Goal: Participate in discussion

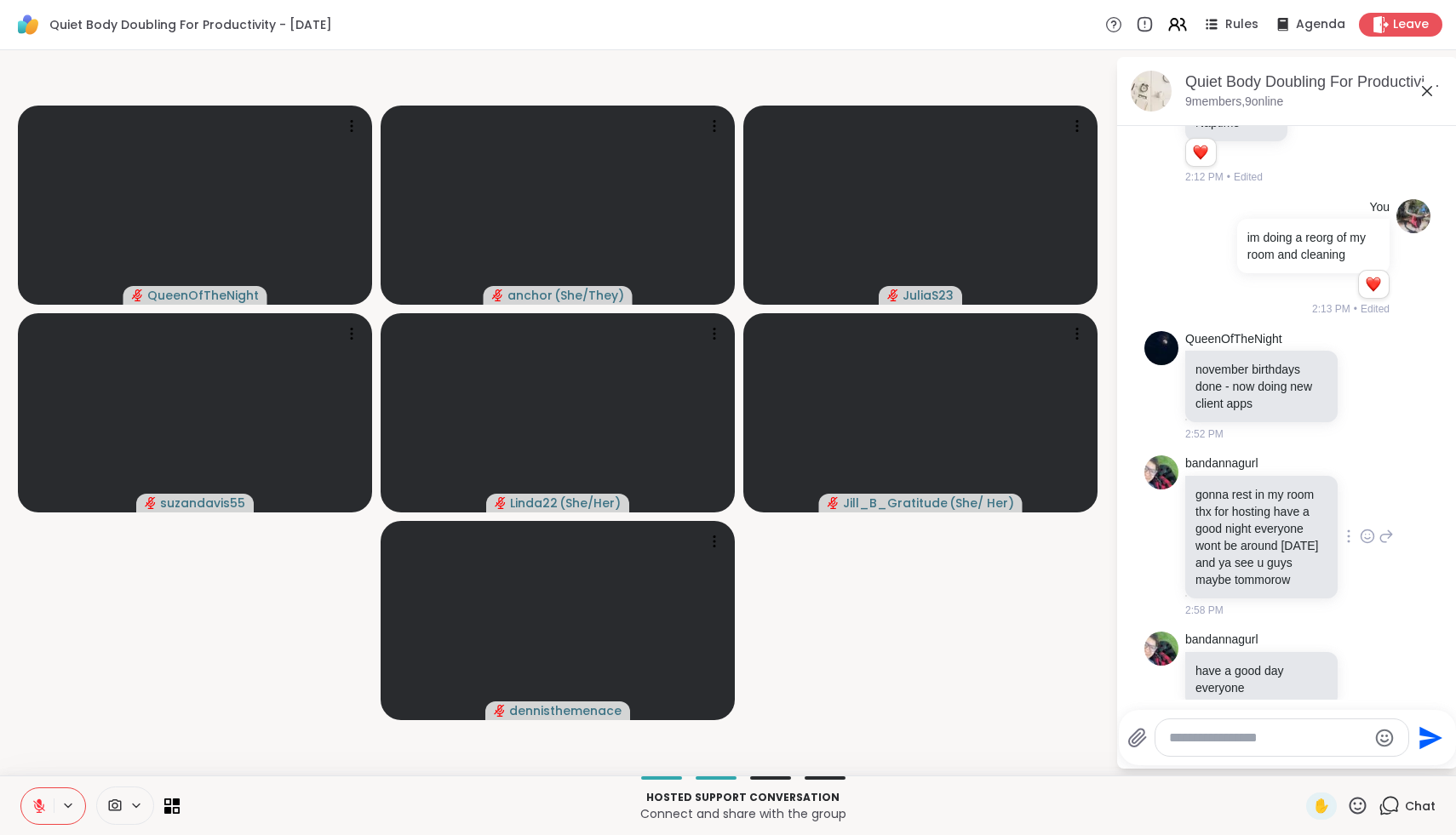
scroll to position [2208, 0]
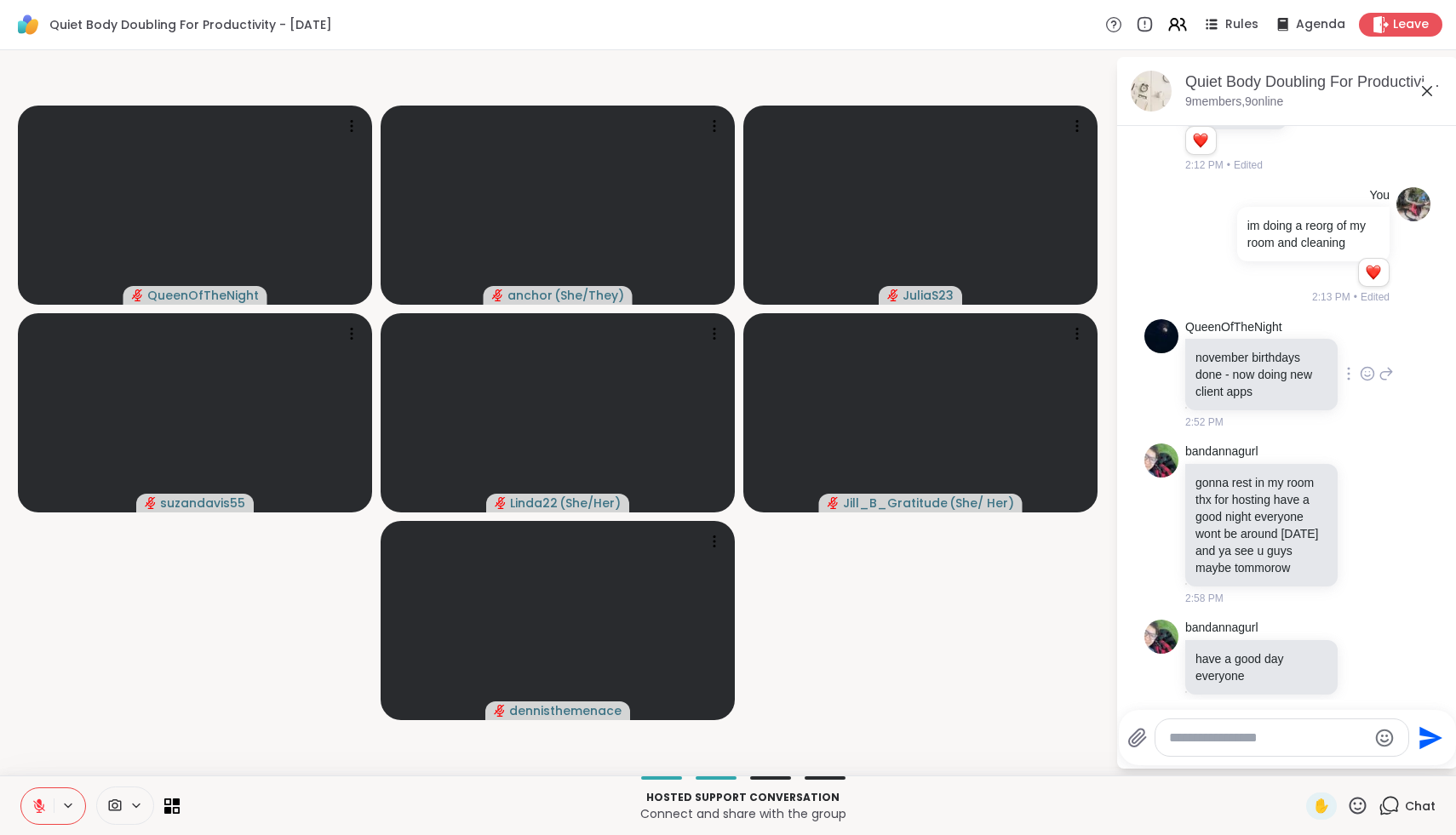
click at [1373, 381] on icon at bounding box center [1368, 373] width 12 height 12
click at [1237, 354] on div "Select Reaction: Heart" at bounding box center [1232, 347] width 15 height 15
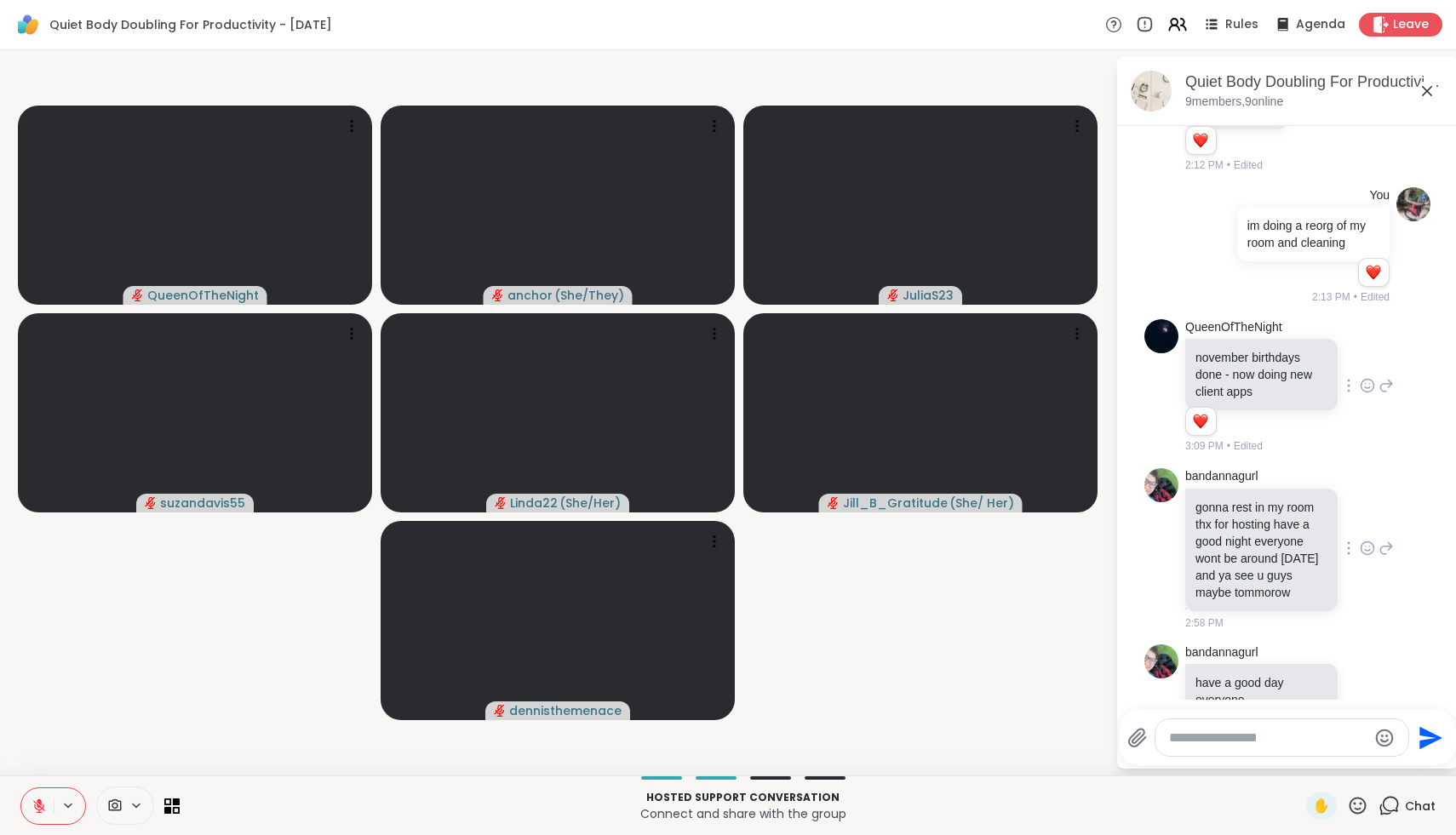
click at [1365, 557] on icon at bounding box center [1368, 549] width 15 height 17
click at [1235, 529] on div "Select Reaction: Heart" at bounding box center [1232, 521] width 15 height 15
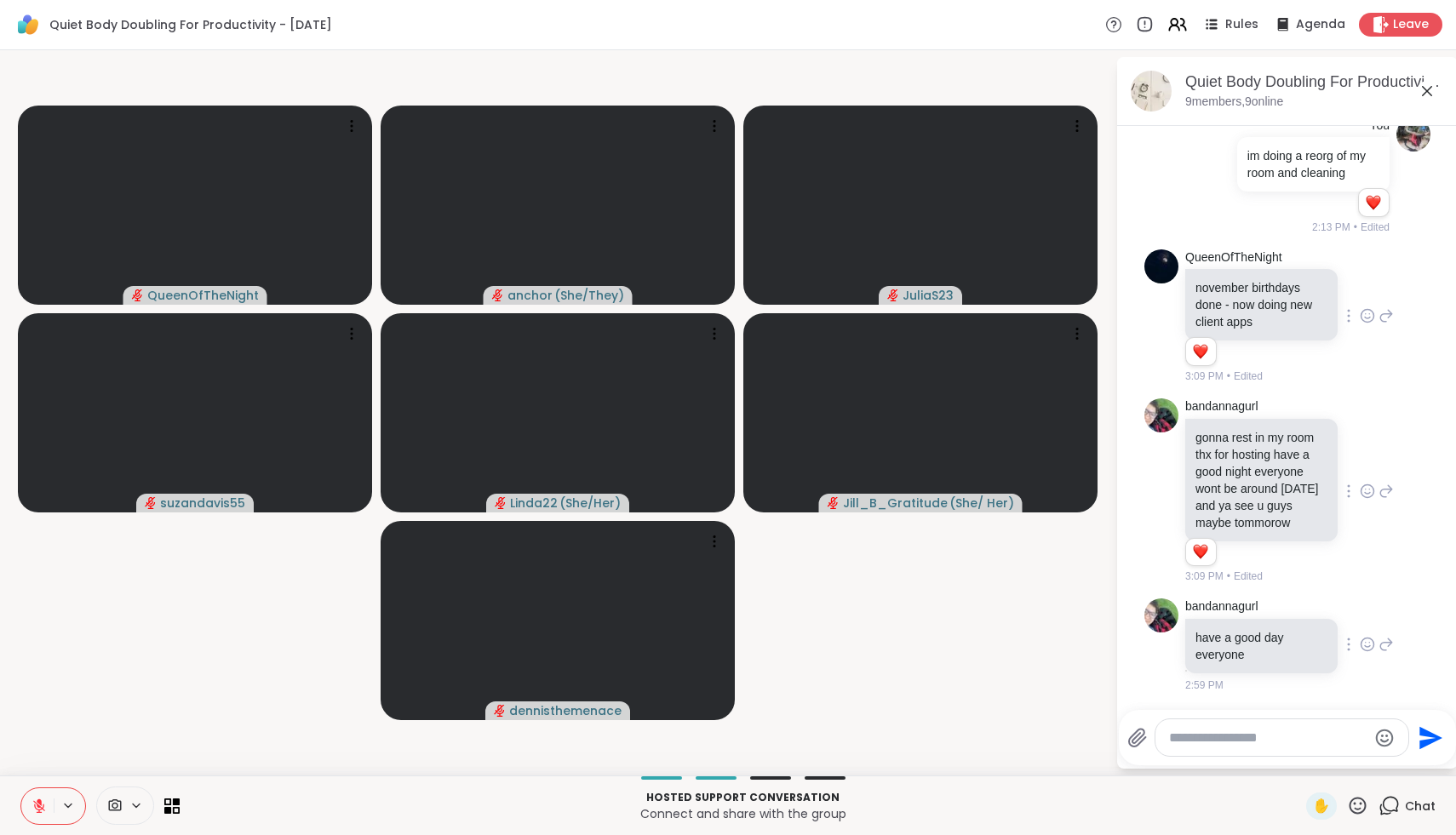
click at [1373, 651] on icon at bounding box center [1368, 644] width 15 height 17
click at [1236, 625] on div "Select Reaction: Heart" at bounding box center [1232, 617] width 15 height 15
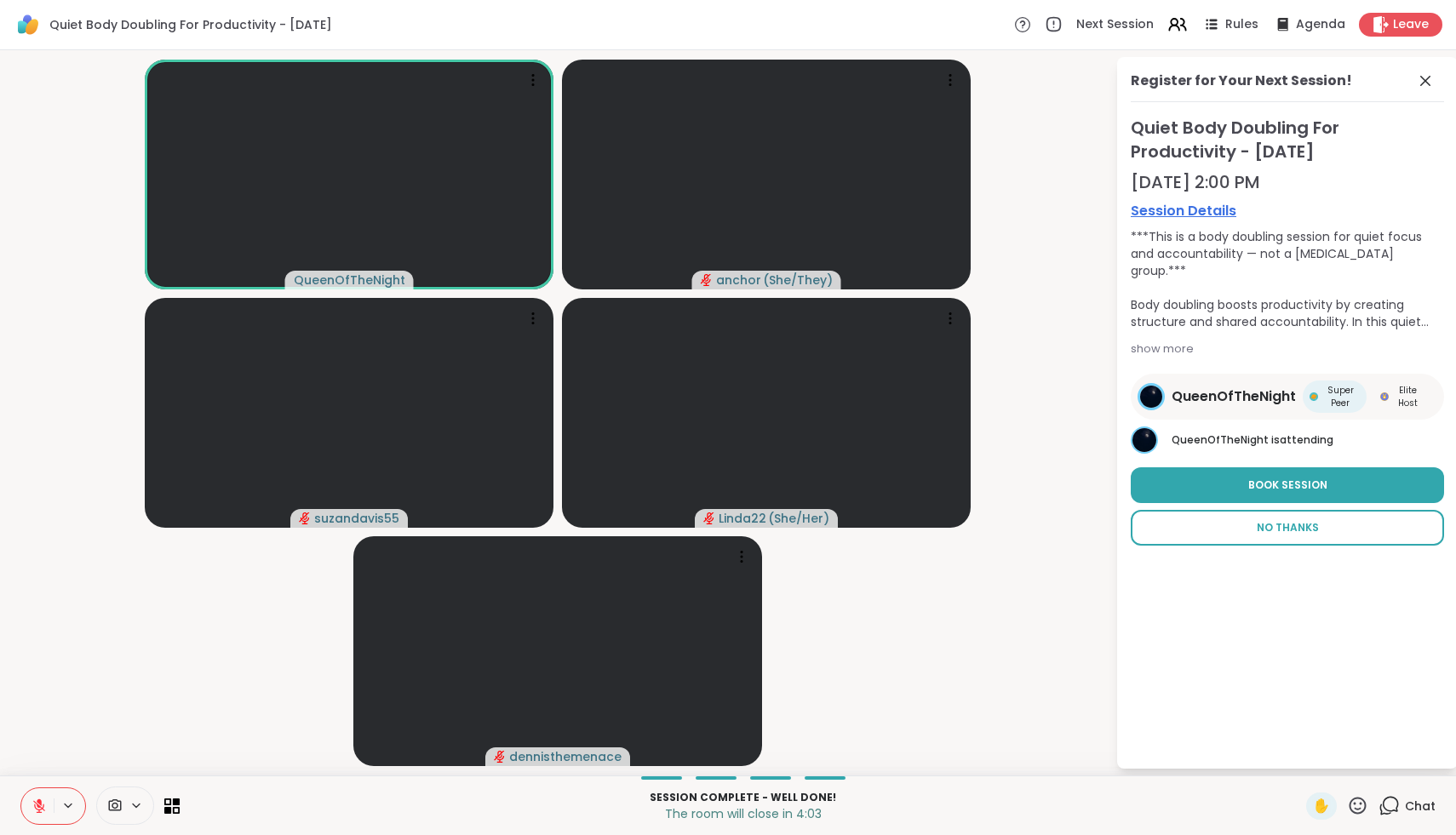
click at [1281, 524] on span "No Thanks" at bounding box center [1288, 528] width 63 height 15
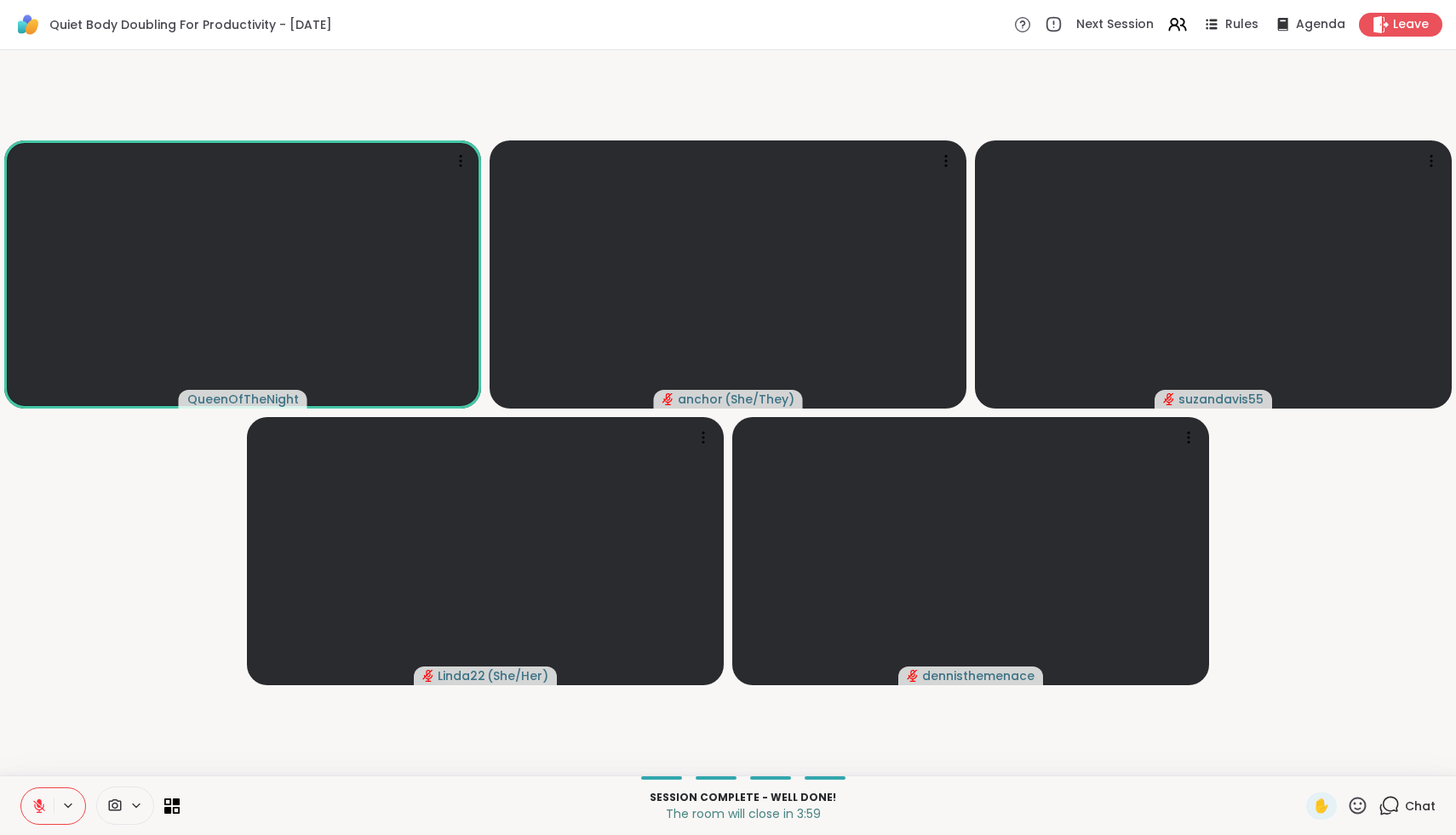
click at [41, 807] on icon at bounding box center [39, 807] width 12 height 12
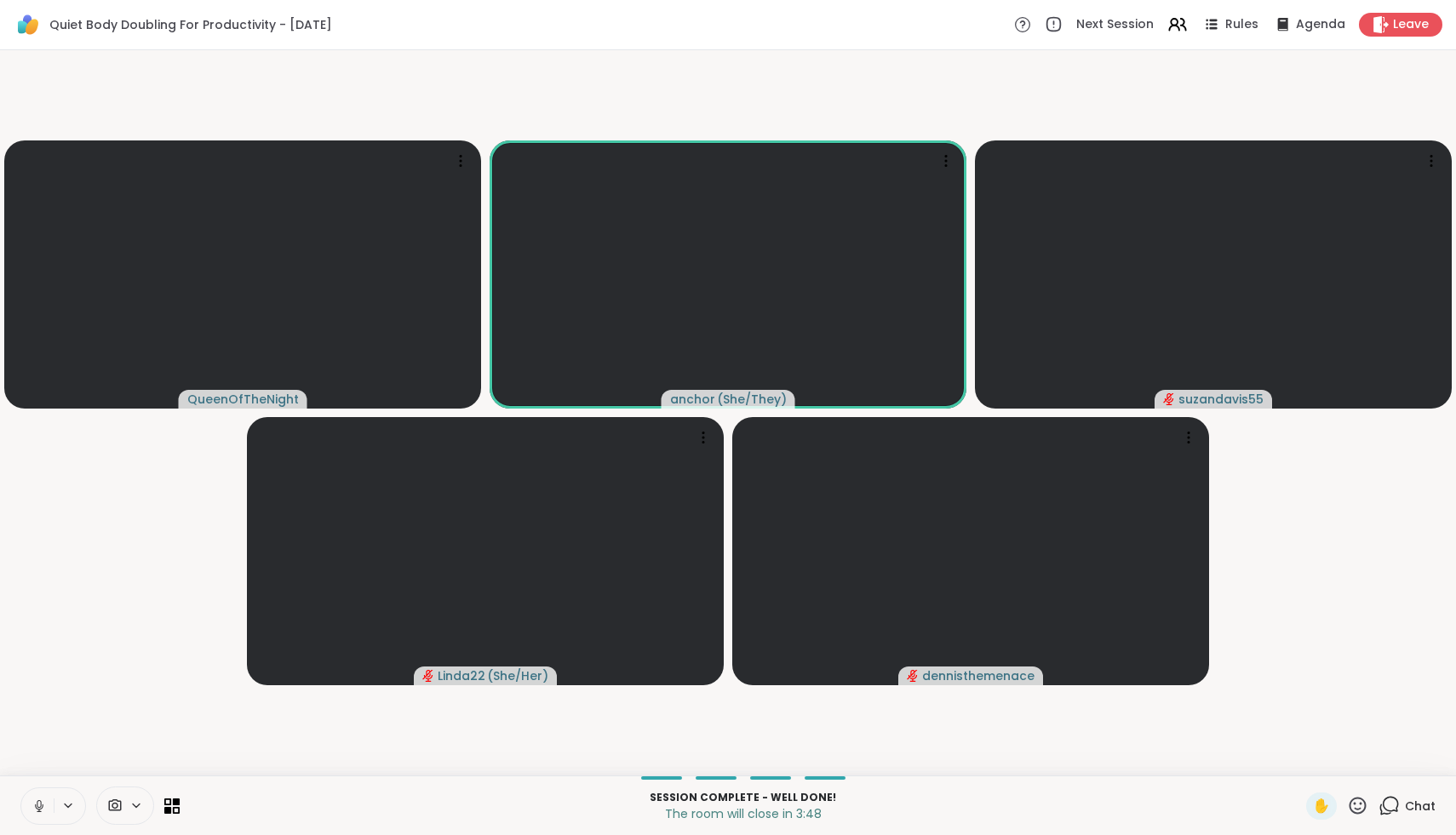
click at [41, 807] on icon at bounding box center [39, 805] width 4 height 8
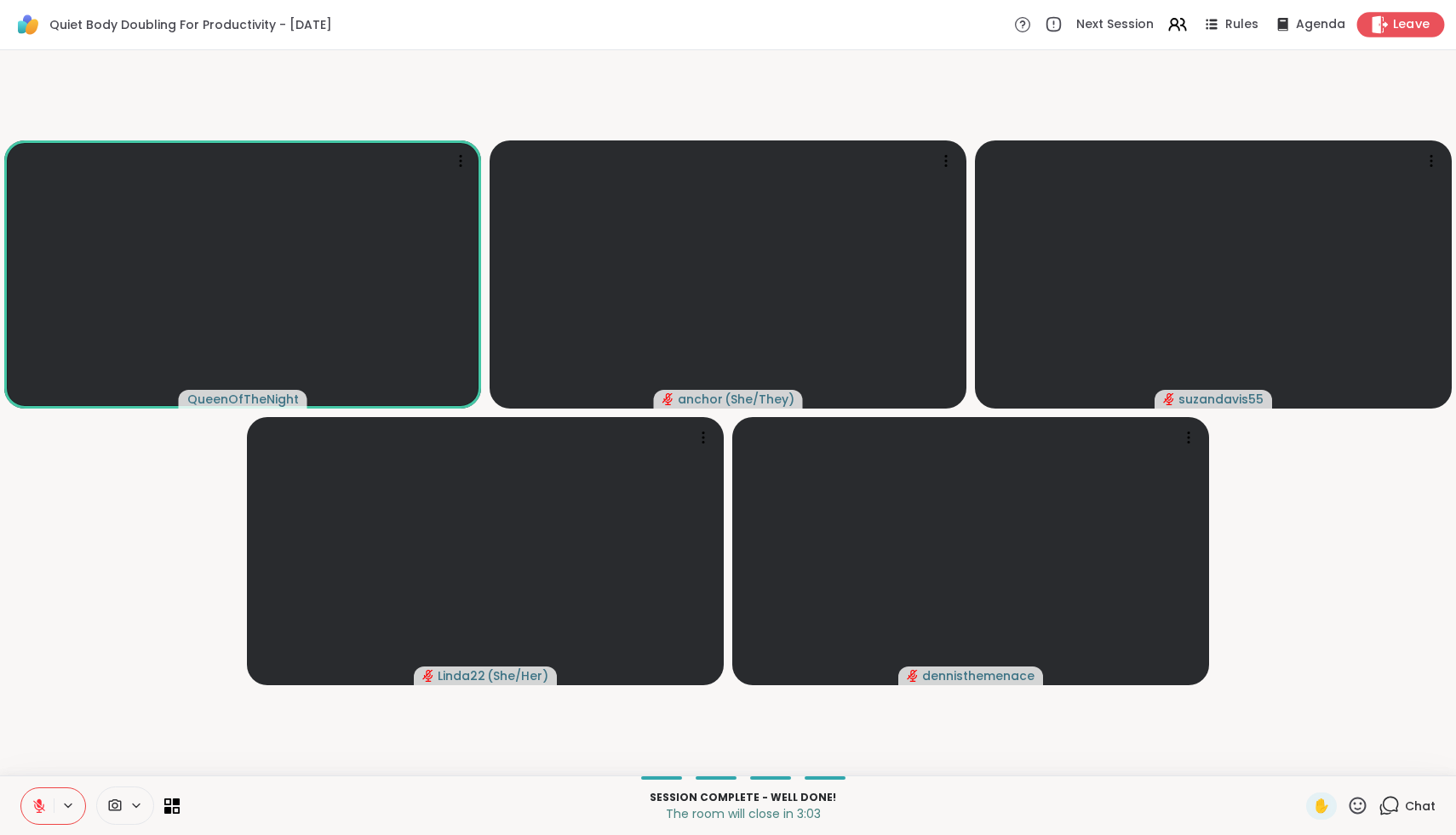
click at [1401, 27] on span "Leave" at bounding box center [1412, 25] width 38 height 18
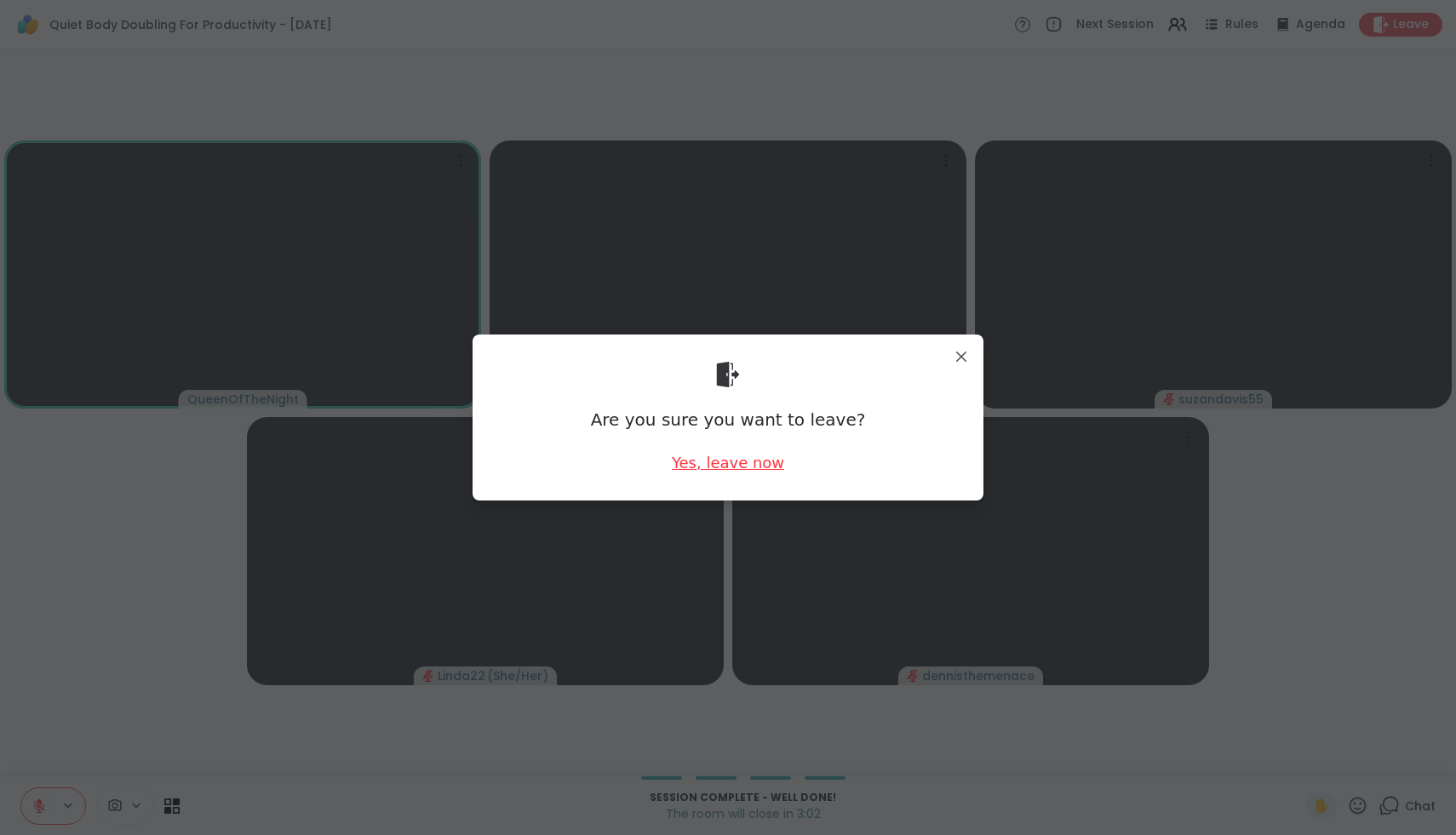
click at [709, 459] on div "Yes, leave now" at bounding box center [728, 463] width 113 height 21
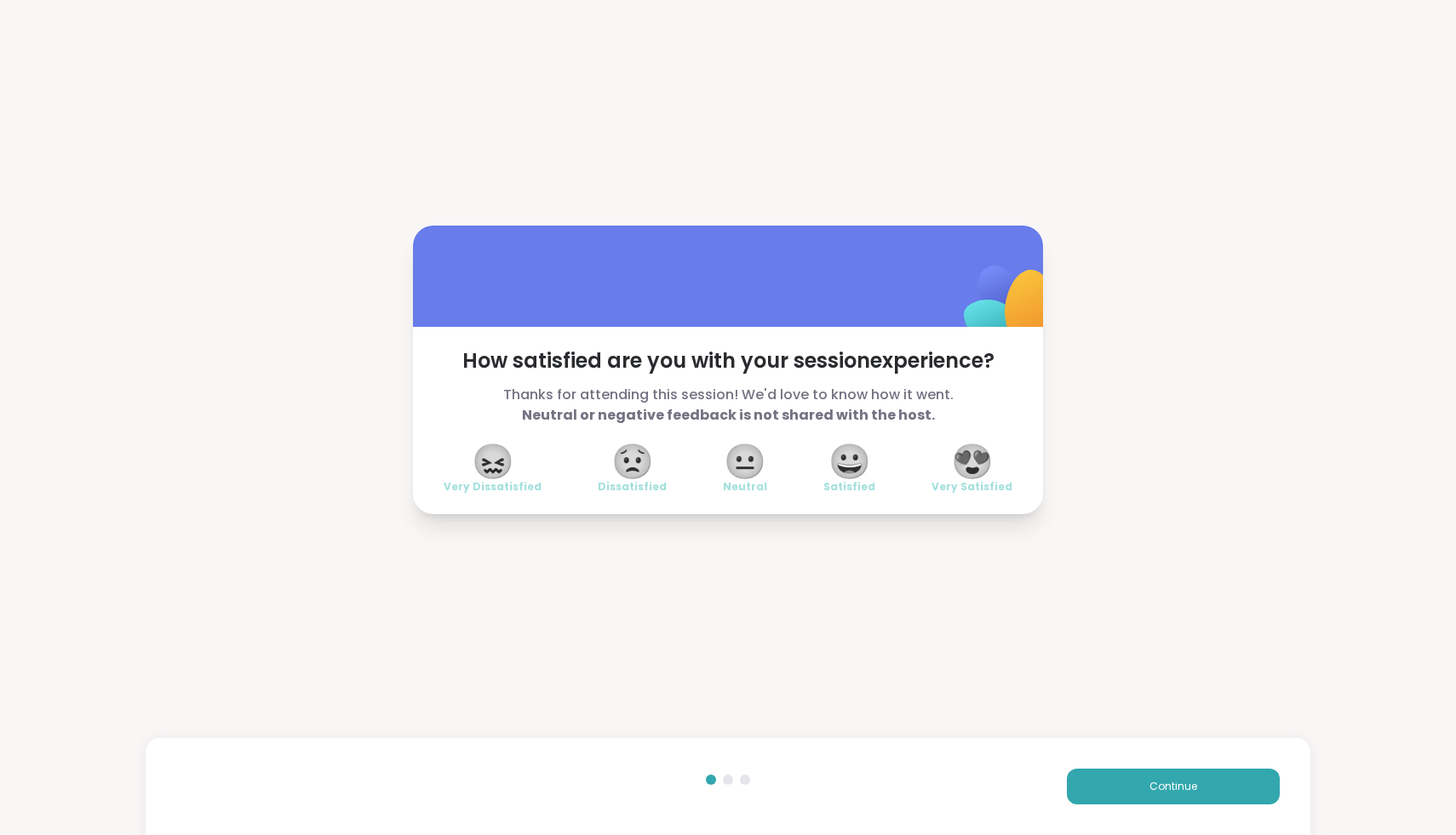
click at [944, 458] on div "😍 Very Satisfied" at bounding box center [972, 470] width 81 height 47
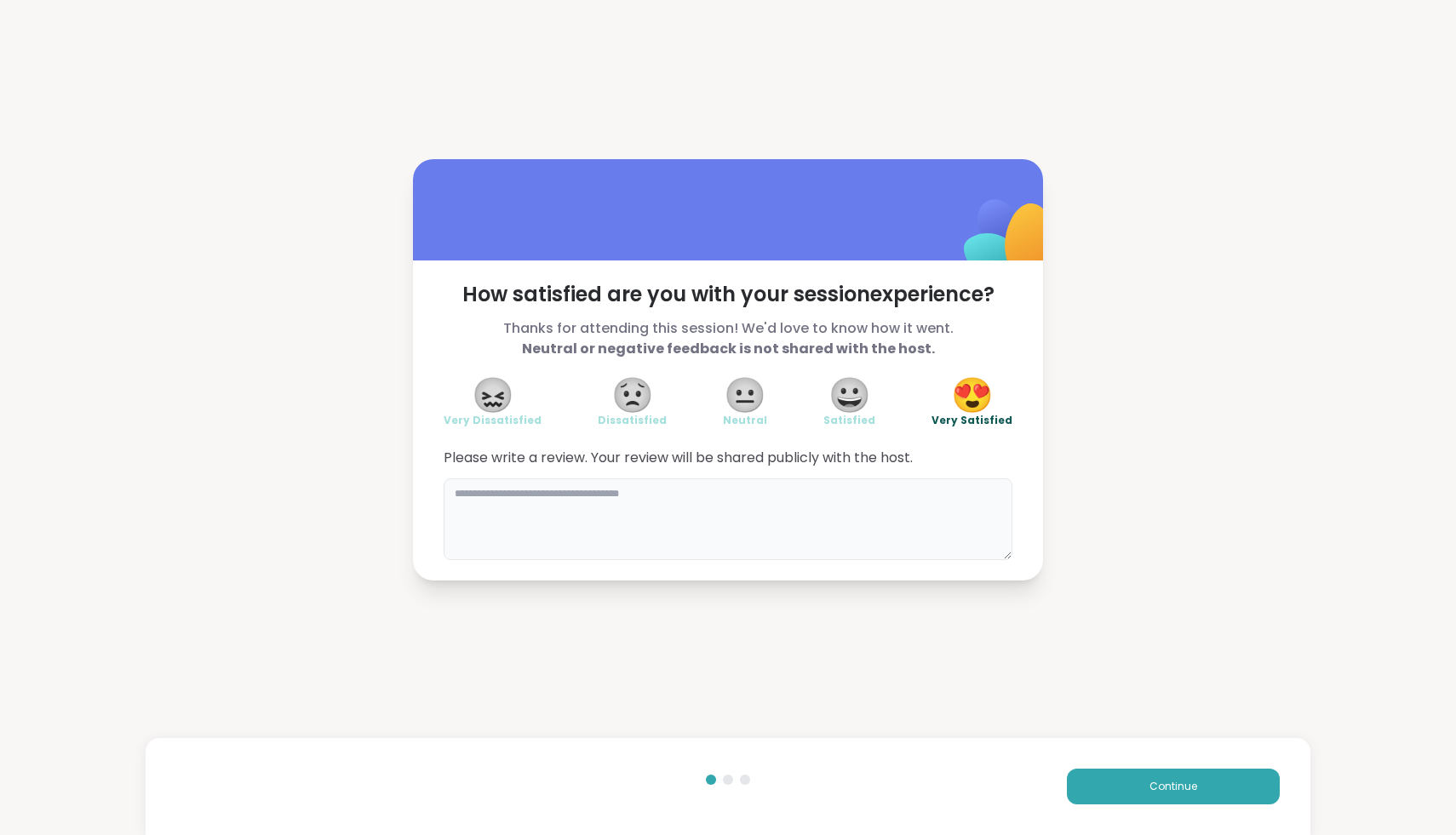
click at [882, 517] on textarea at bounding box center [728, 519] width 569 height 82
type textarea "**********"
click at [1253, 781] on button "Continue" at bounding box center [1174, 787] width 213 height 36
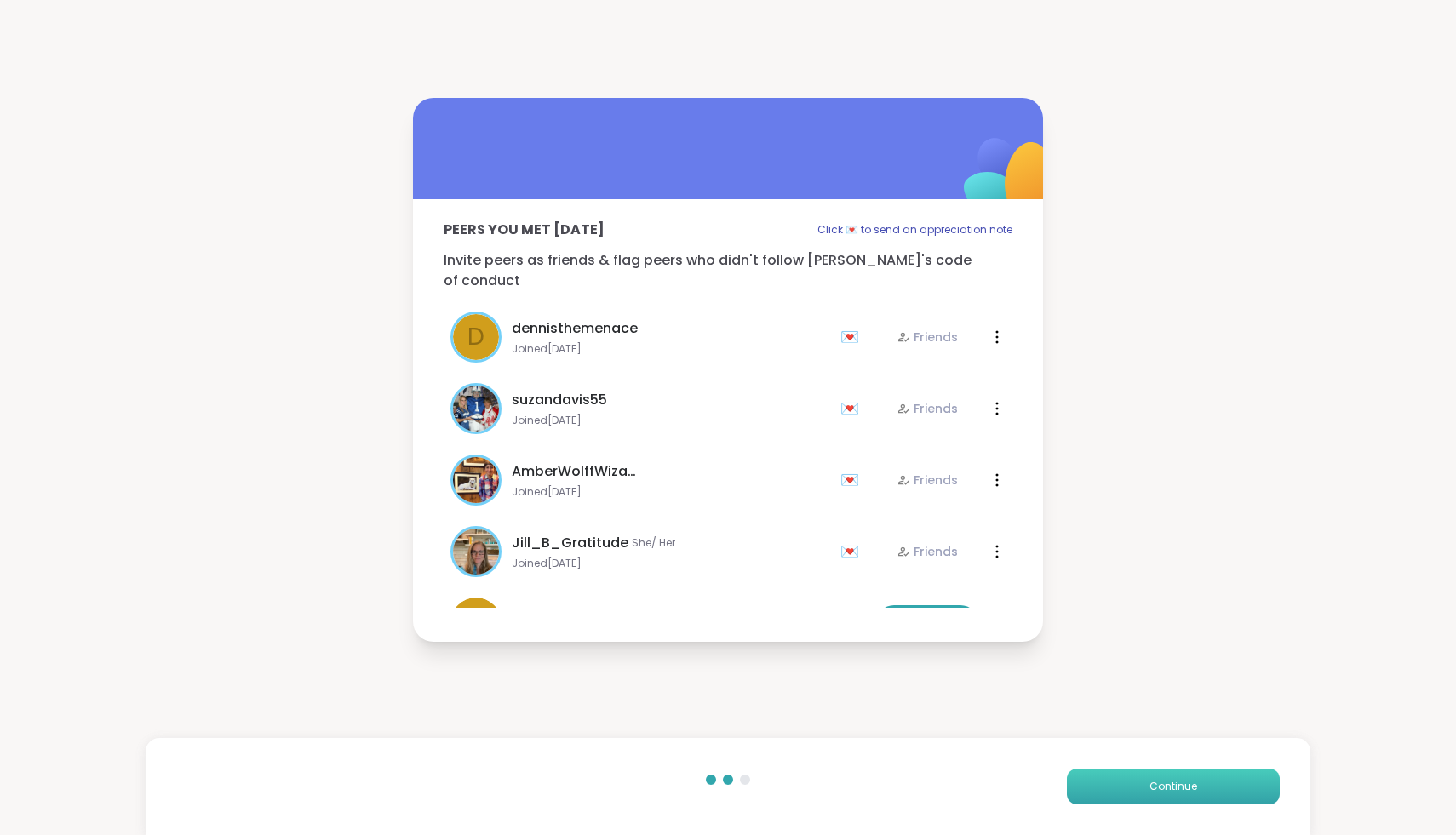
click at [1256, 789] on button "Continue" at bounding box center [1174, 787] width 213 height 36
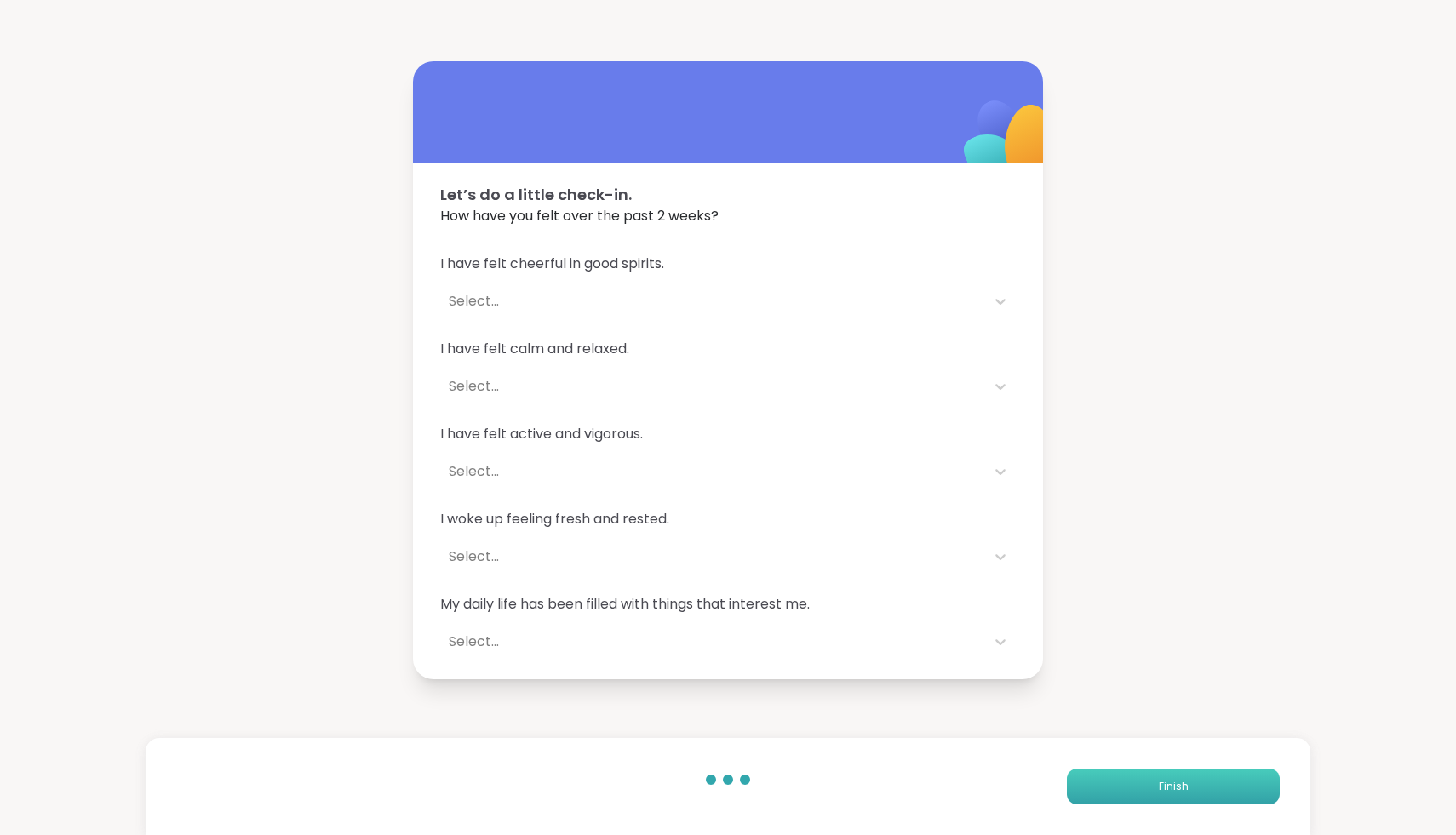
click at [1256, 789] on button "Finish" at bounding box center [1174, 787] width 213 height 36
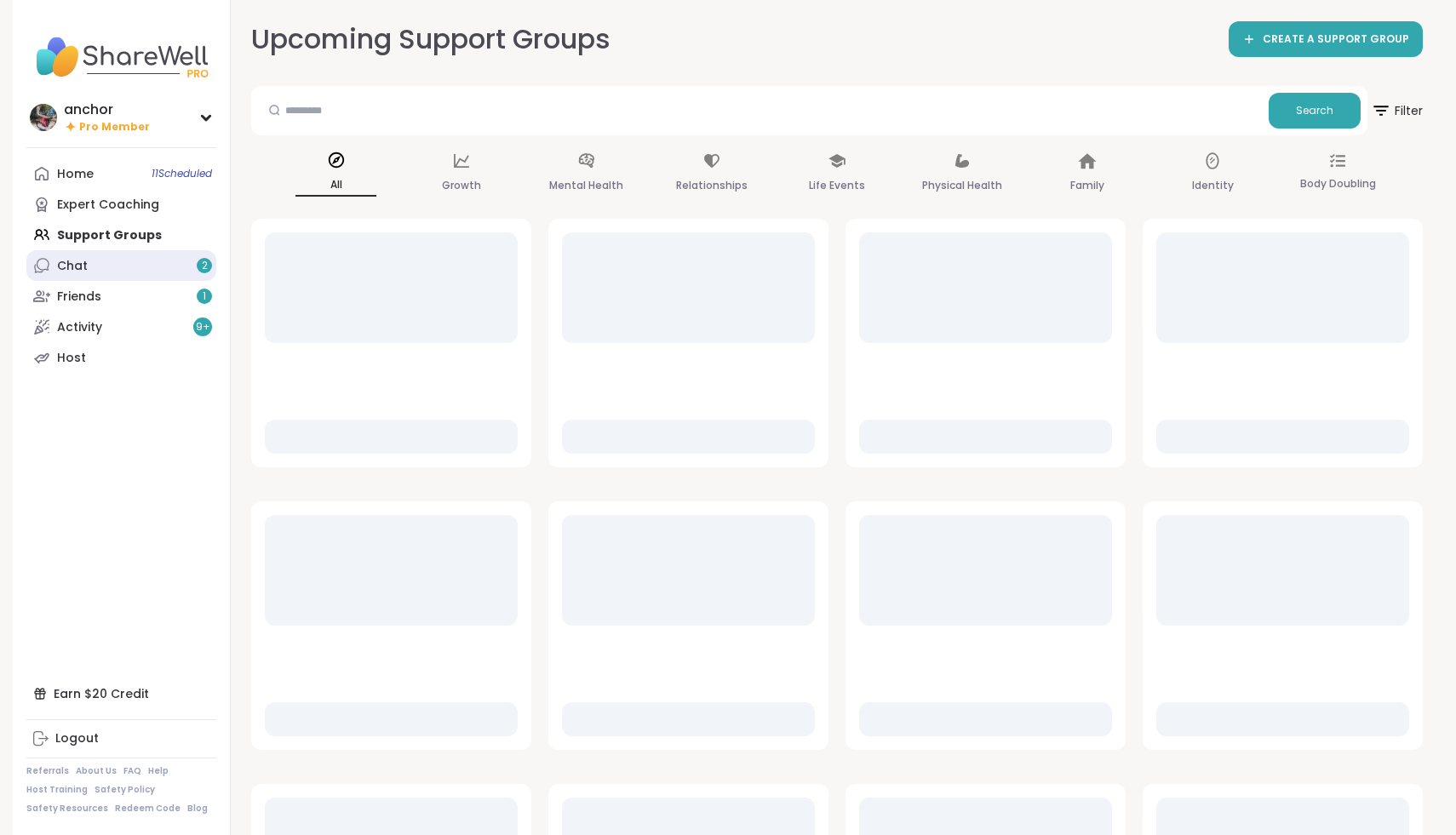
click at [91, 272] on link "Chat 2" at bounding box center [121, 265] width 190 height 30
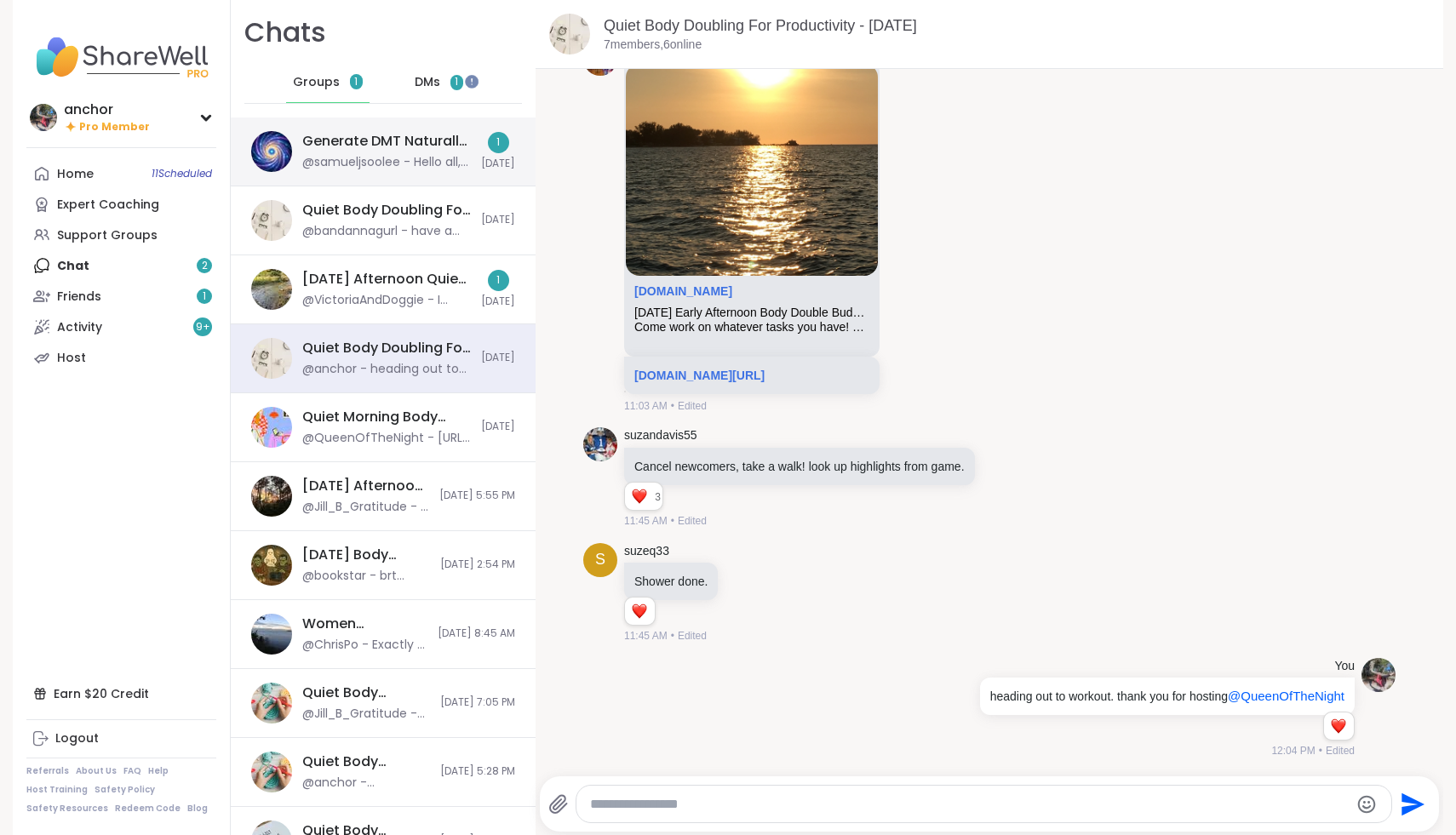
click at [459, 152] on div "Generate DMT Naturally through breathwork, [DATE] @samueljsoolee - Hello all, g…" at bounding box center [387, 151] width 169 height 39
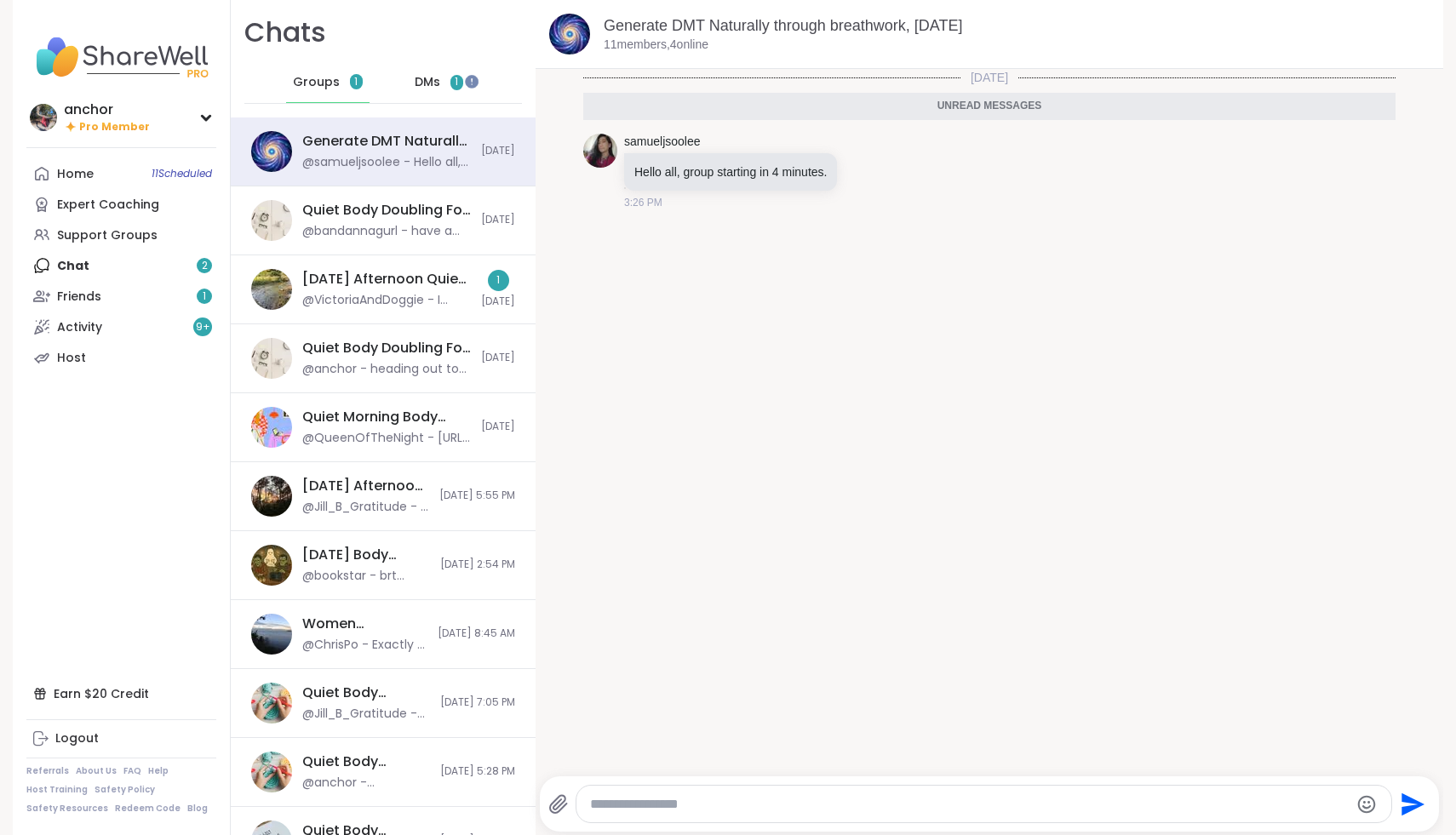
click at [633, 35] on div "Generate DMT Naturally through breathwork, [DATE]" at bounding box center [1017, 26] width 827 height 21
click at [633, 27] on link "Generate DMT Naturally through breathwork, [DATE]" at bounding box center [783, 26] width 359 height 17
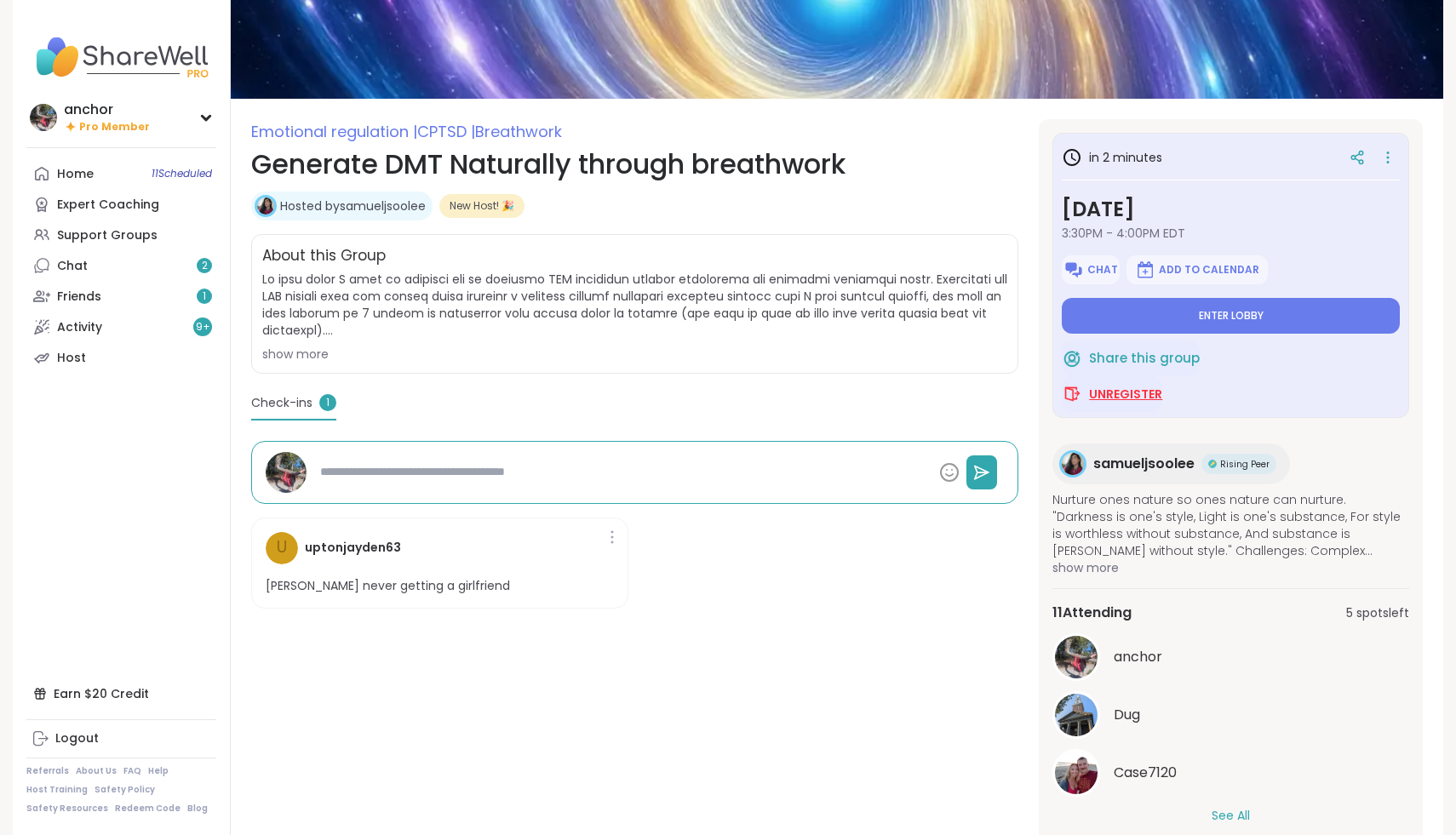
scroll to position [130, 0]
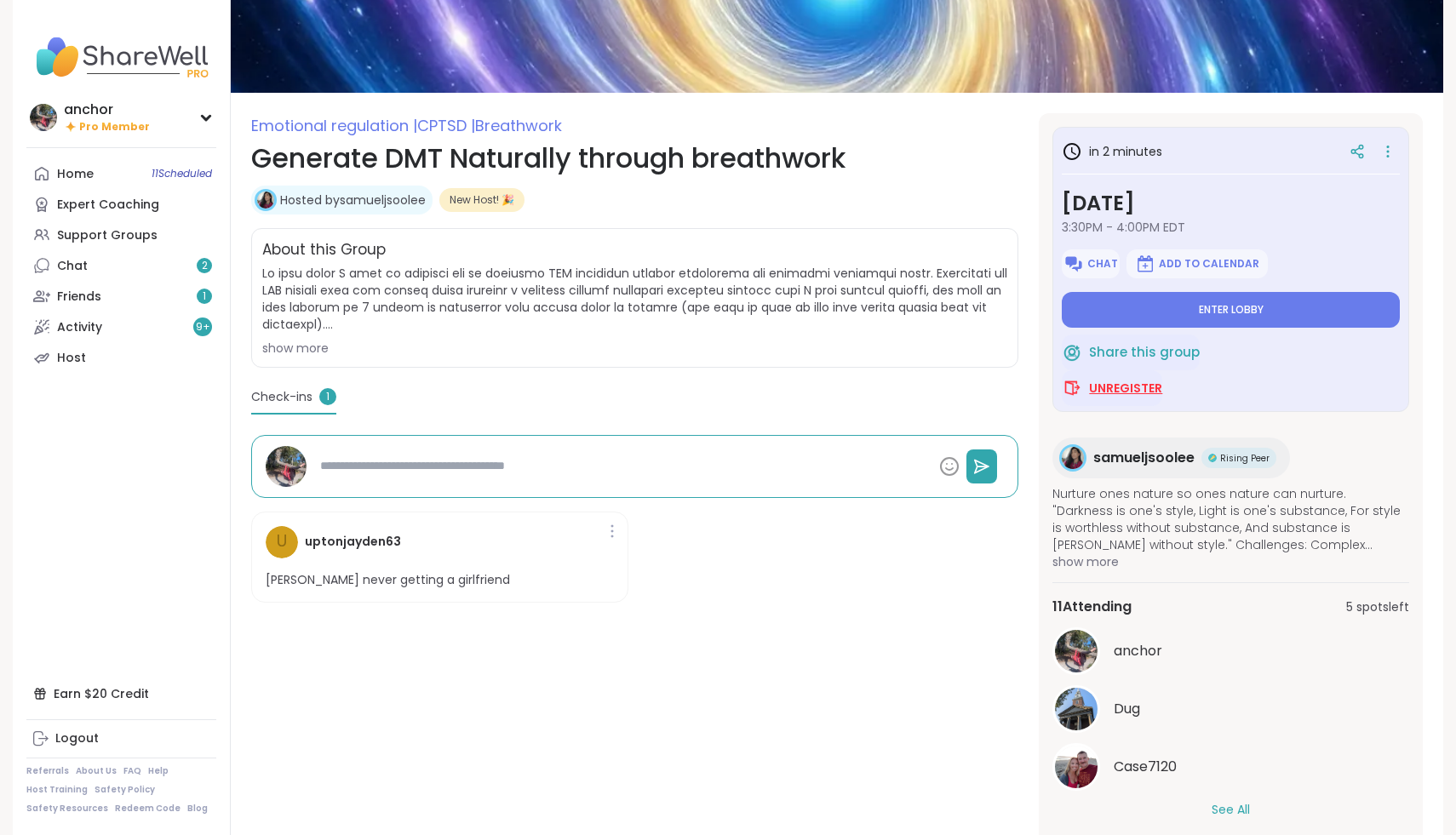
click at [1112, 395] on span "Unregister" at bounding box center [1125, 389] width 73 height 17
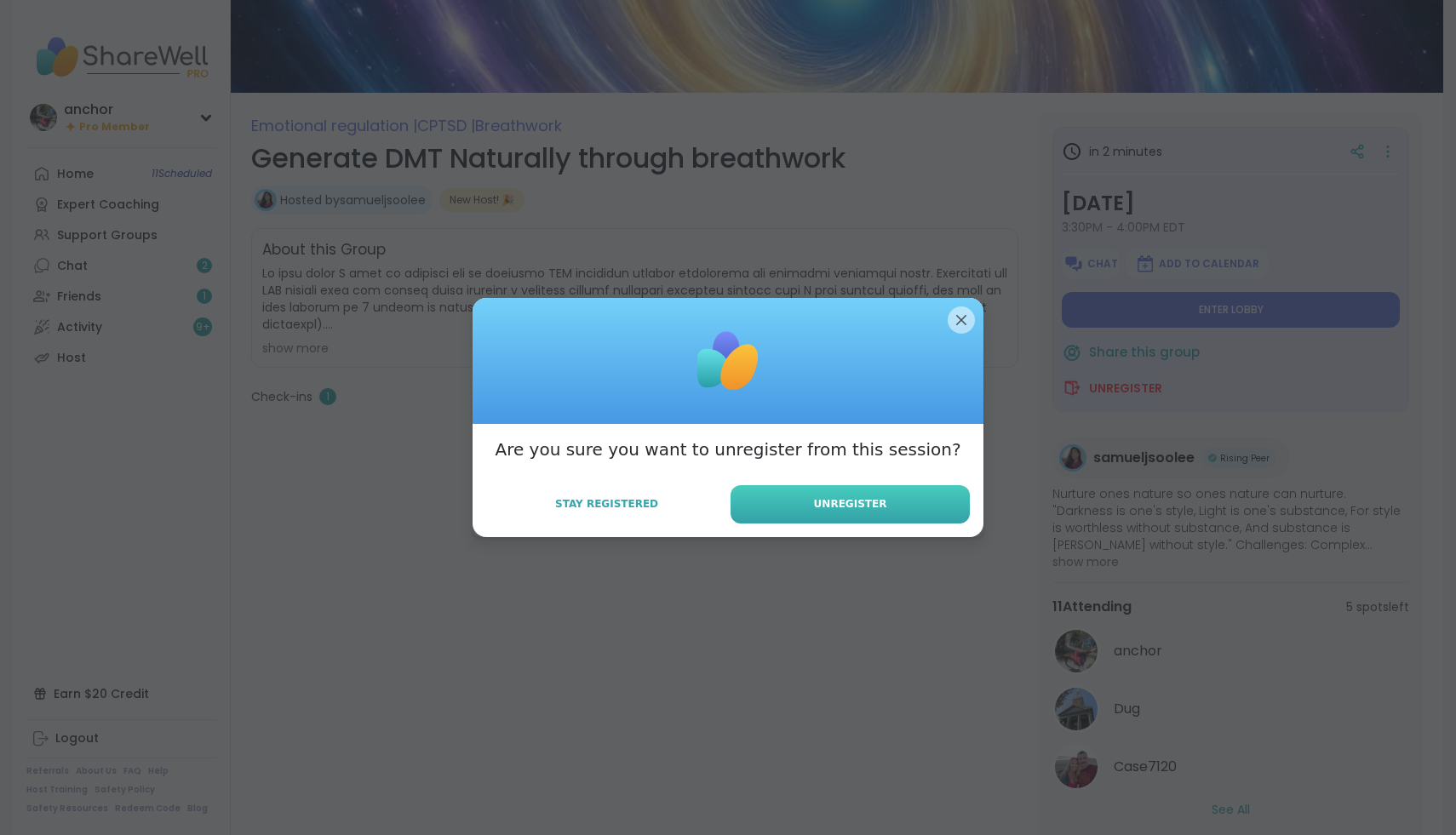
click at [836, 504] on span "Unregister" at bounding box center [850, 504] width 73 height 15
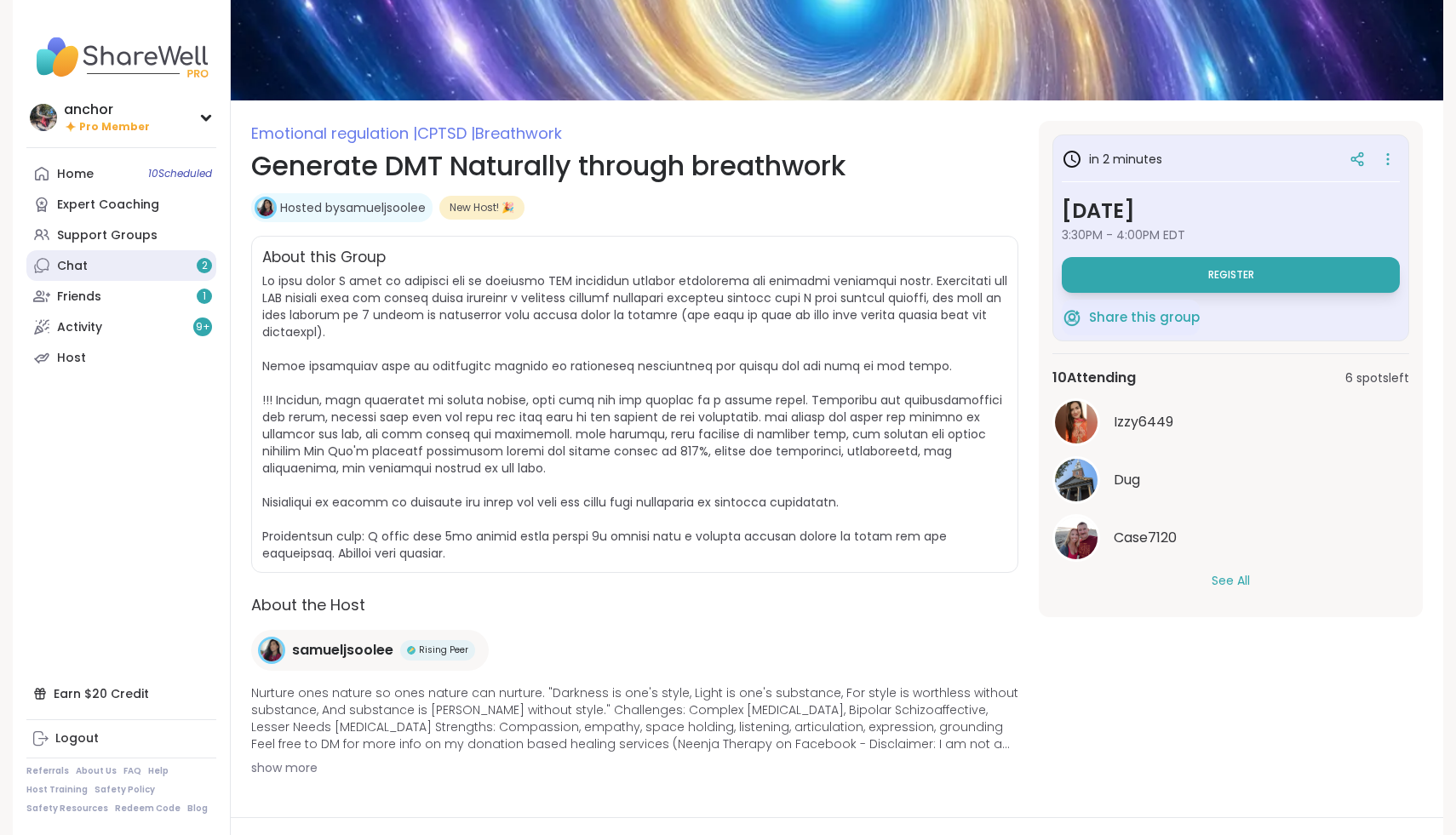
click at [55, 263] on link "Chat 2" at bounding box center [121, 265] width 190 height 30
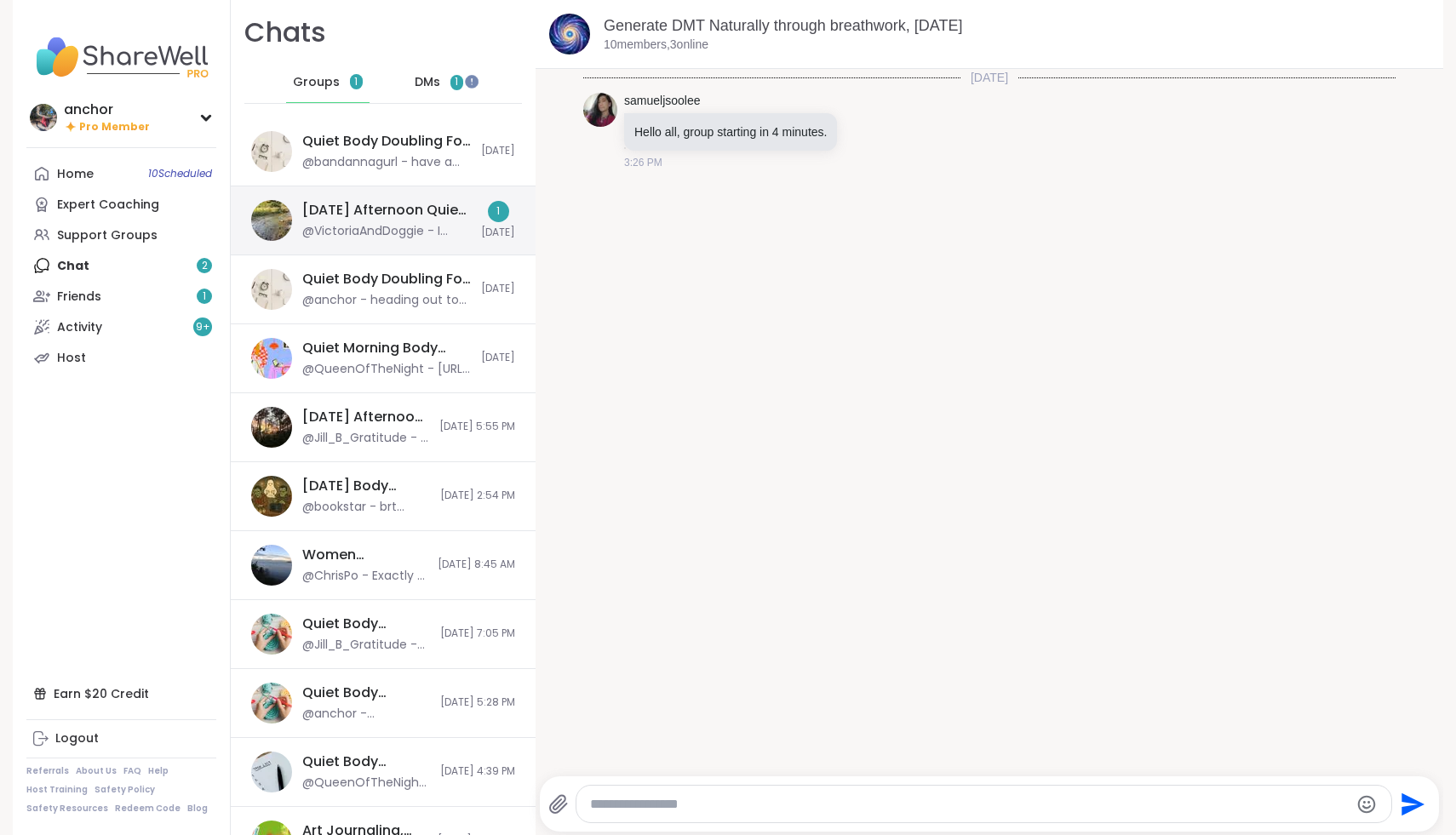
click at [412, 223] on div "@VictoriaAndDoggie - I saved recipe for when I get to [GEOGRAPHIC_DATA]." at bounding box center [387, 231] width 169 height 17
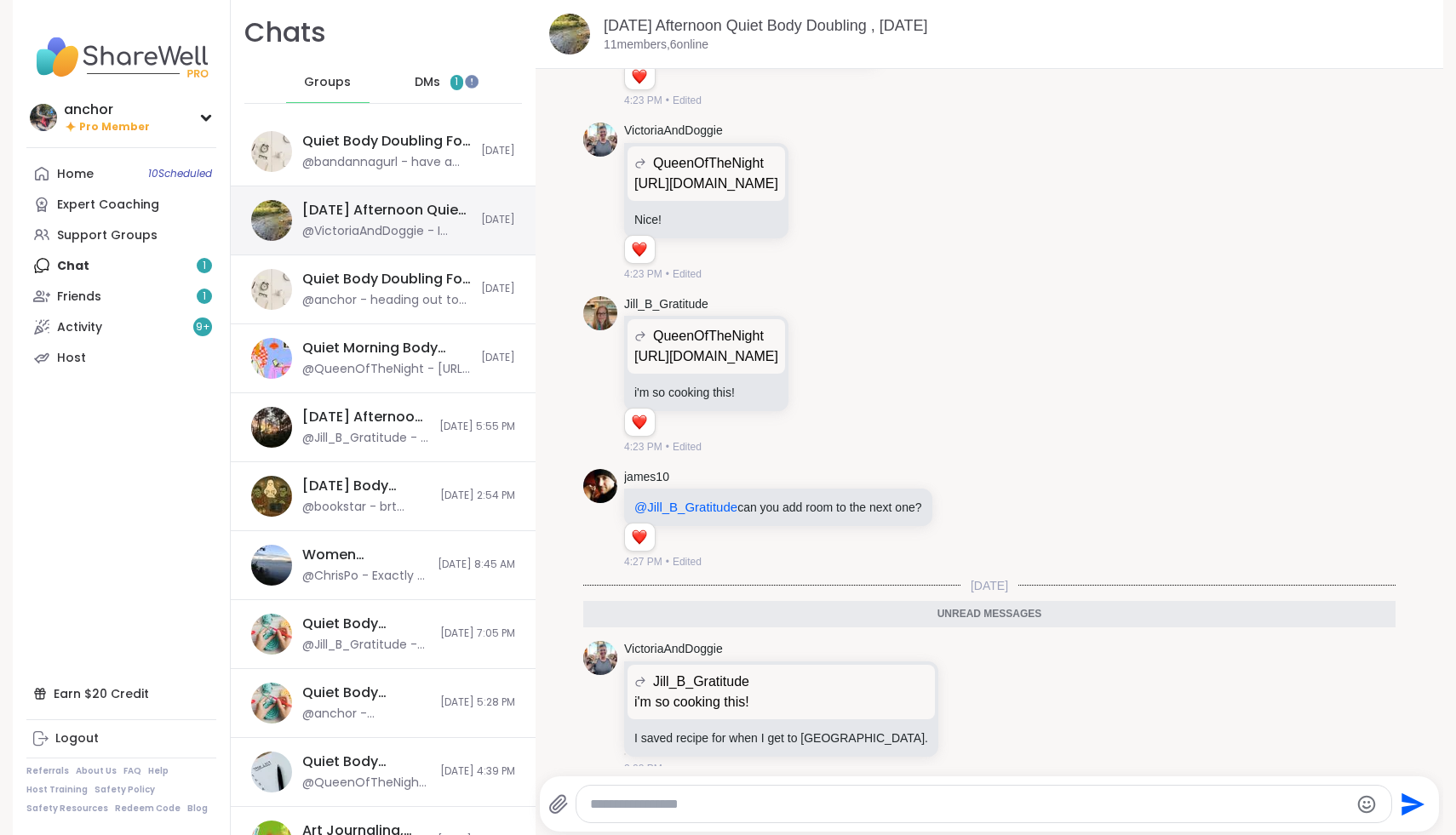
scroll to position [4772, 0]
click at [121, 165] on link "Home 10 Scheduled" at bounding box center [121, 173] width 190 height 30
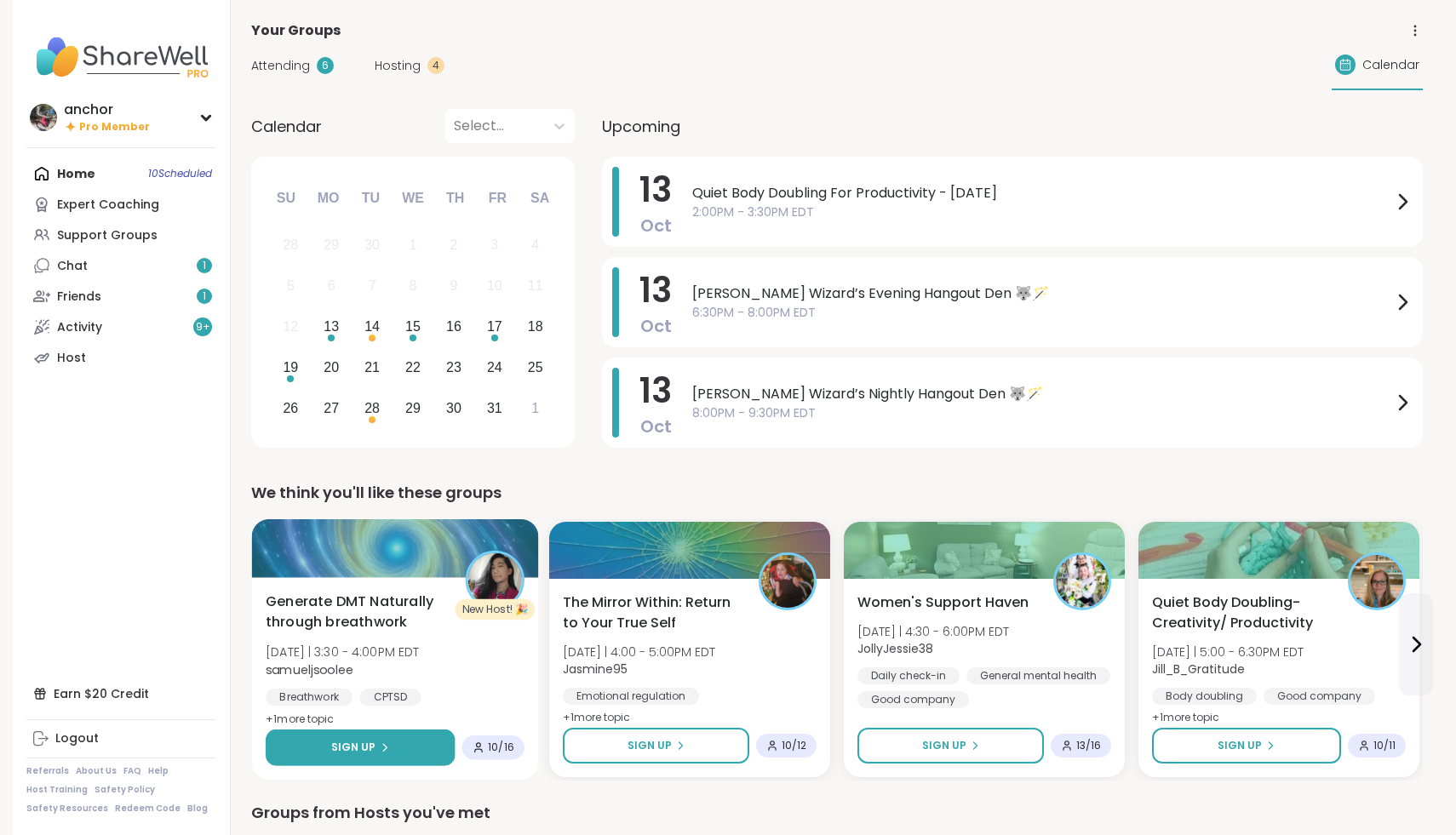
click at [437, 746] on button "Sign Up" at bounding box center [359, 748] width 189 height 37
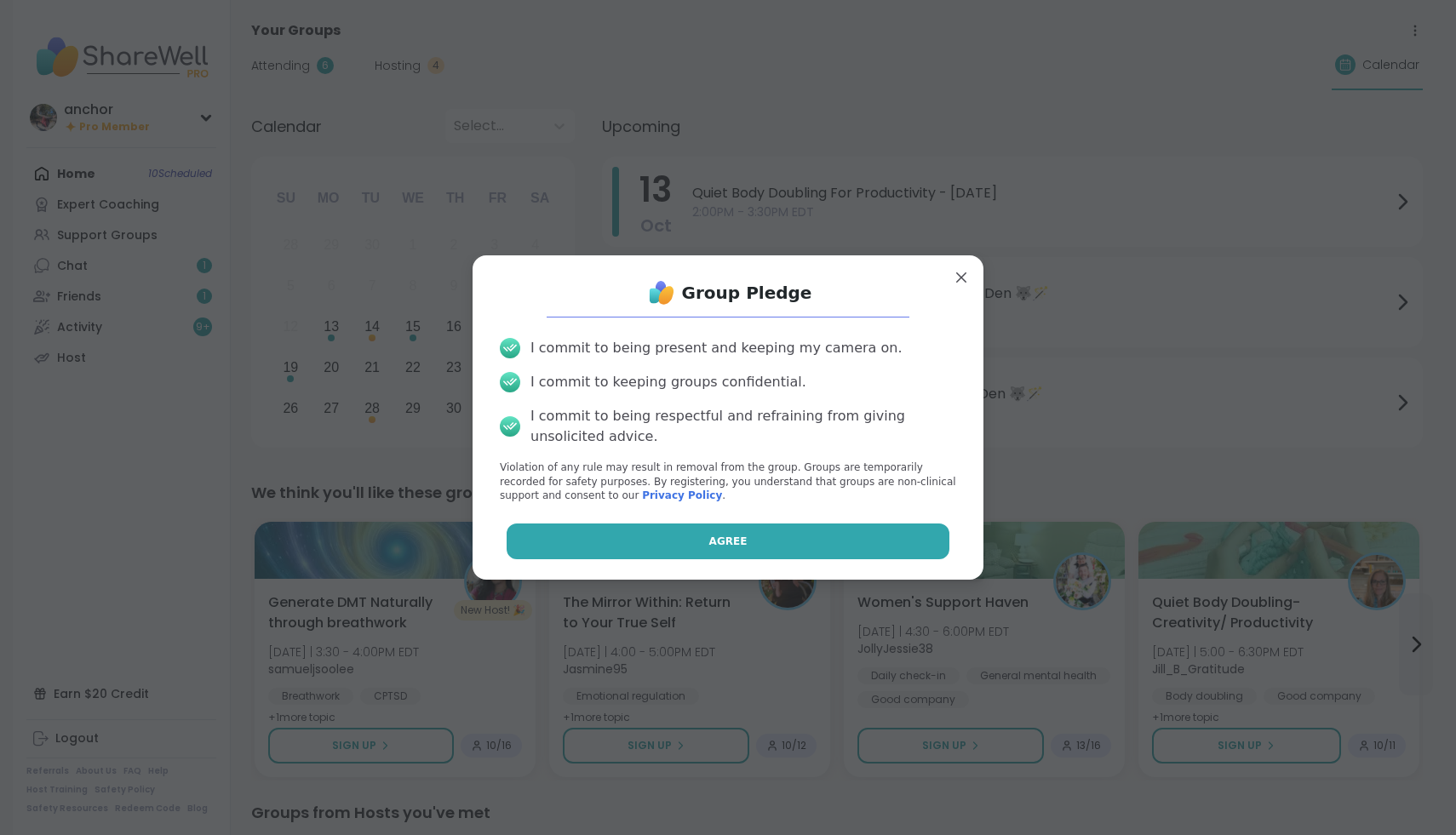
click at [779, 553] on button "Agree" at bounding box center [729, 542] width 444 height 36
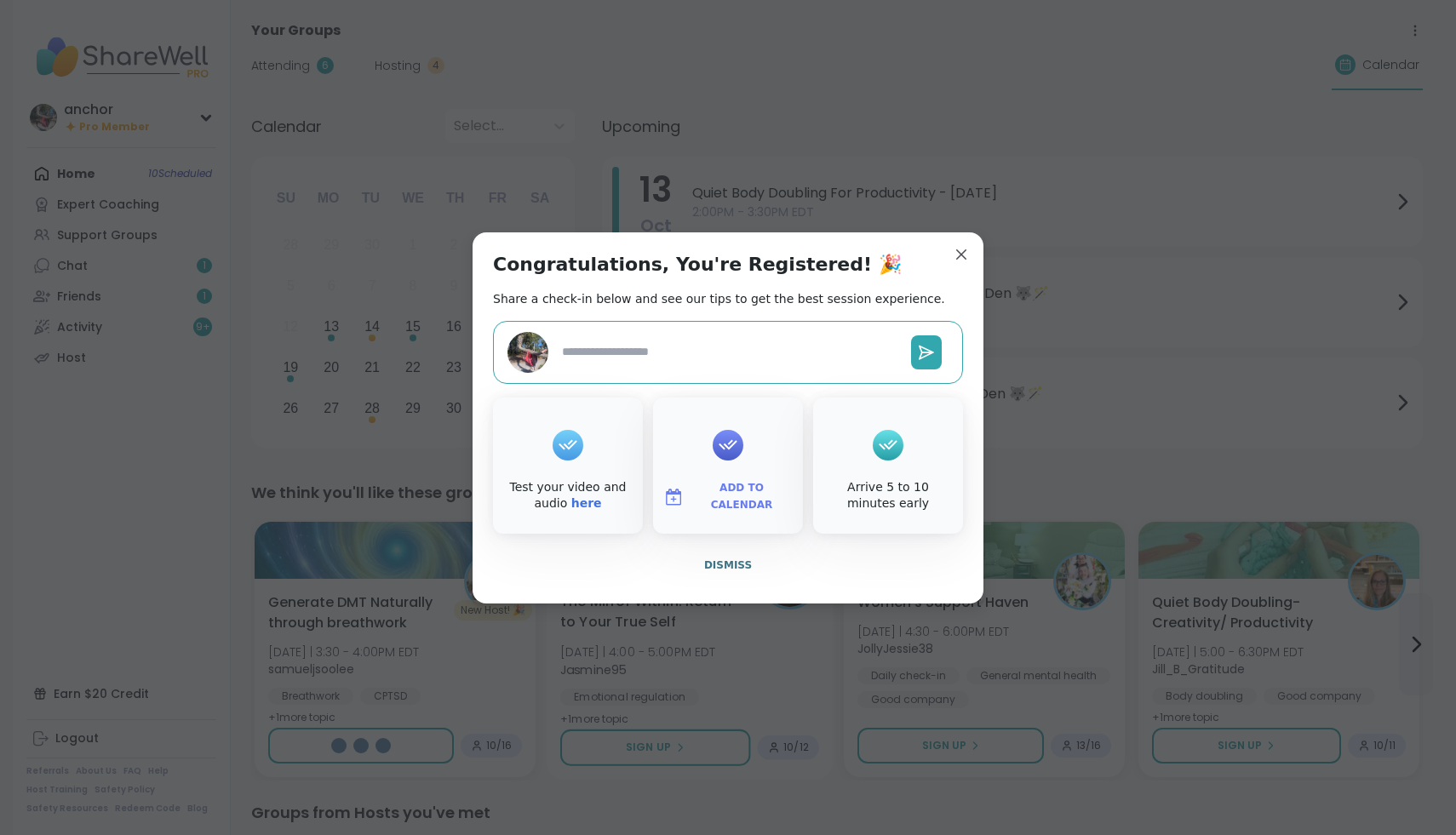
type textarea "*"
click at [739, 569] on span "Dismiss" at bounding box center [728, 565] width 47 height 12
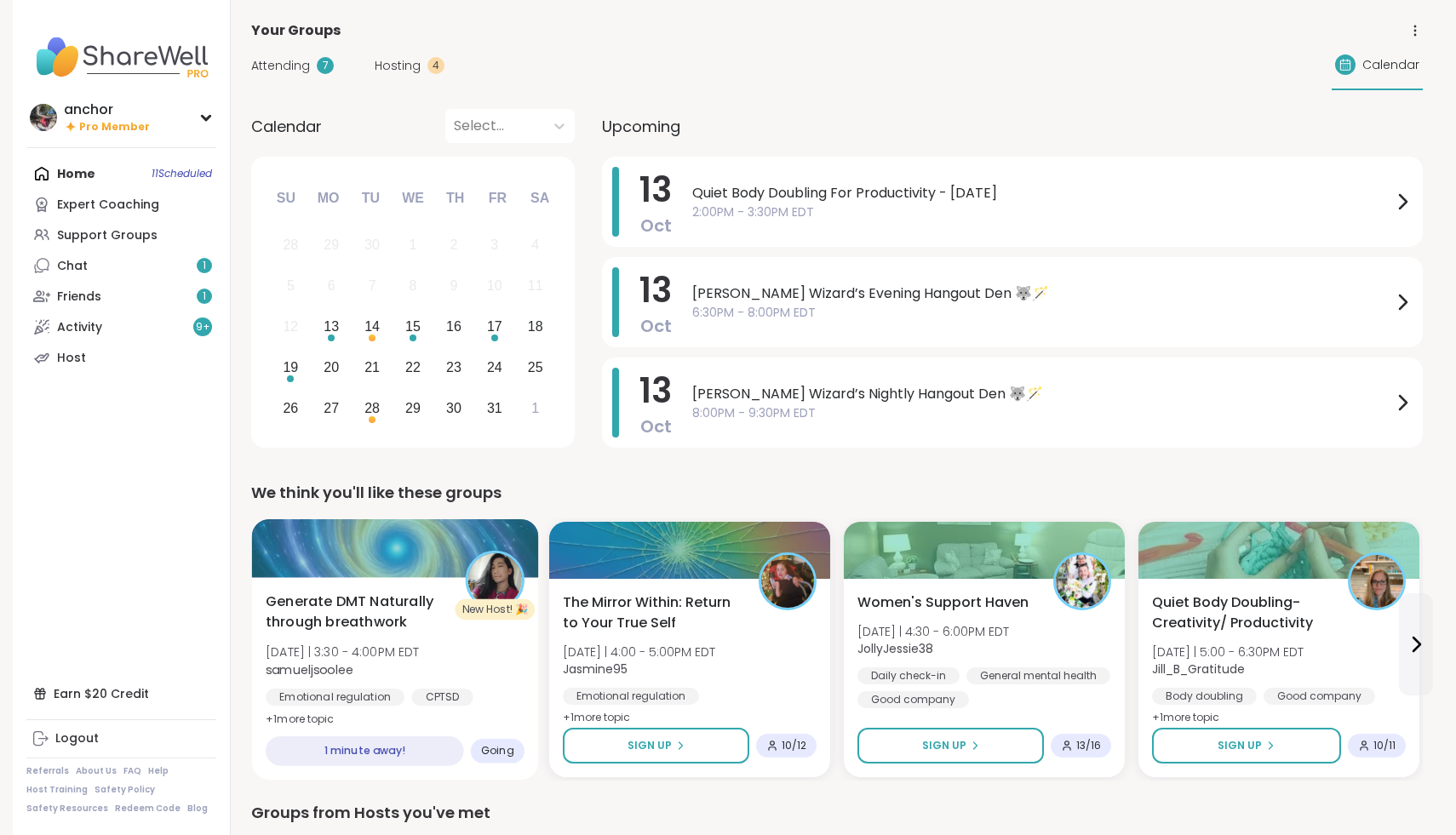
click at [513, 680] on div "Generate DMT Naturally through breathwork [DATE] | 3:30 - 4:00PM EDT samueljsoo…" at bounding box center [394, 661] width 259 height 138
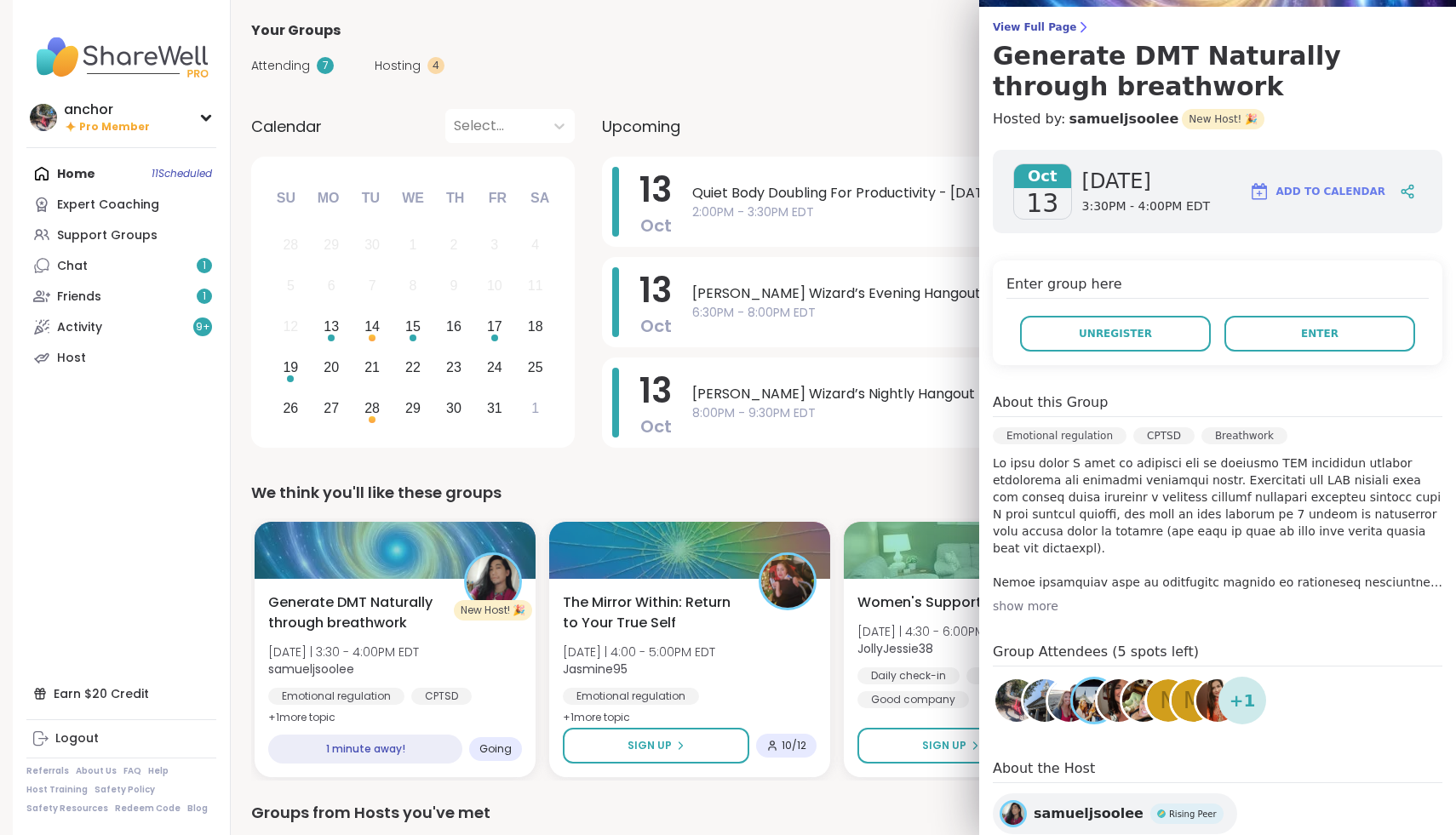
scroll to position [133, 0]
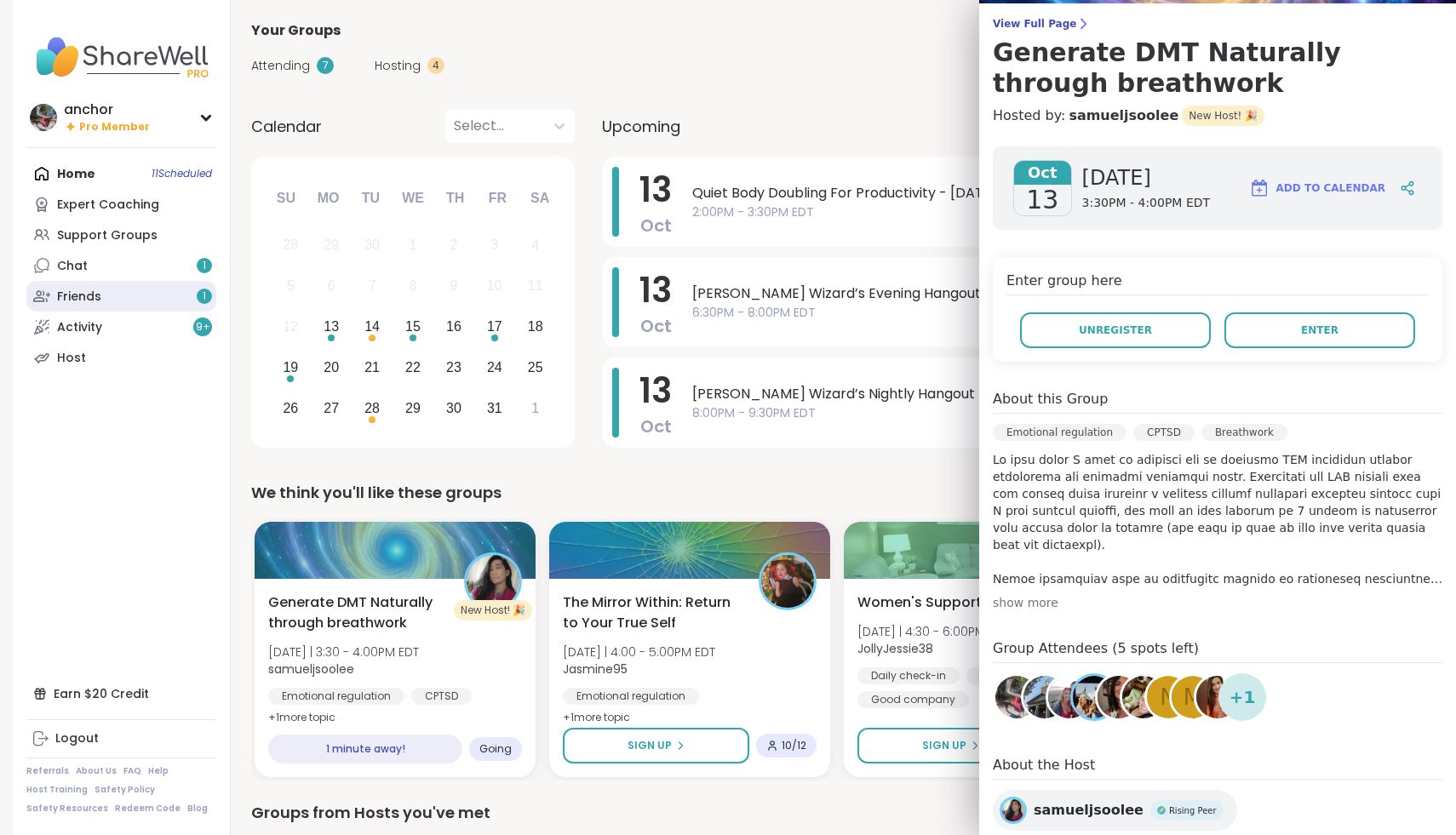
click at [155, 289] on link "Friends 1" at bounding box center [121, 297] width 190 height 30
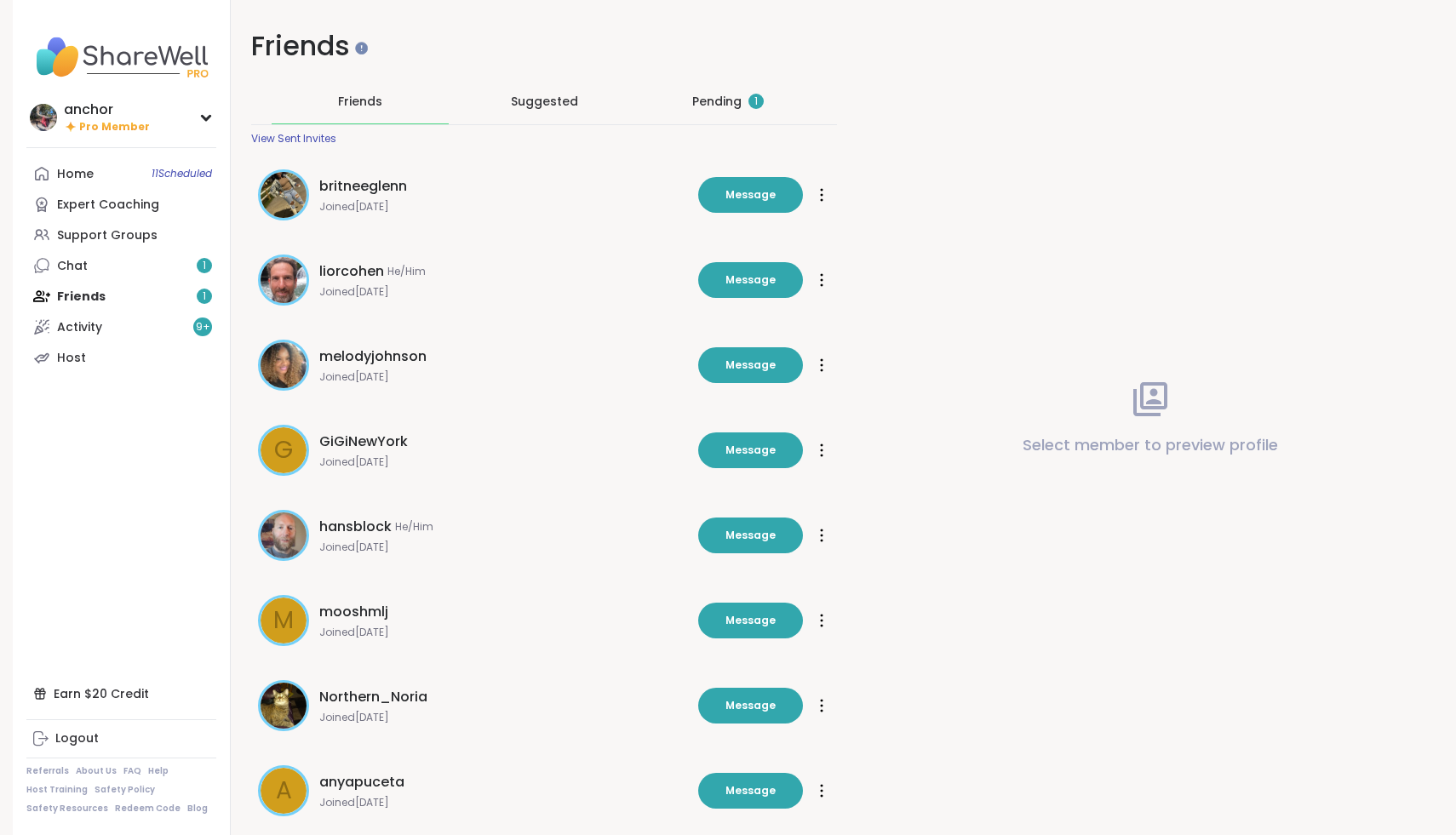
click at [708, 103] on div "Pending 1" at bounding box center [727, 101] width 71 height 17
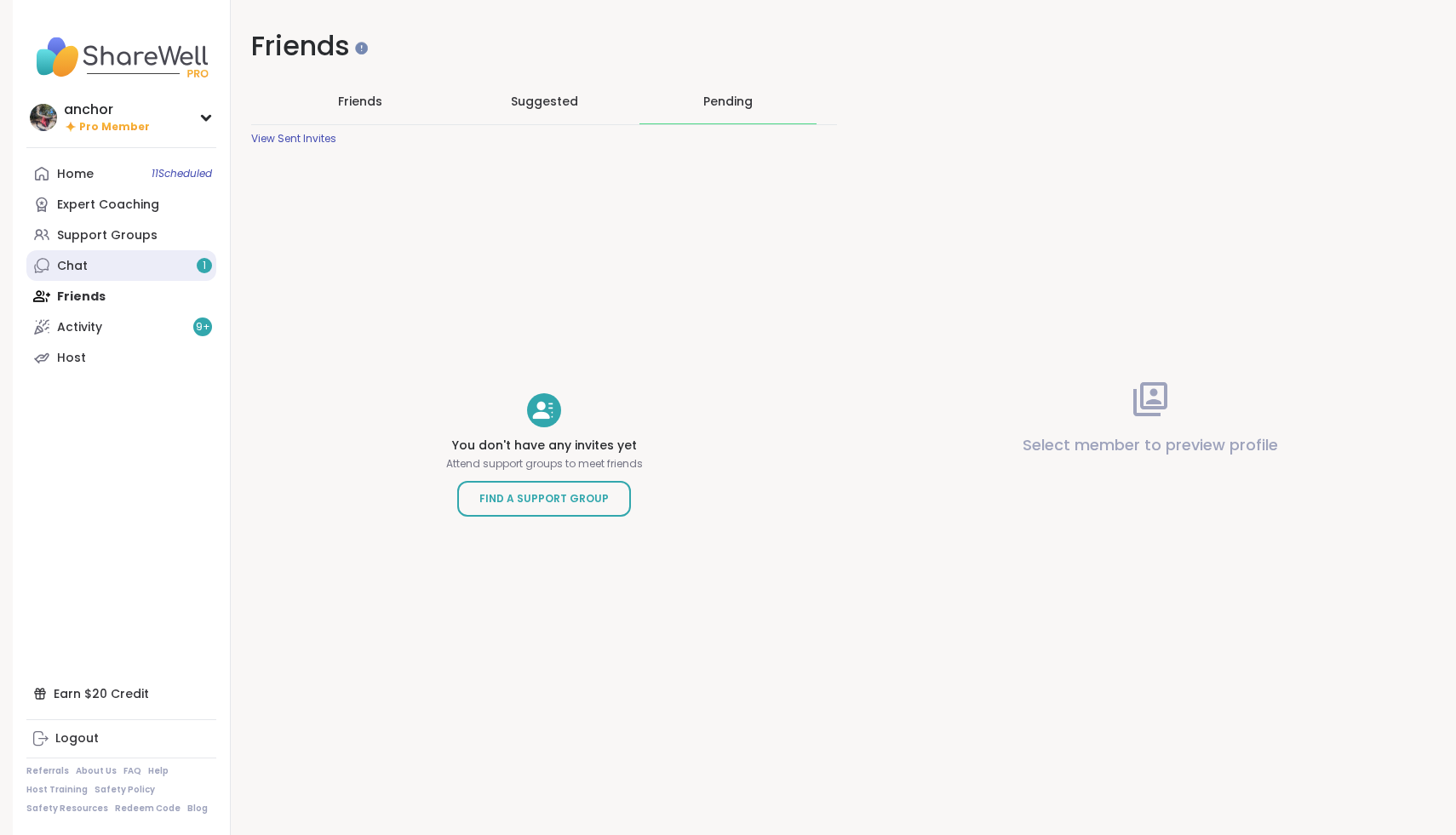
click at [92, 264] on link "Chat 1" at bounding box center [121, 265] width 190 height 30
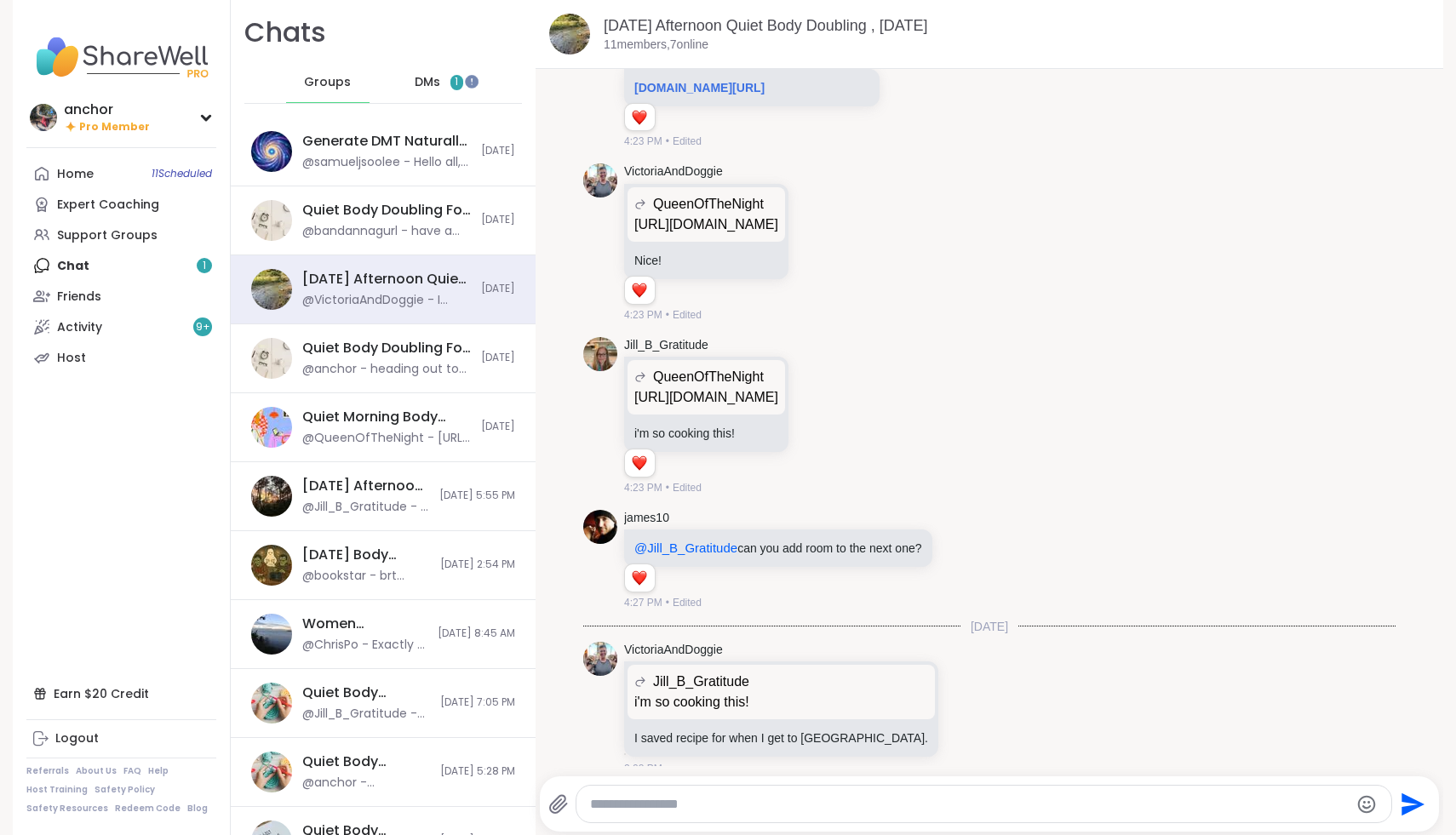
click at [445, 82] on div "DMs 1" at bounding box center [440, 82] width 83 height 41
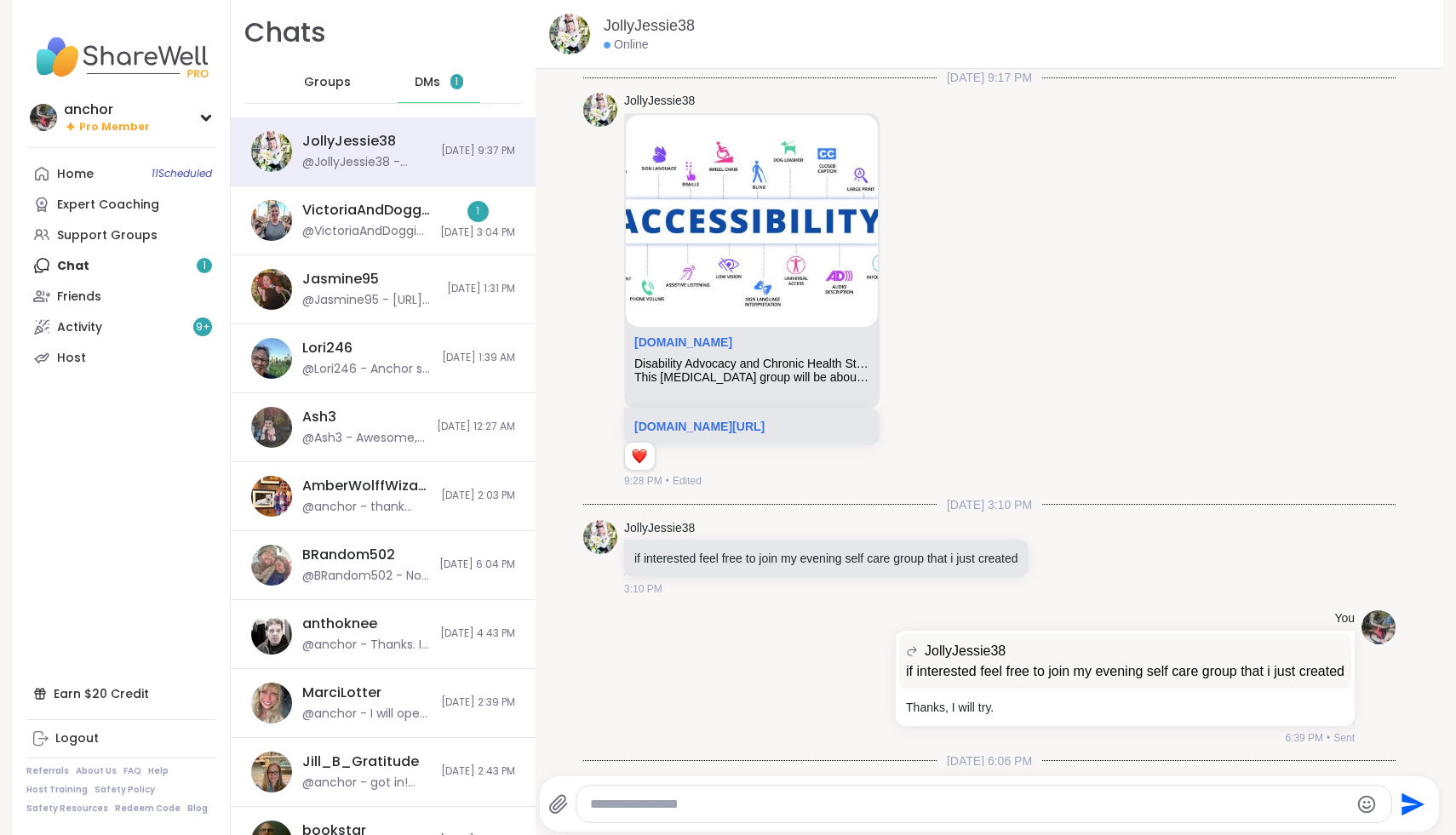
scroll to position [2607, 0]
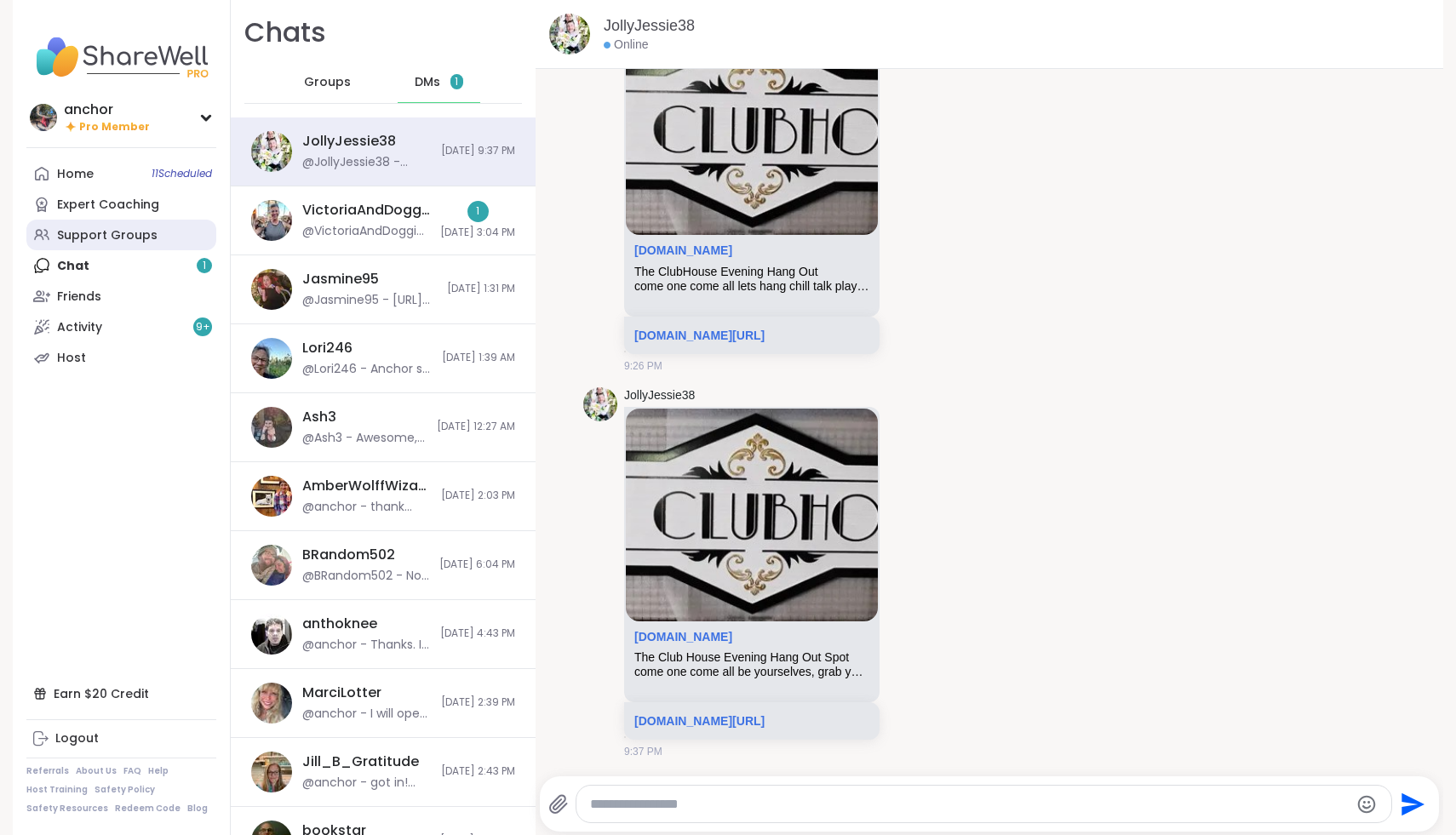
click at [138, 233] on div "Support Groups" at bounding box center [107, 236] width 100 height 17
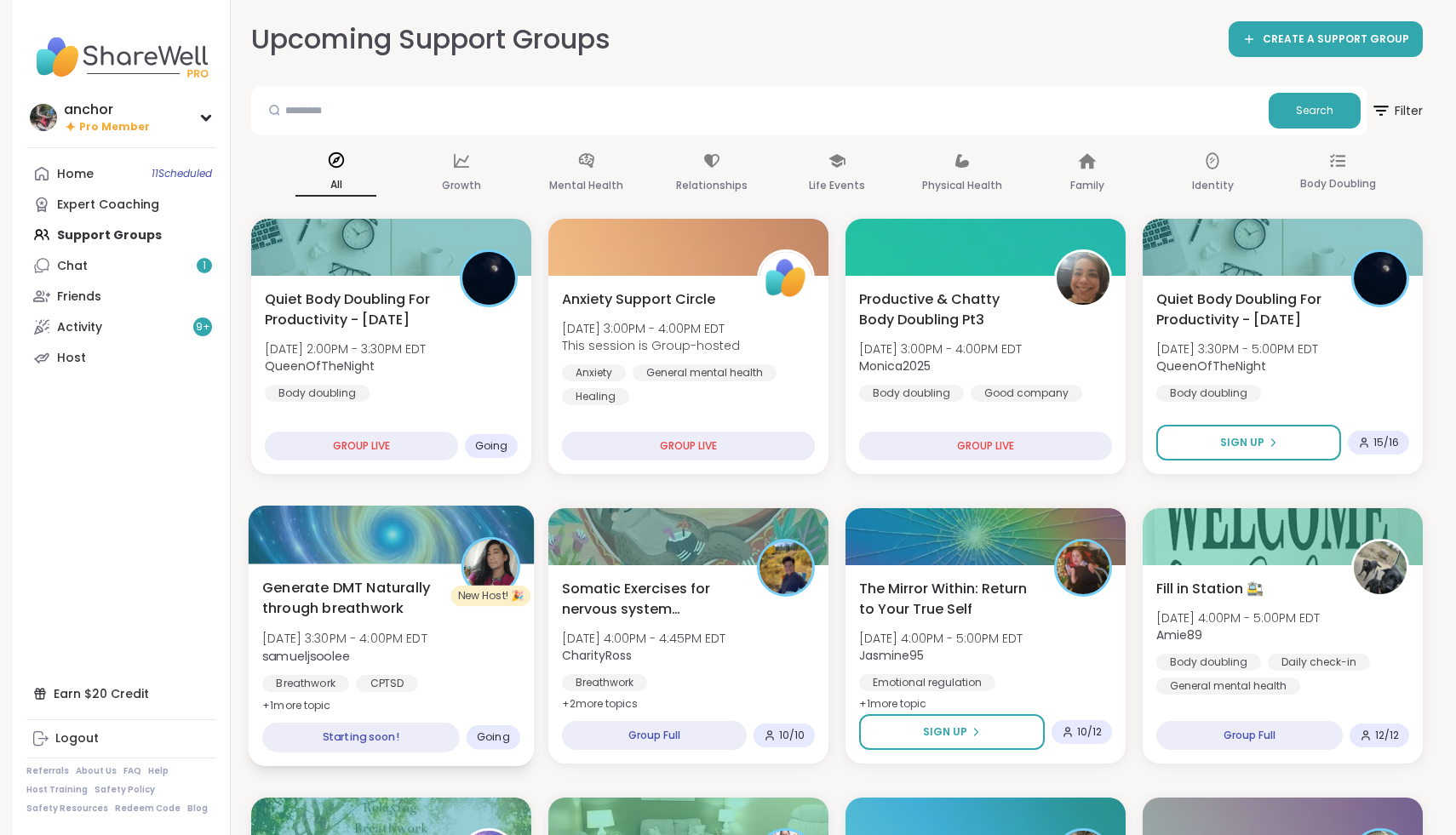
click at [471, 669] on div "Generate DMT Naturally through breathwork [DATE] 3:30PM - 4:00PM EDT samueljsoo…" at bounding box center [391, 646] width 258 height 138
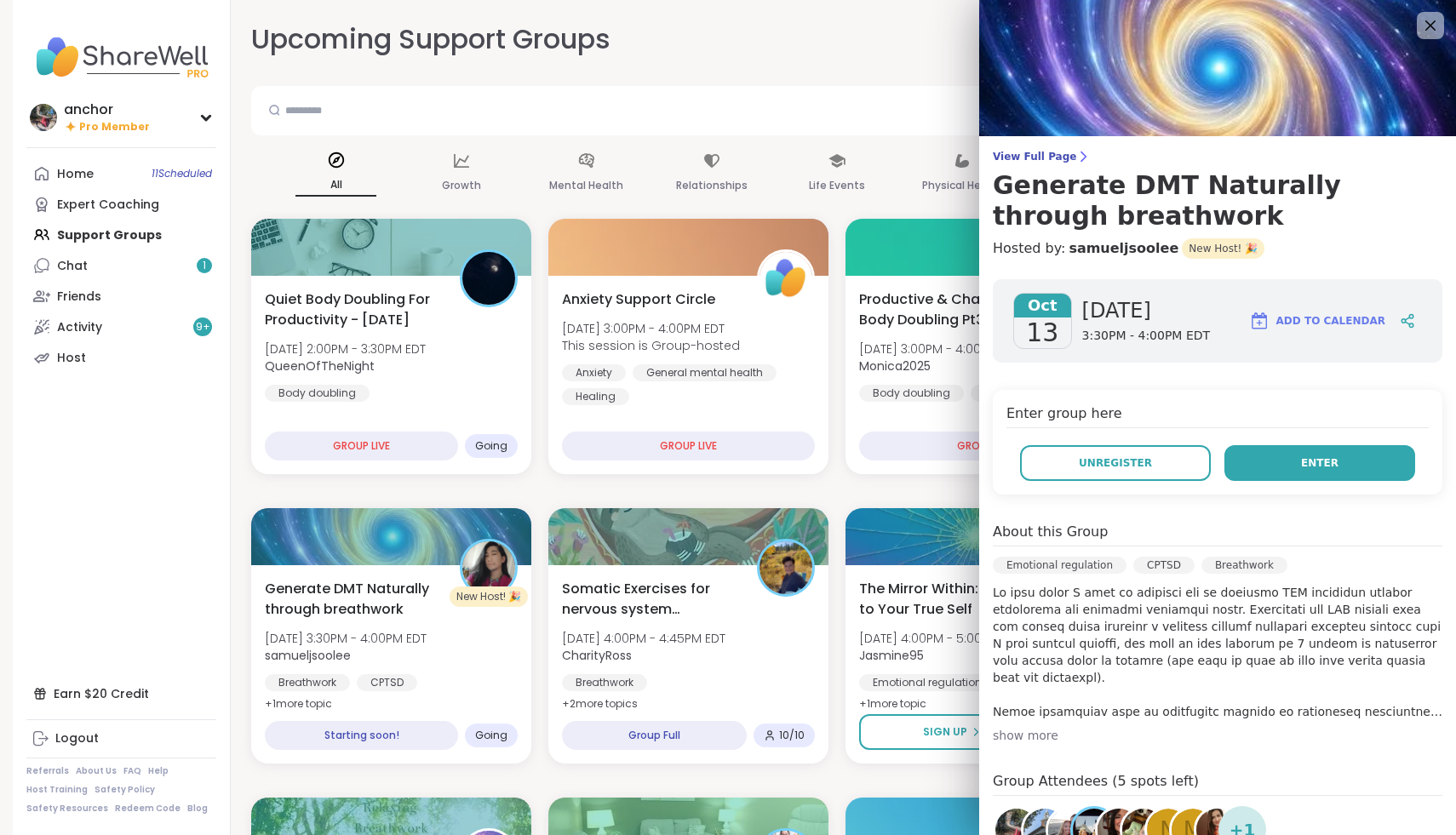
click at [1262, 474] on button "Enter" at bounding box center [1320, 463] width 191 height 36
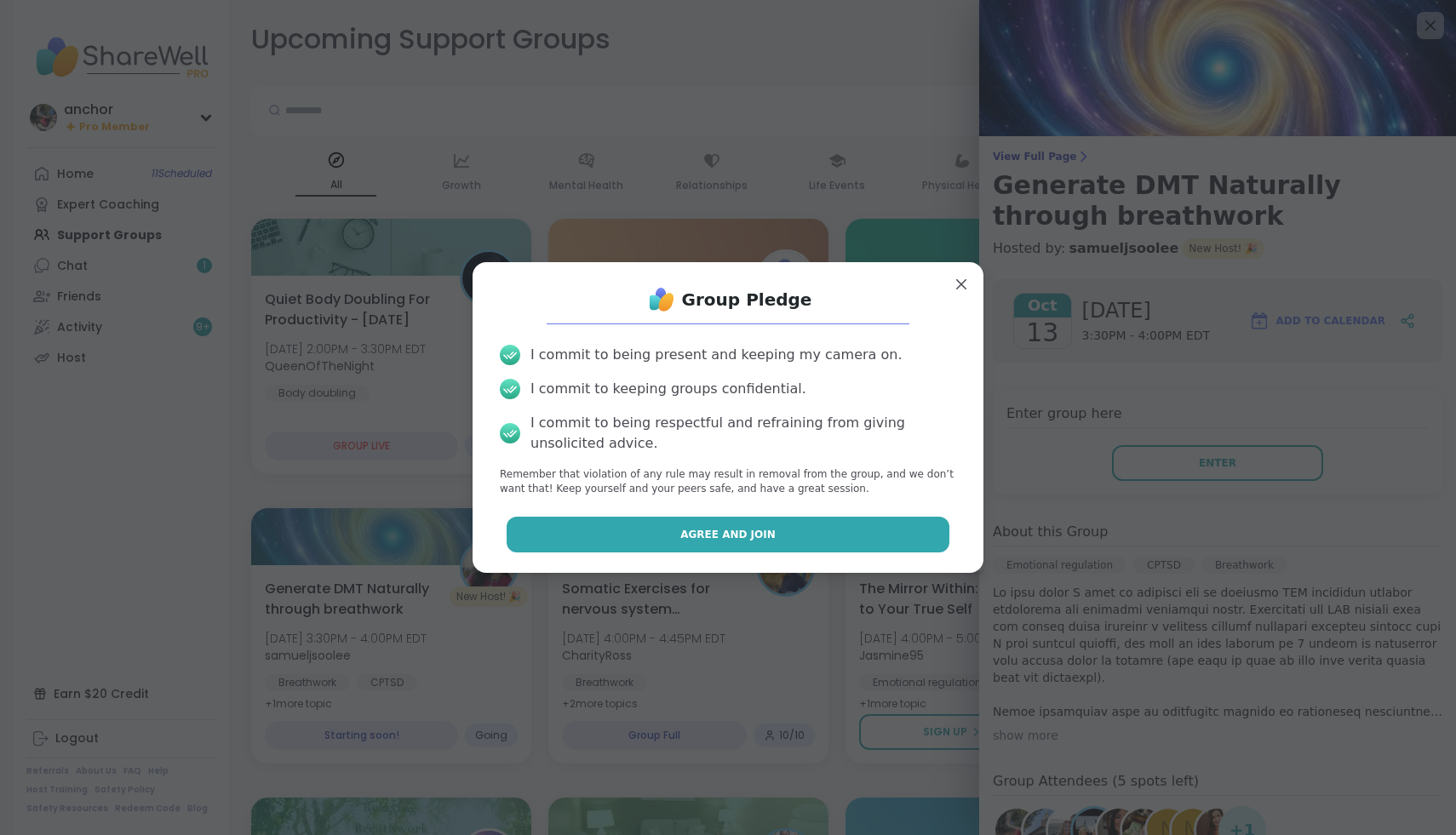
click at [909, 533] on button "Agree and Join" at bounding box center [729, 535] width 444 height 36
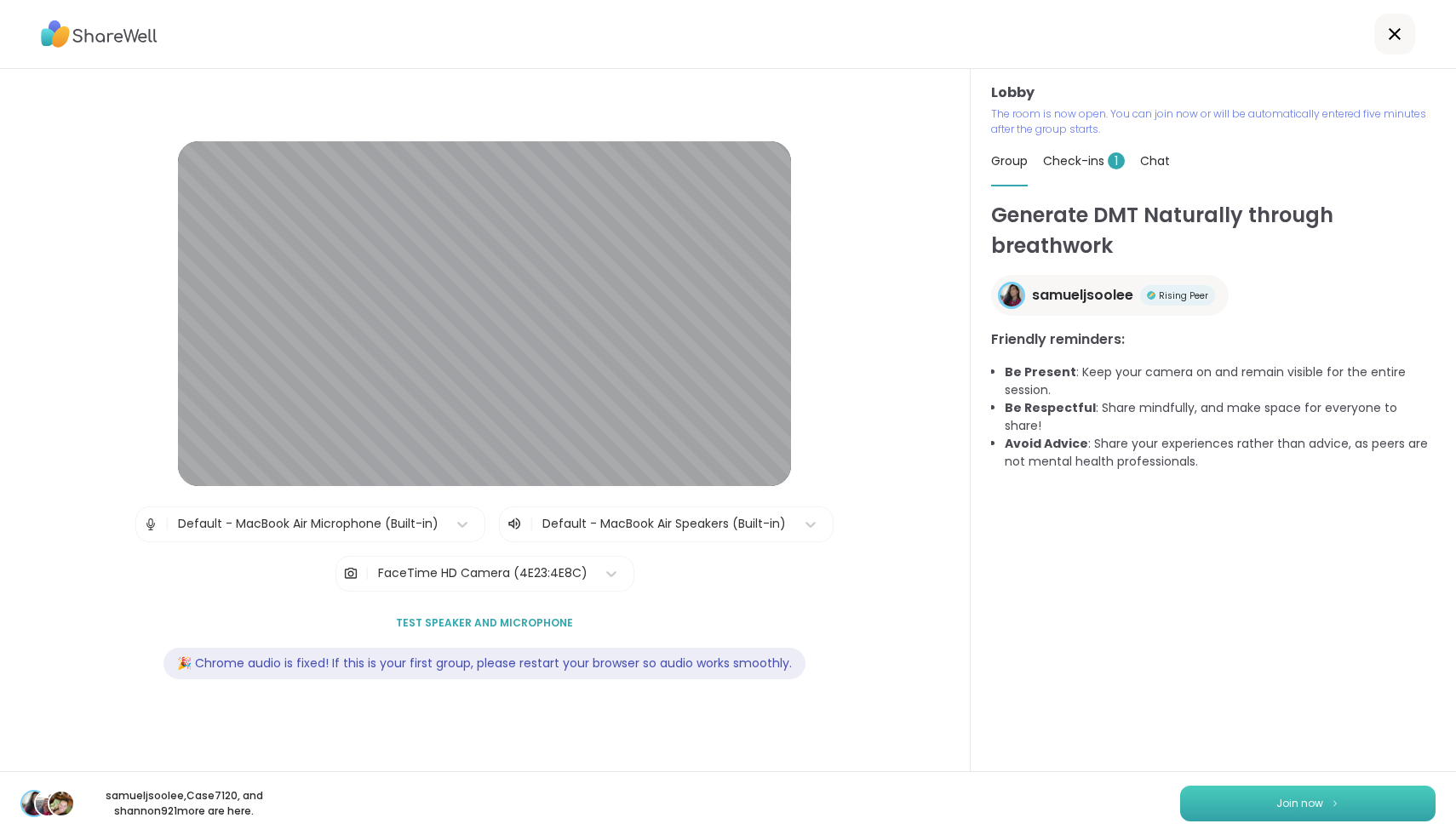
click at [1380, 797] on button "Join now" at bounding box center [1308, 804] width 256 height 36
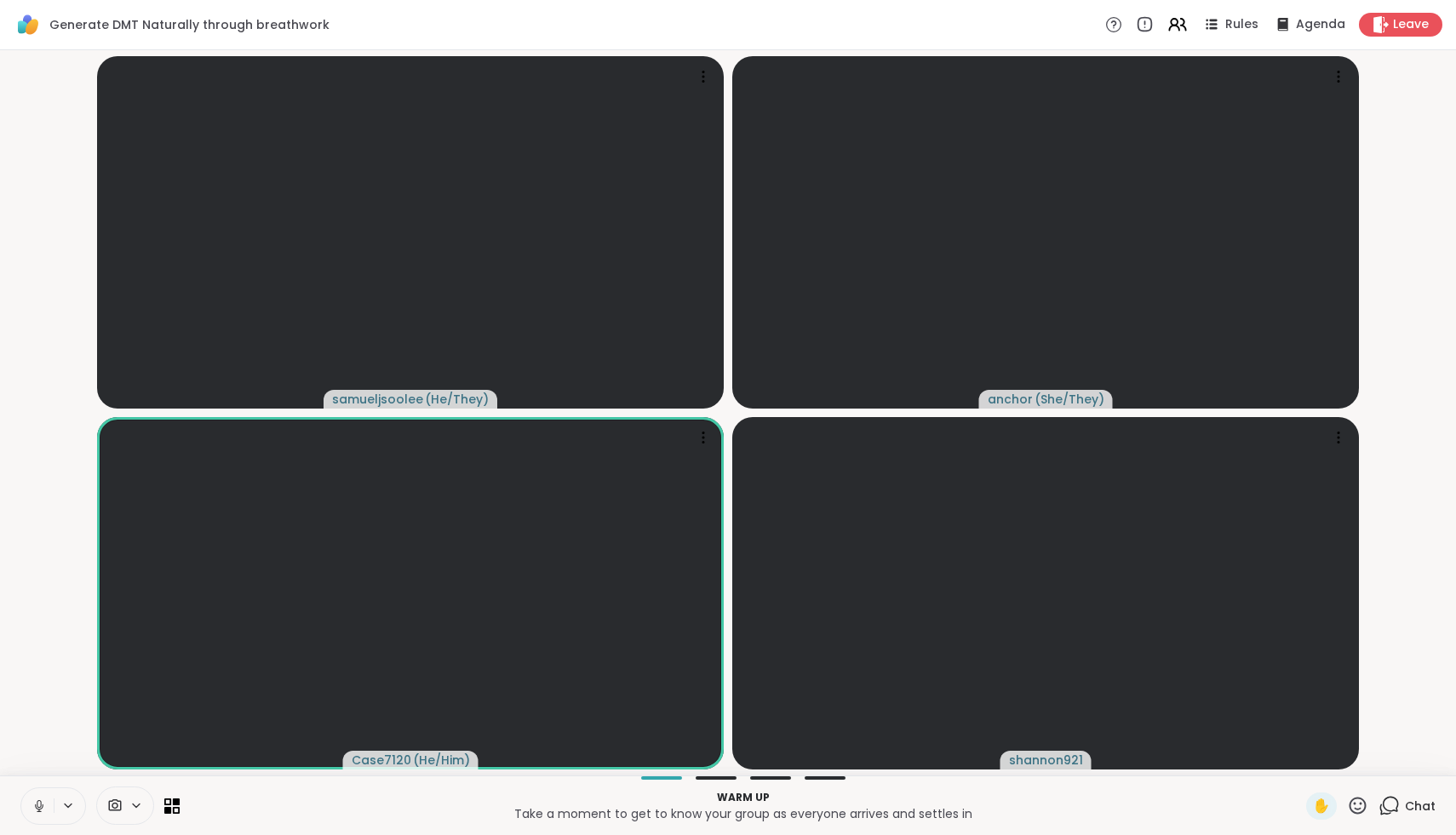
click at [38, 810] on icon at bounding box center [39, 807] width 15 height 15
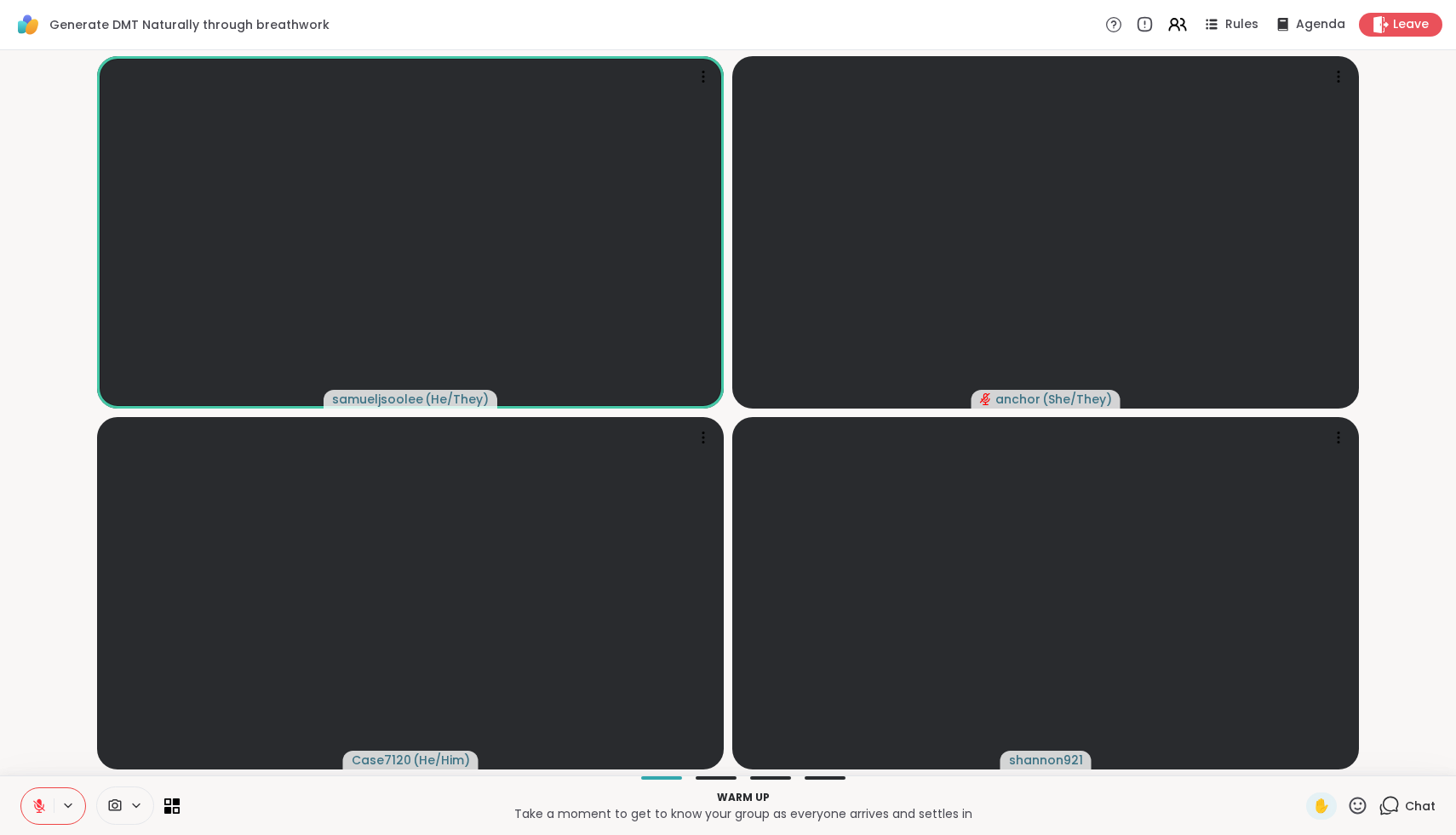
click at [119, 805] on icon at bounding box center [115, 806] width 15 height 16
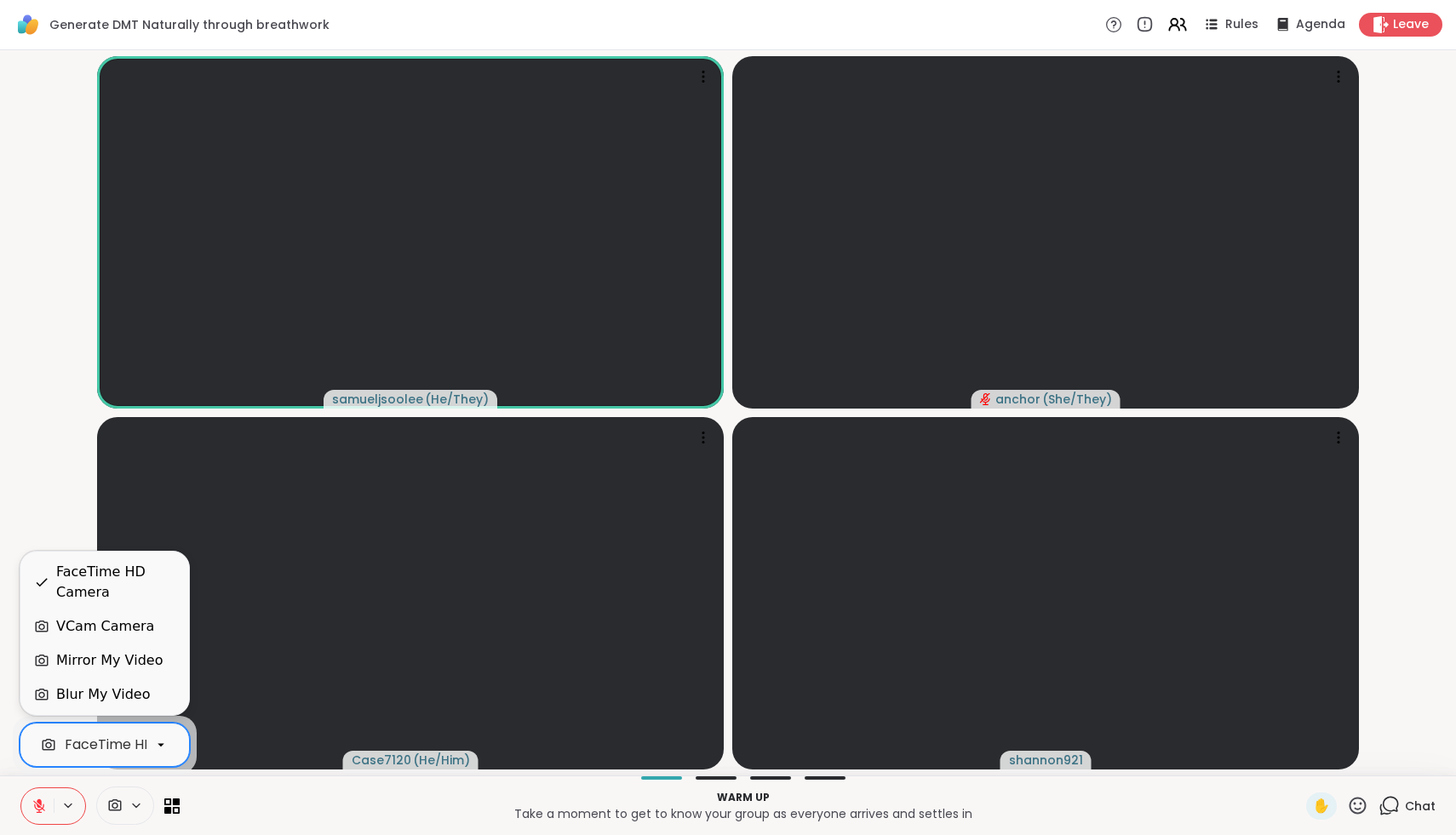
click at [117, 751] on div "FaceTime HD Camera" at bounding box center [138, 745] width 148 height 21
click at [96, 622] on div "VCam Camera" at bounding box center [104, 627] width 98 height 21
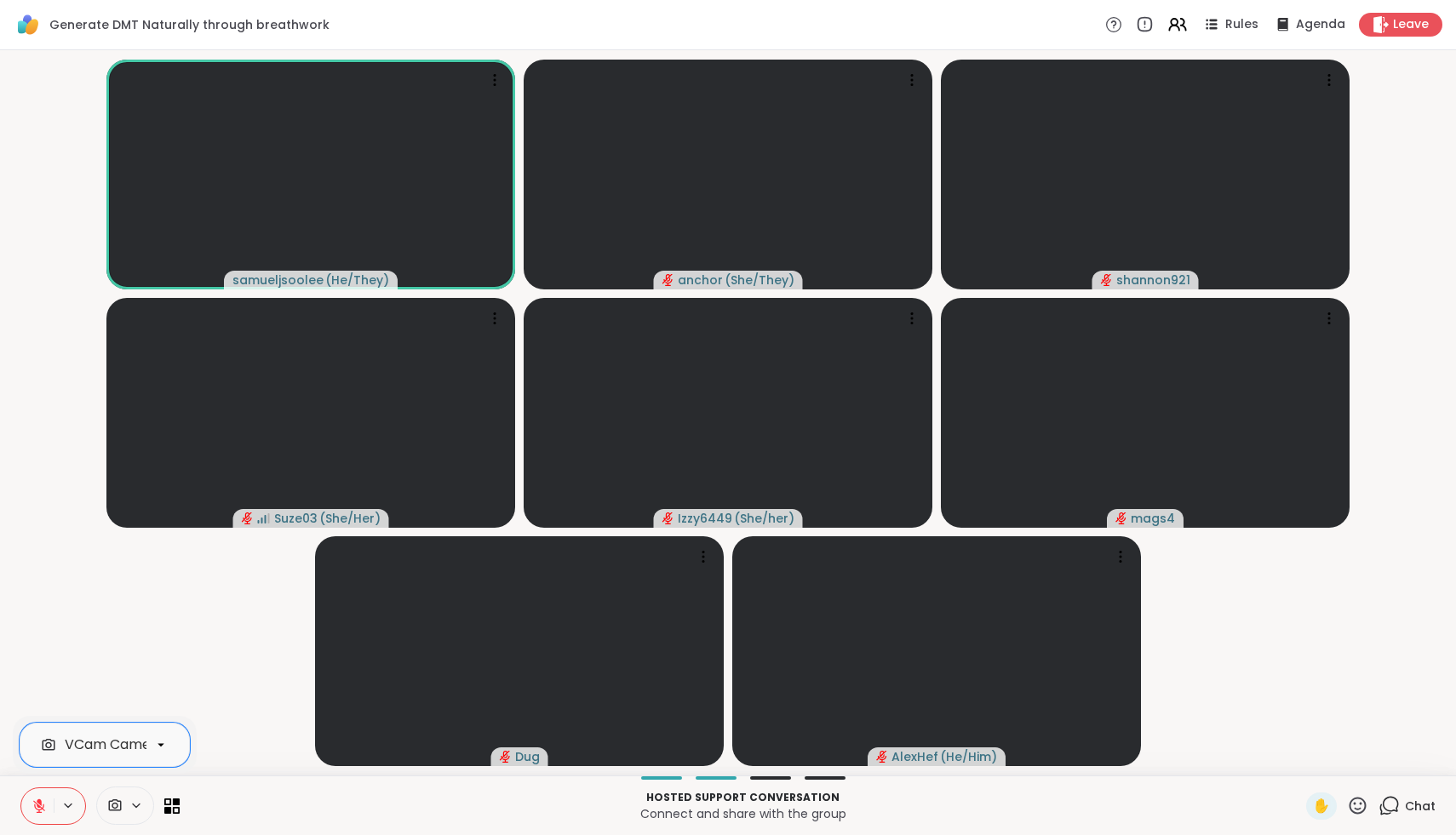
click at [38, 809] on icon at bounding box center [39, 807] width 12 height 12
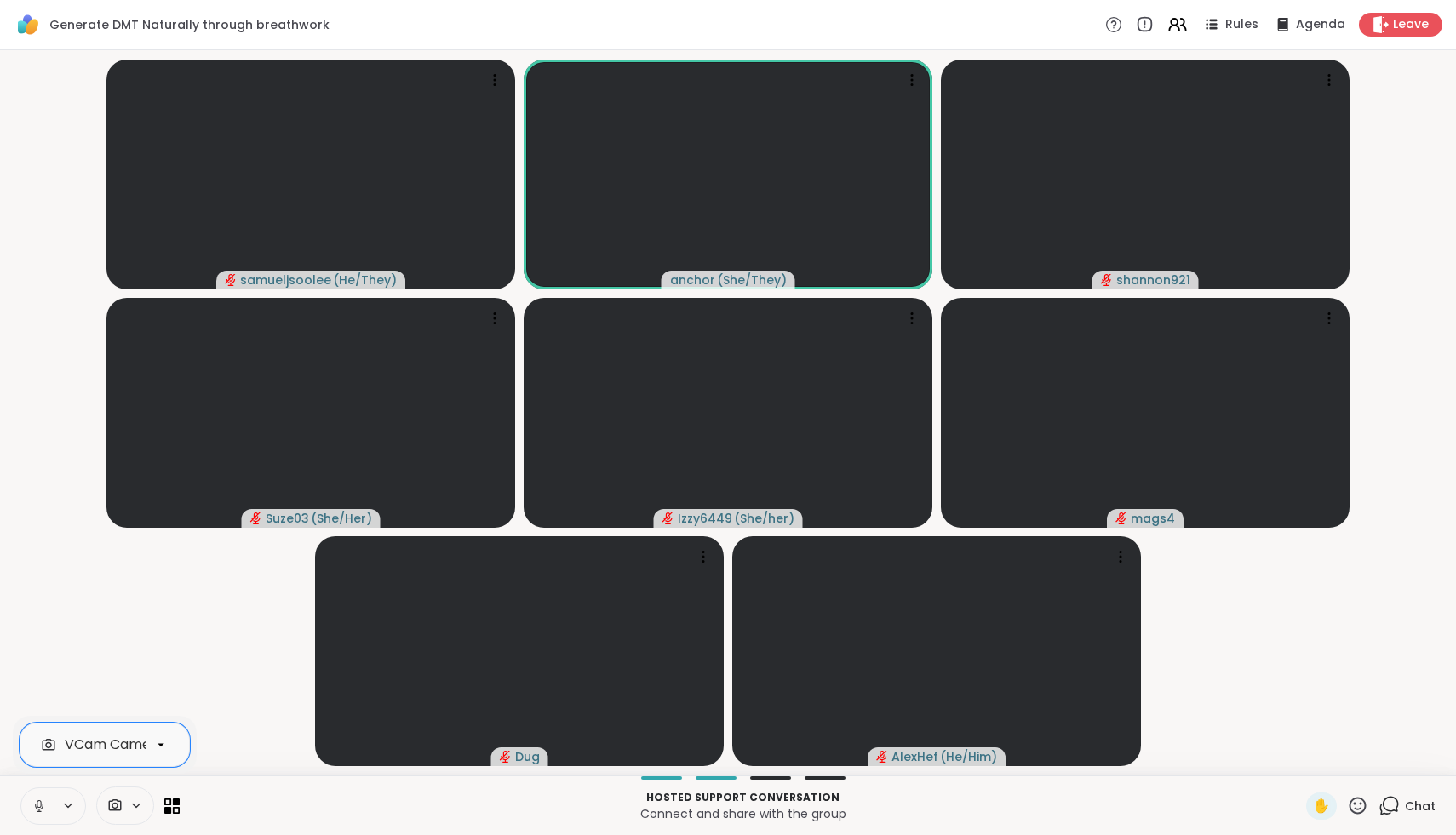
click at [29, 811] on button at bounding box center [37, 807] width 32 height 36
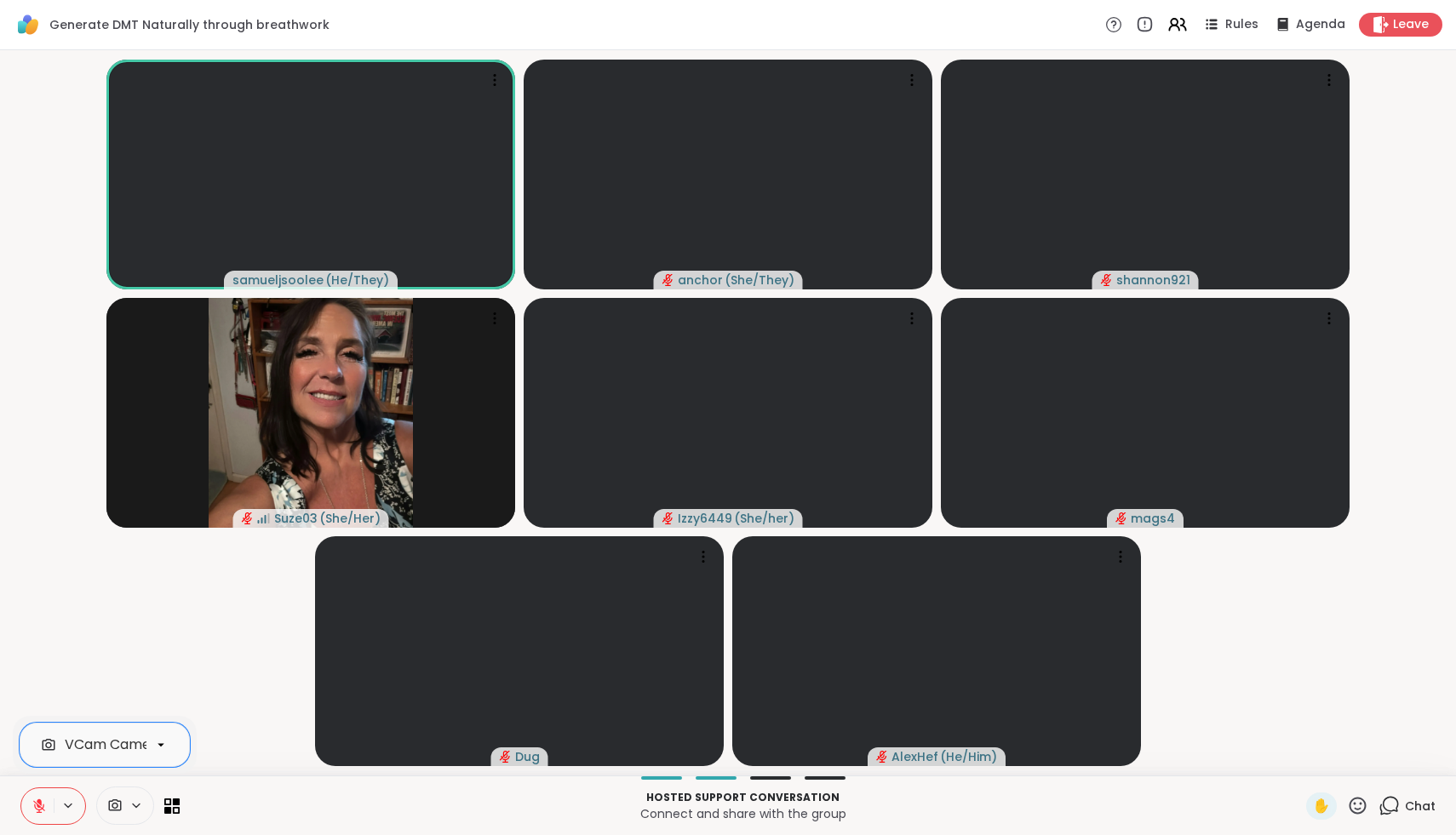
click at [1410, 807] on span "Chat" at bounding box center [1421, 807] width 30 height 17
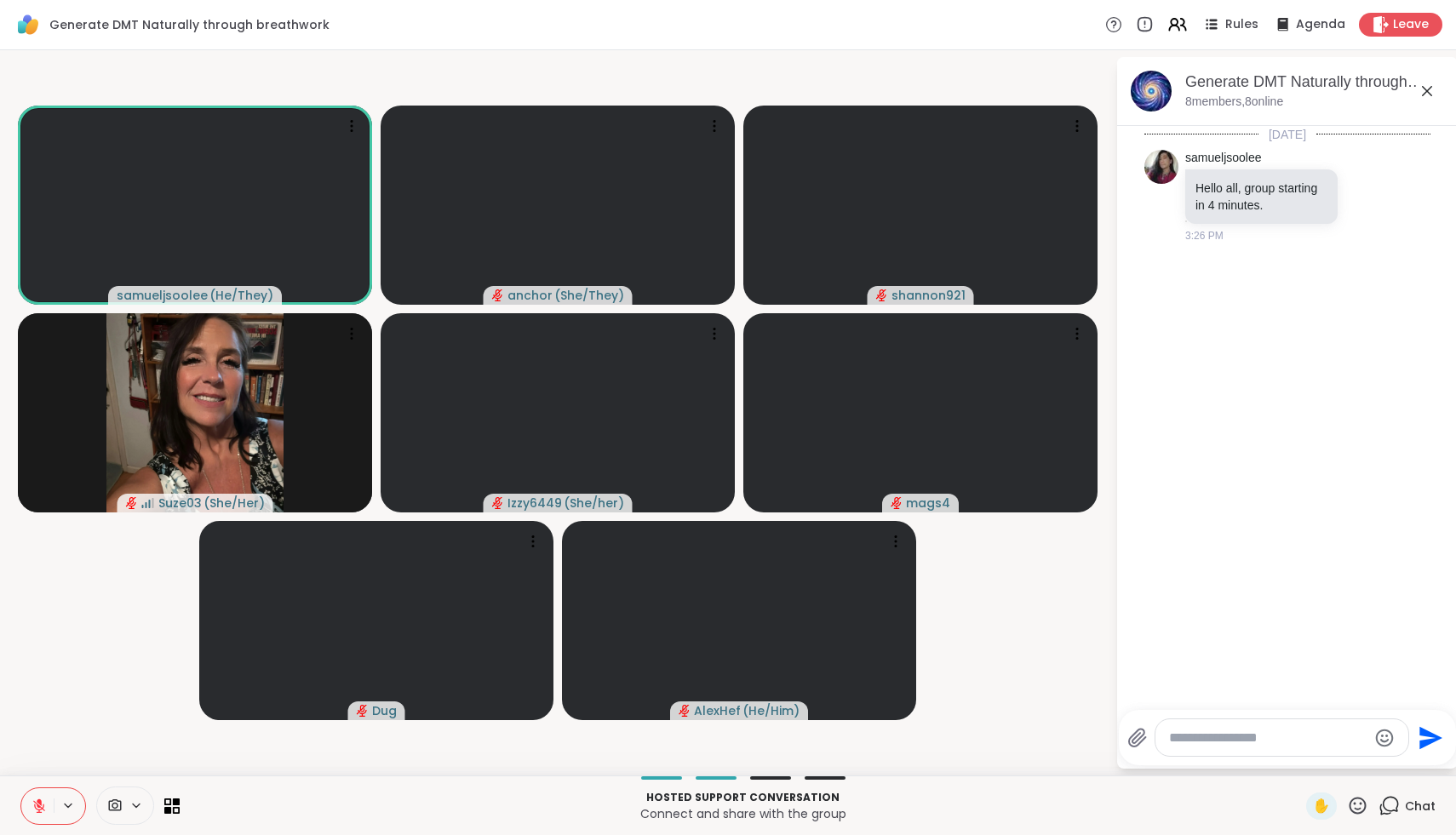
click at [1309, 732] on textarea "Type your message" at bounding box center [1268, 738] width 198 height 17
type textarea "**********"
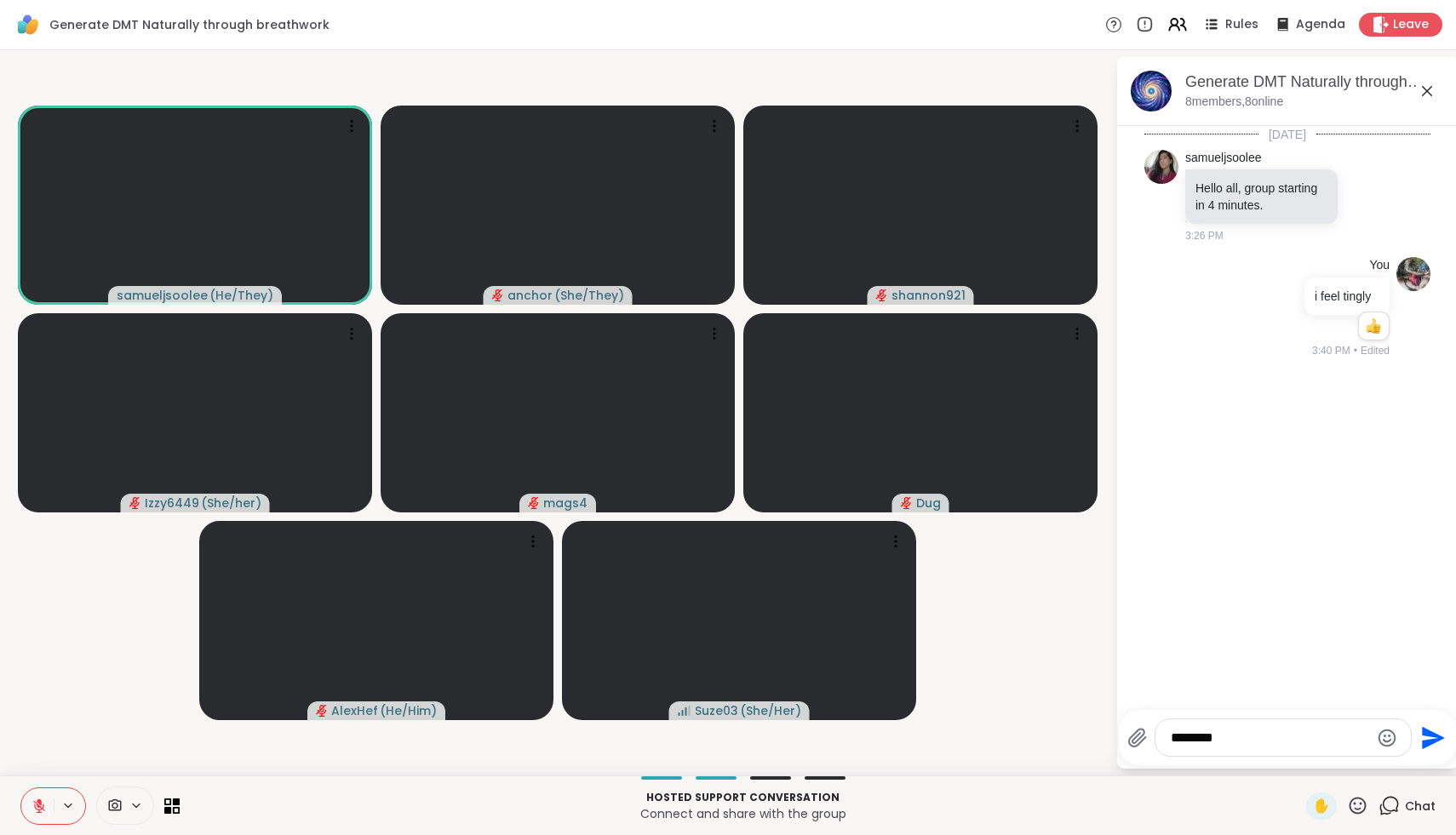
type textarea "*********"
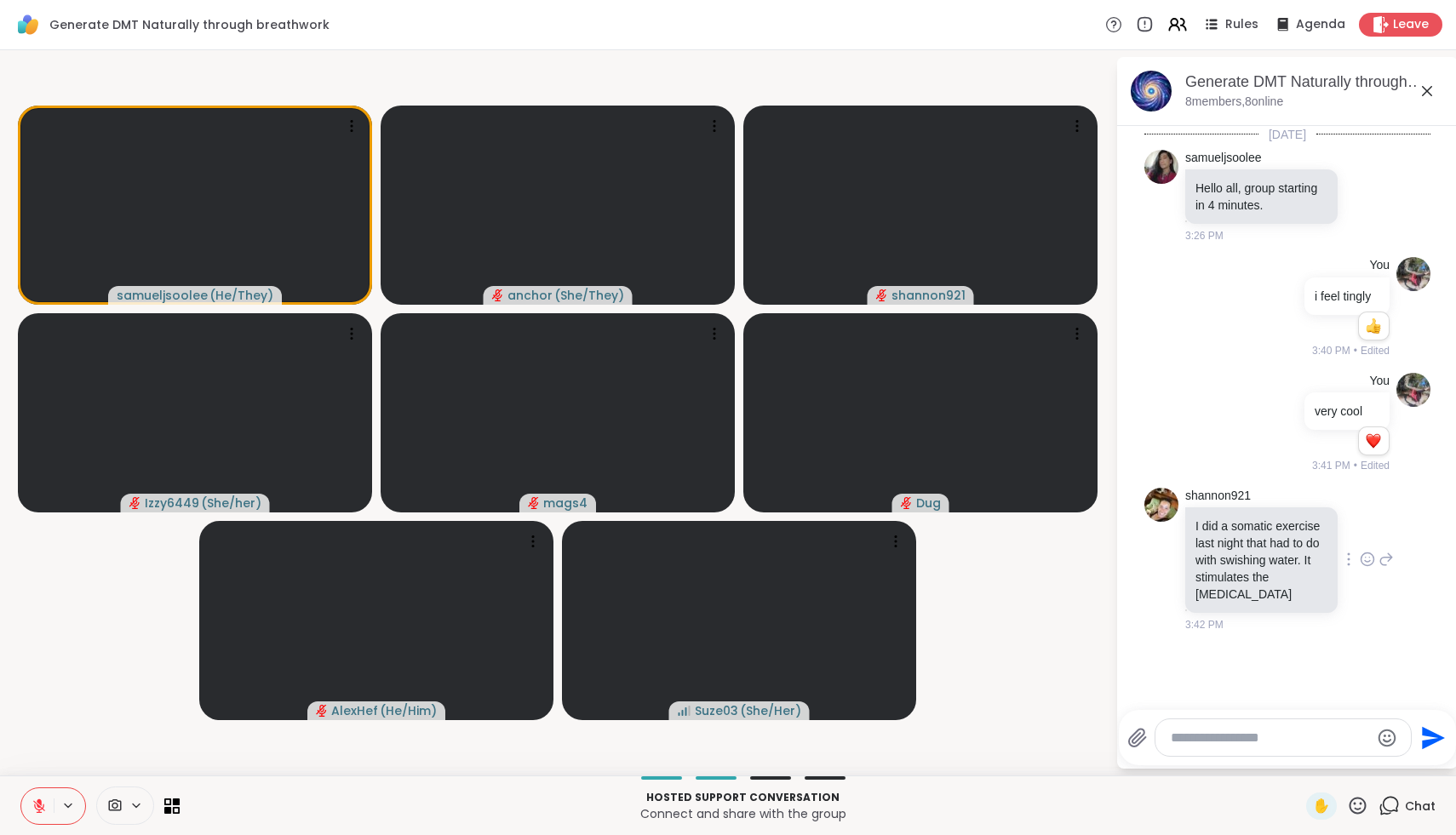
click at [1365, 561] on icon at bounding box center [1367, 562] width 5 height 2
click at [1228, 543] on button "Select Reaction: Heart" at bounding box center [1232, 533] width 34 height 34
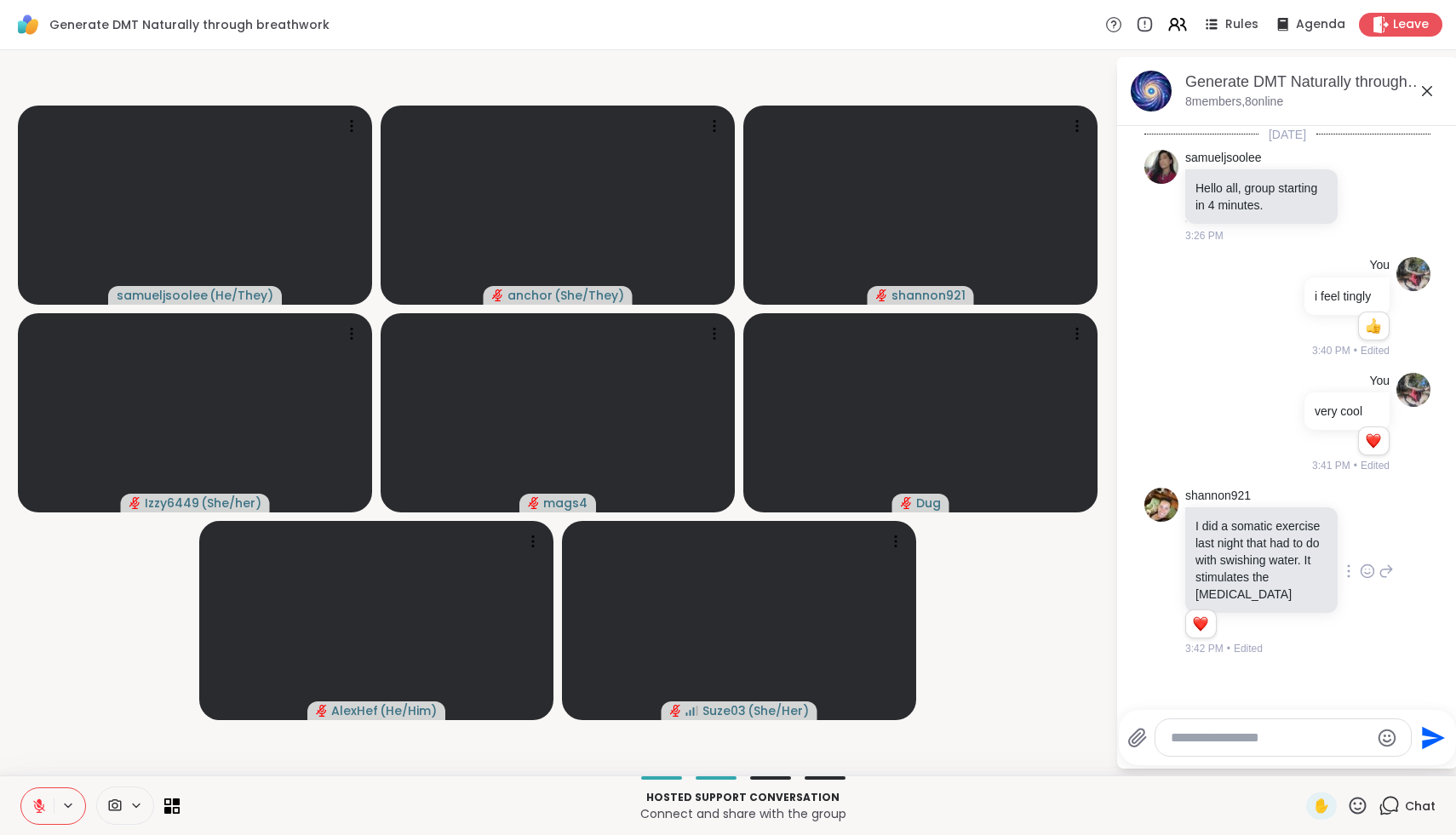
click at [35, 808] on icon at bounding box center [39, 807] width 12 height 12
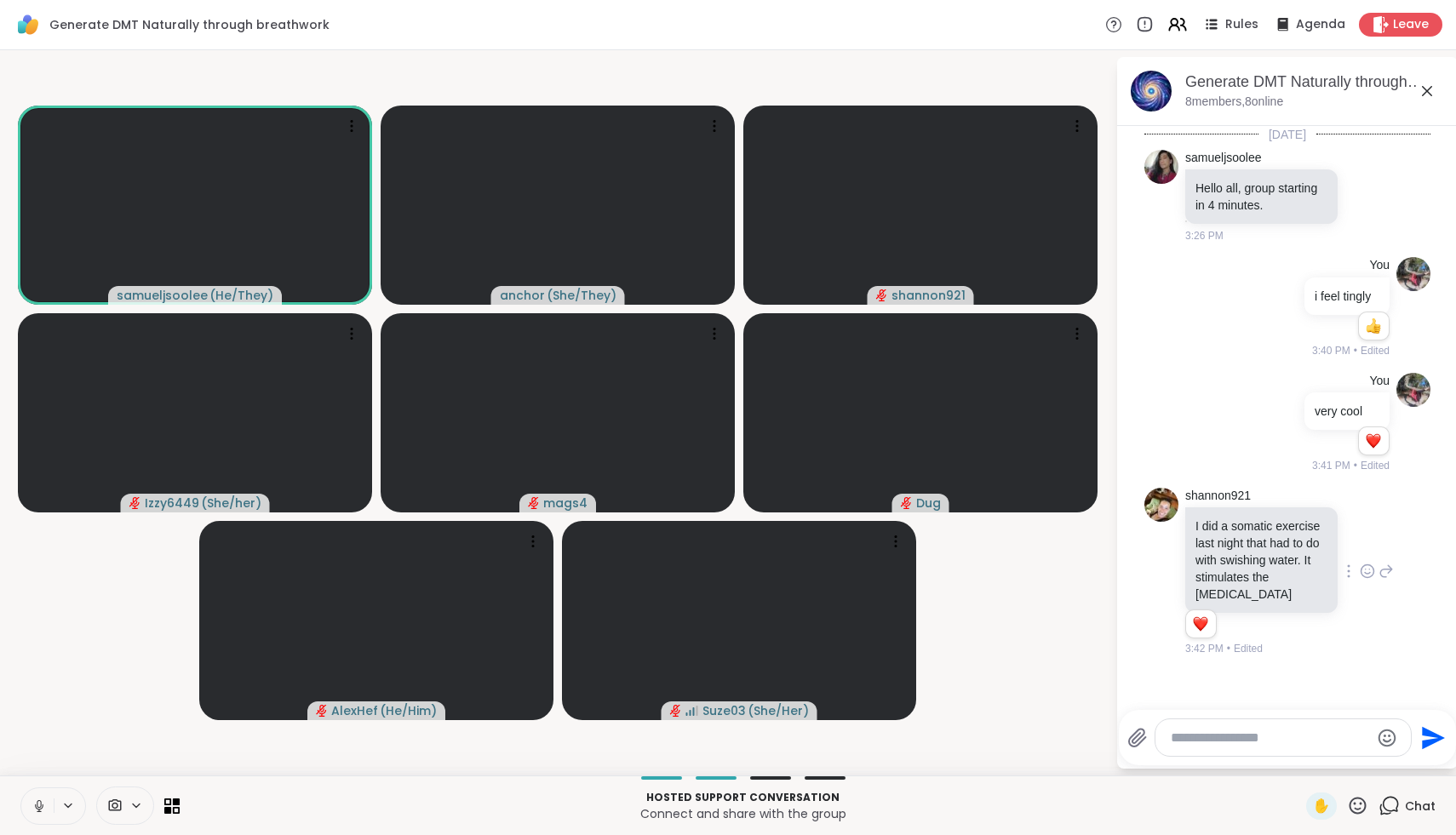
click at [35, 808] on icon at bounding box center [39, 807] width 15 height 15
click at [35, 808] on icon at bounding box center [39, 807] width 12 height 12
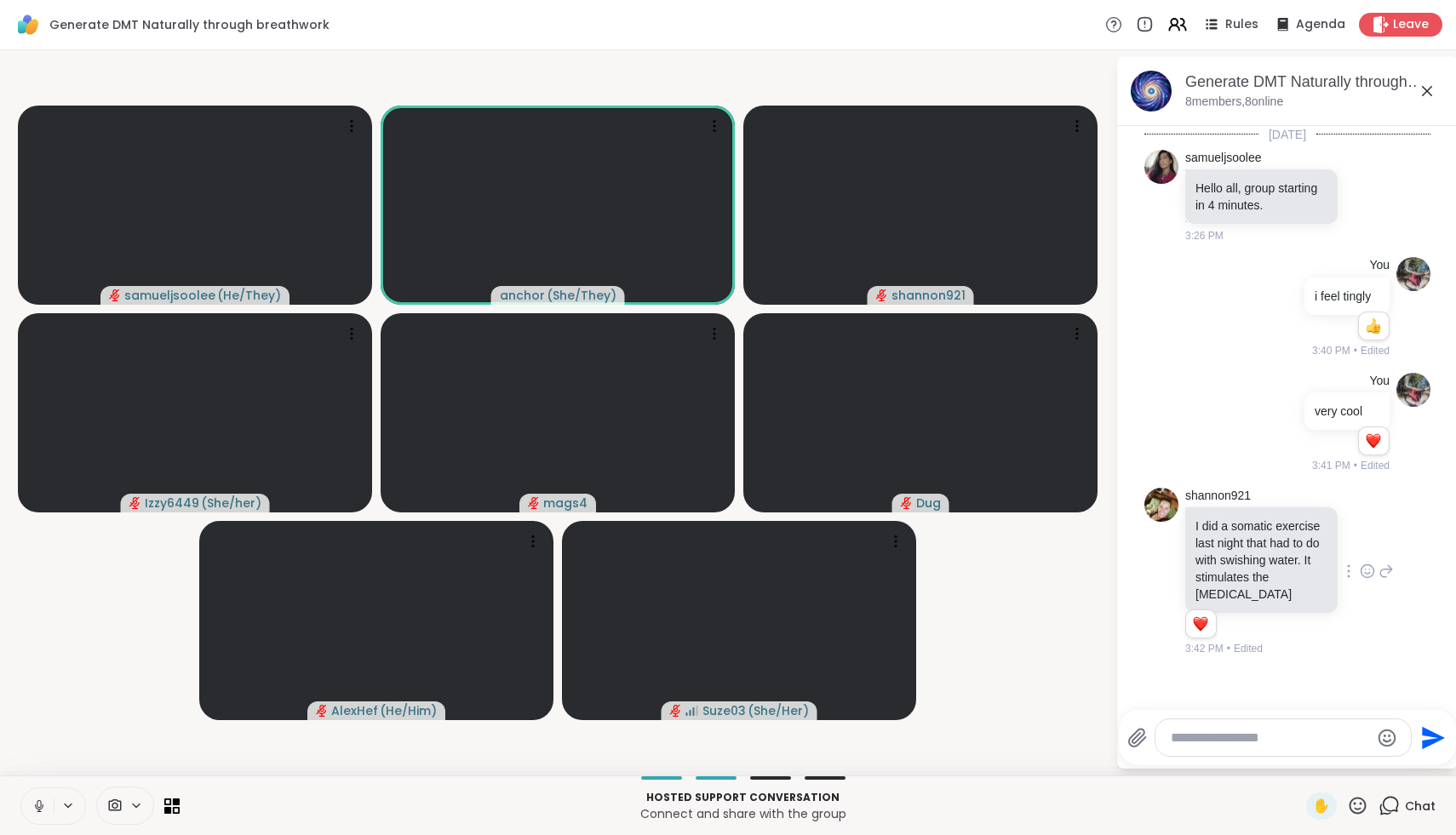
click at [35, 808] on icon at bounding box center [39, 807] width 15 height 15
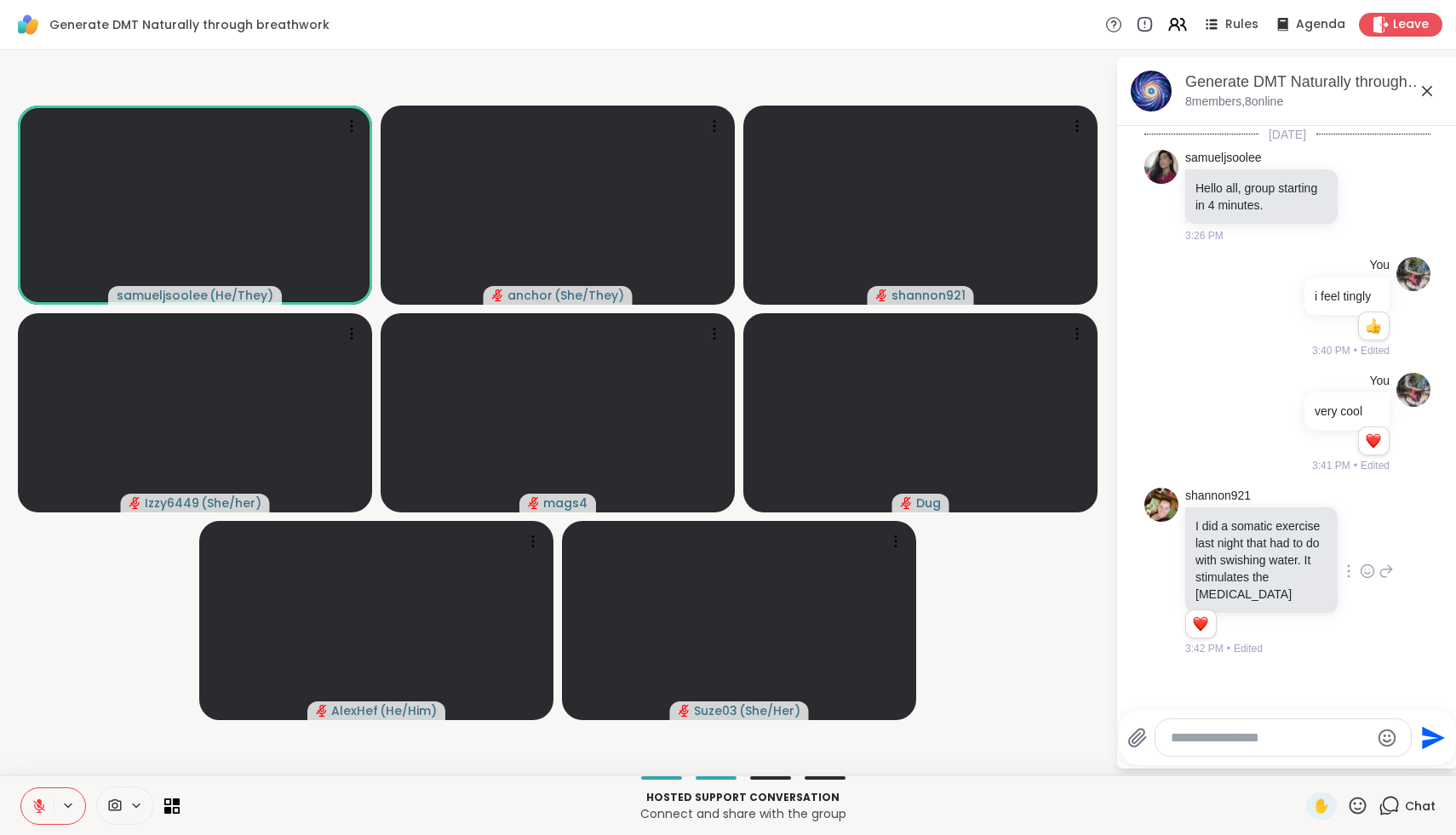
click at [1288, 740] on textarea "Type your message" at bounding box center [1269, 738] width 198 height 17
type textarea "**********"
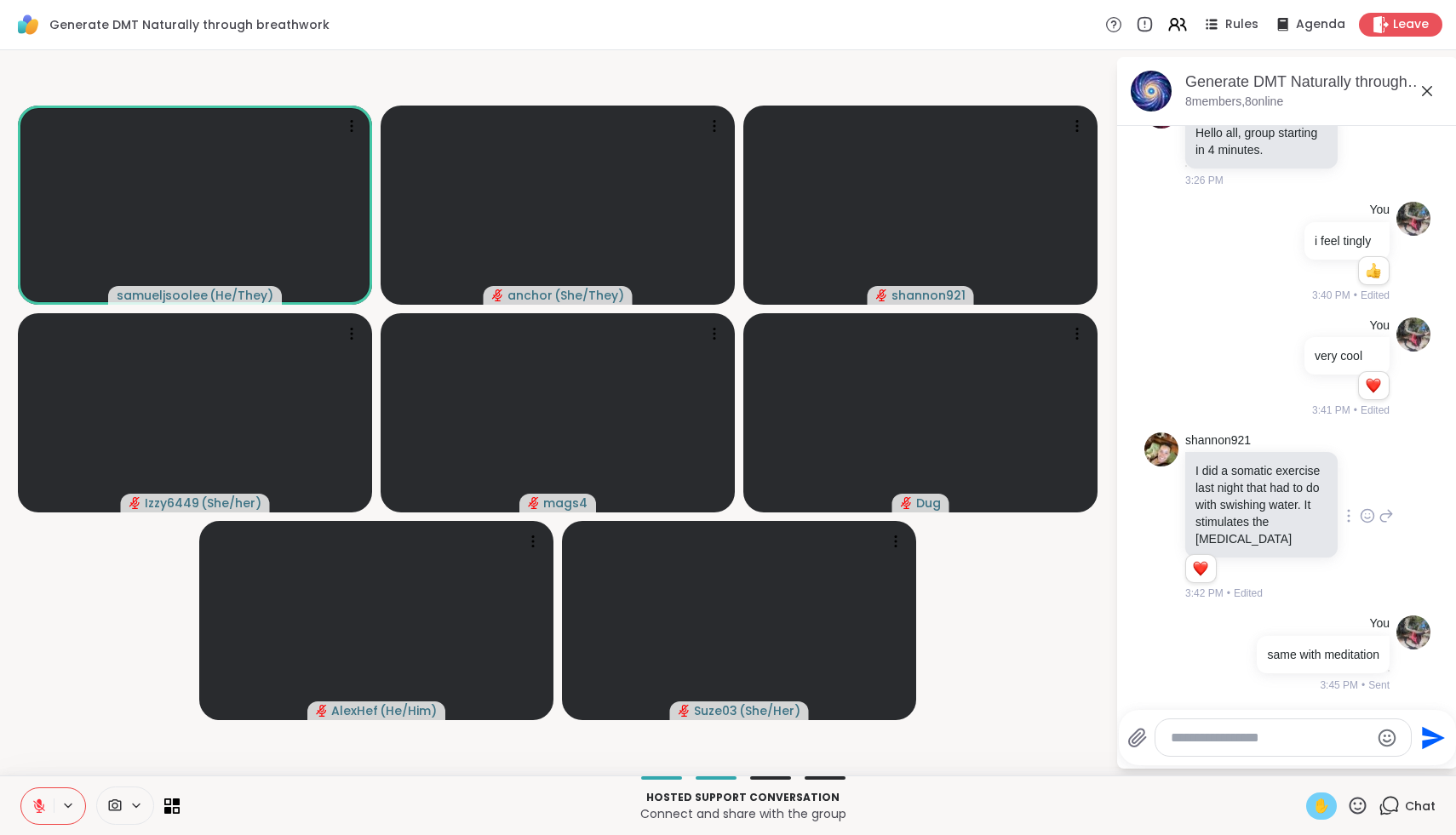
click at [1336, 811] on div "✋" at bounding box center [1321, 807] width 30 height 27
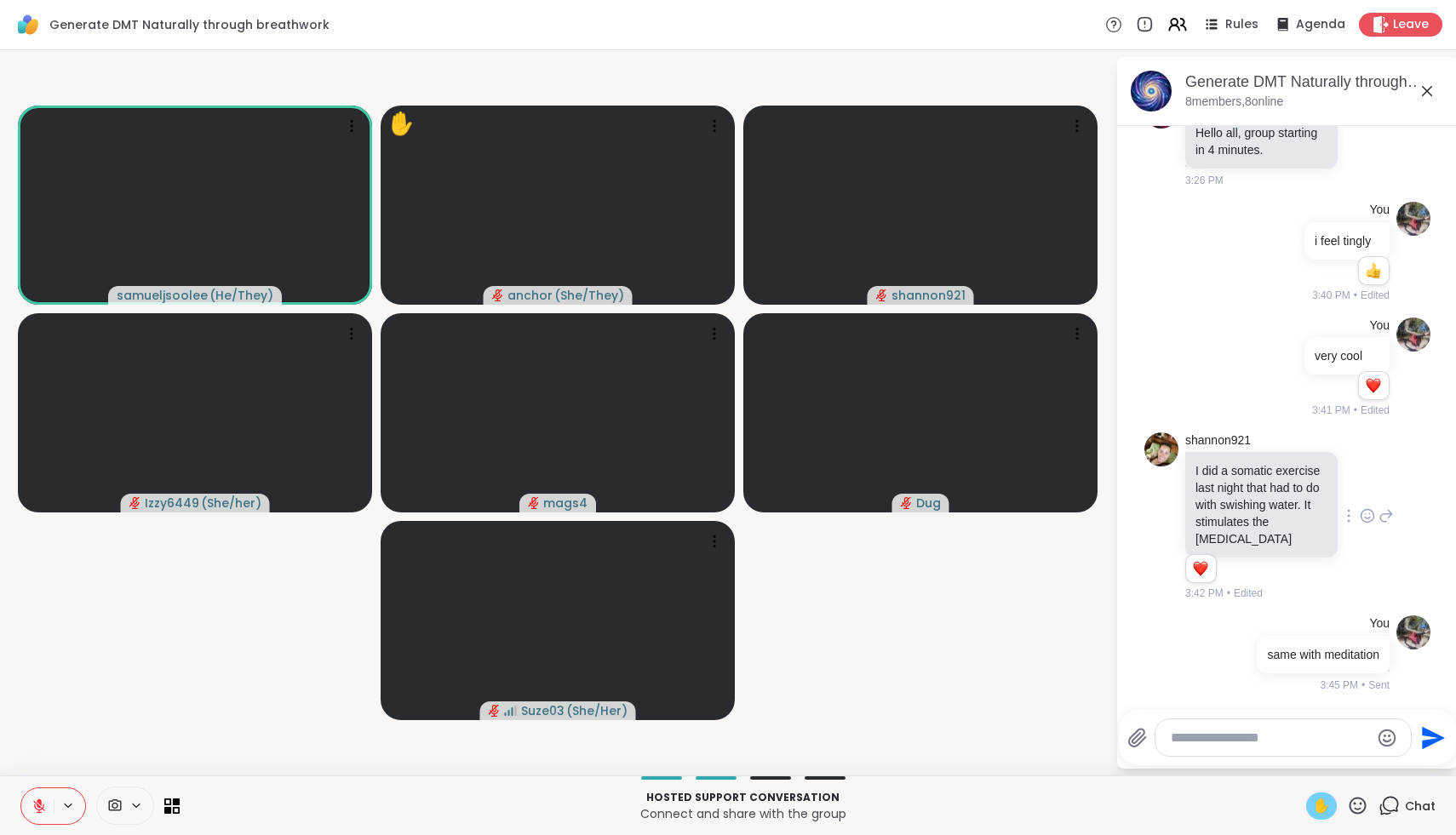
click at [1323, 809] on span "✋" at bounding box center [1322, 807] width 17 height 21
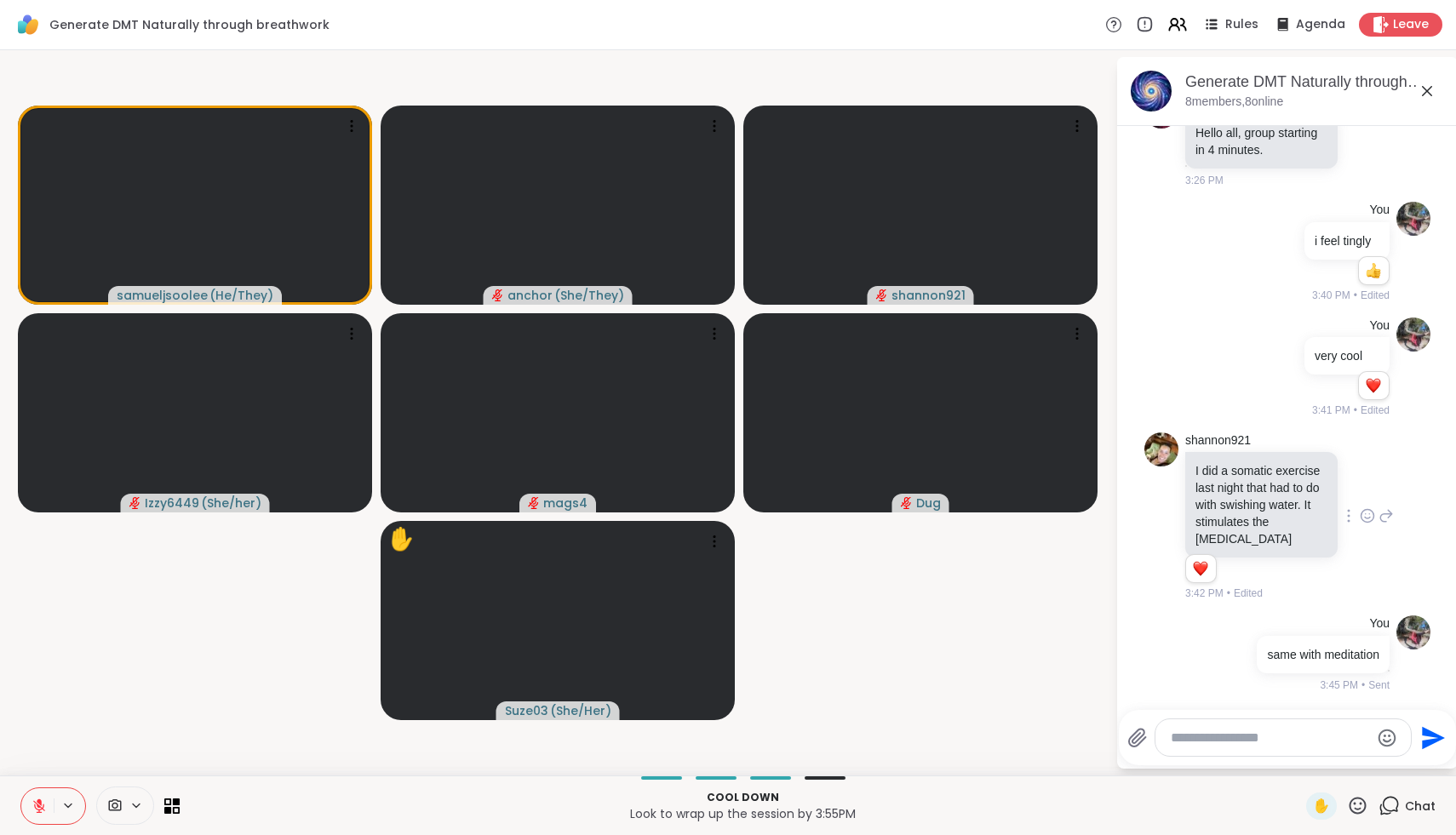
click at [1360, 808] on icon at bounding box center [1357, 806] width 21 height 21
click at [1317, 763] on span "❤️" at bounding box center [1308, 761] width 17 height 21
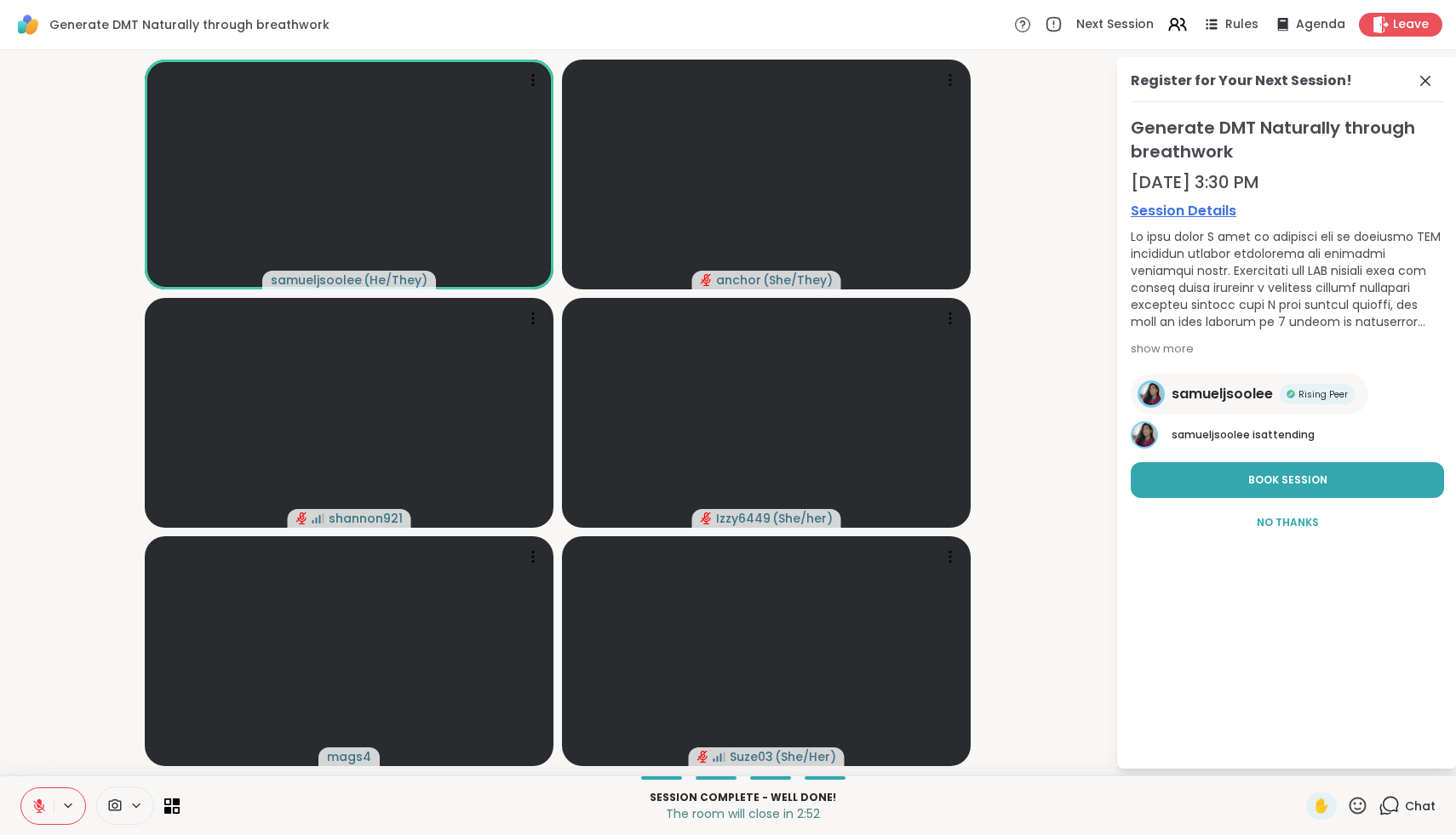
click at [1362, 809] on icon at bounding box center [1357, 806] width 21 height 21
click at [1316, 759] on span "❤️" at bounding box center [1308, 761] width 17 height 21
click at [32, 808] on icon at bounding box center [39, 807] width 15 height 15
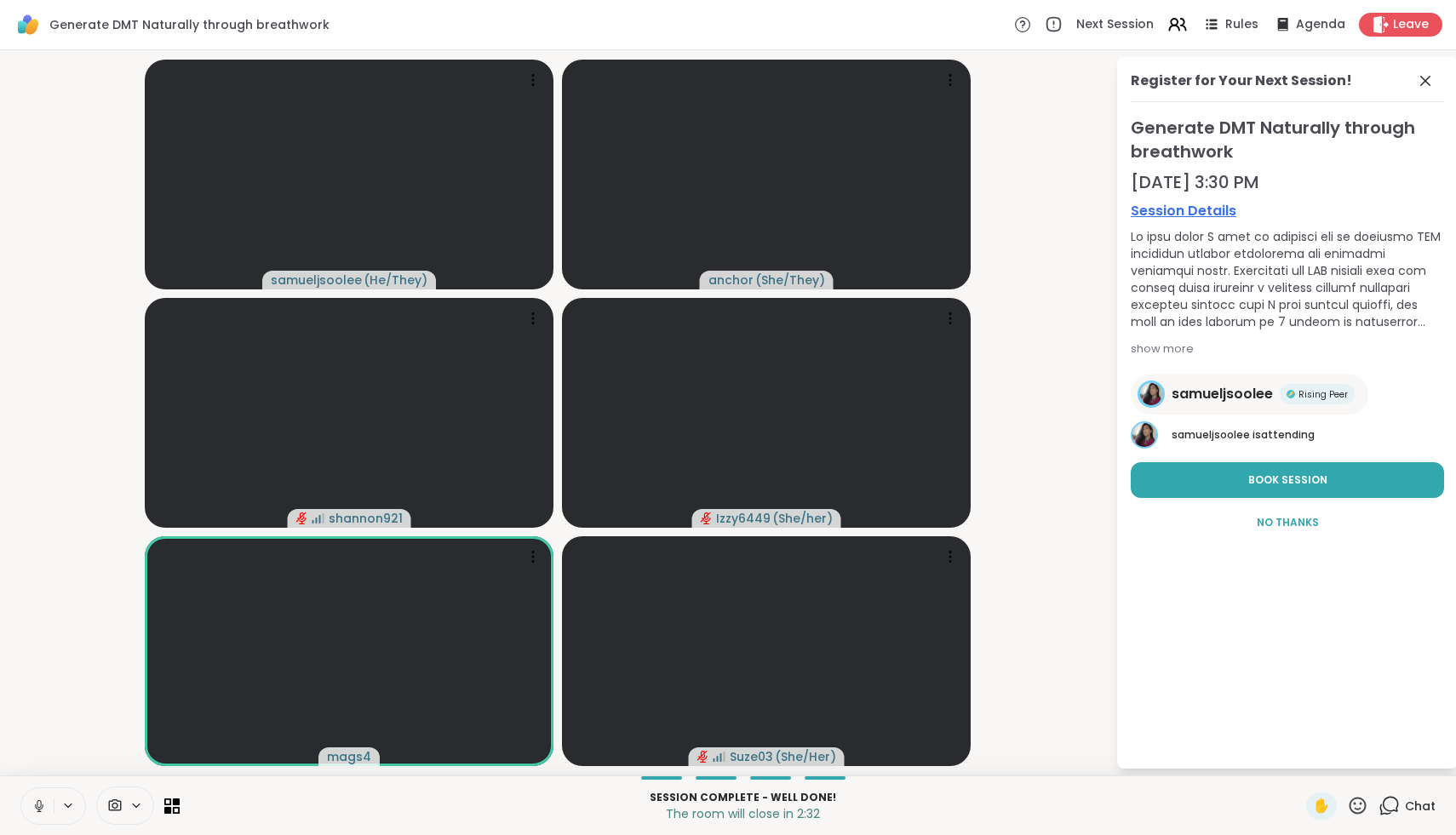
click at [32, 808] on icon at bounding box center [39, 807] width 15 height 15
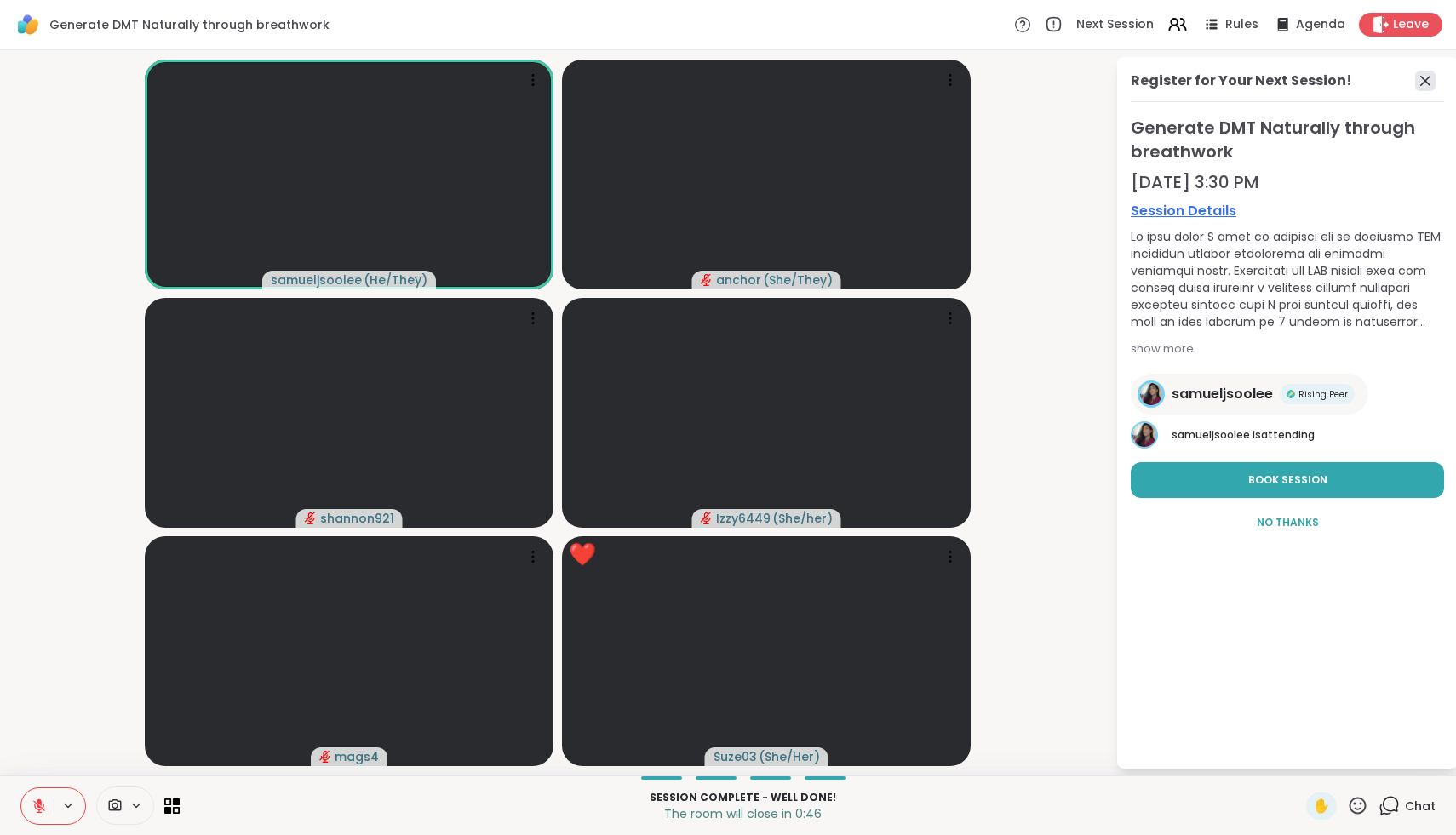
click at [1429, 75] on icon at bounding box center [1426, 82] width 21 height 21
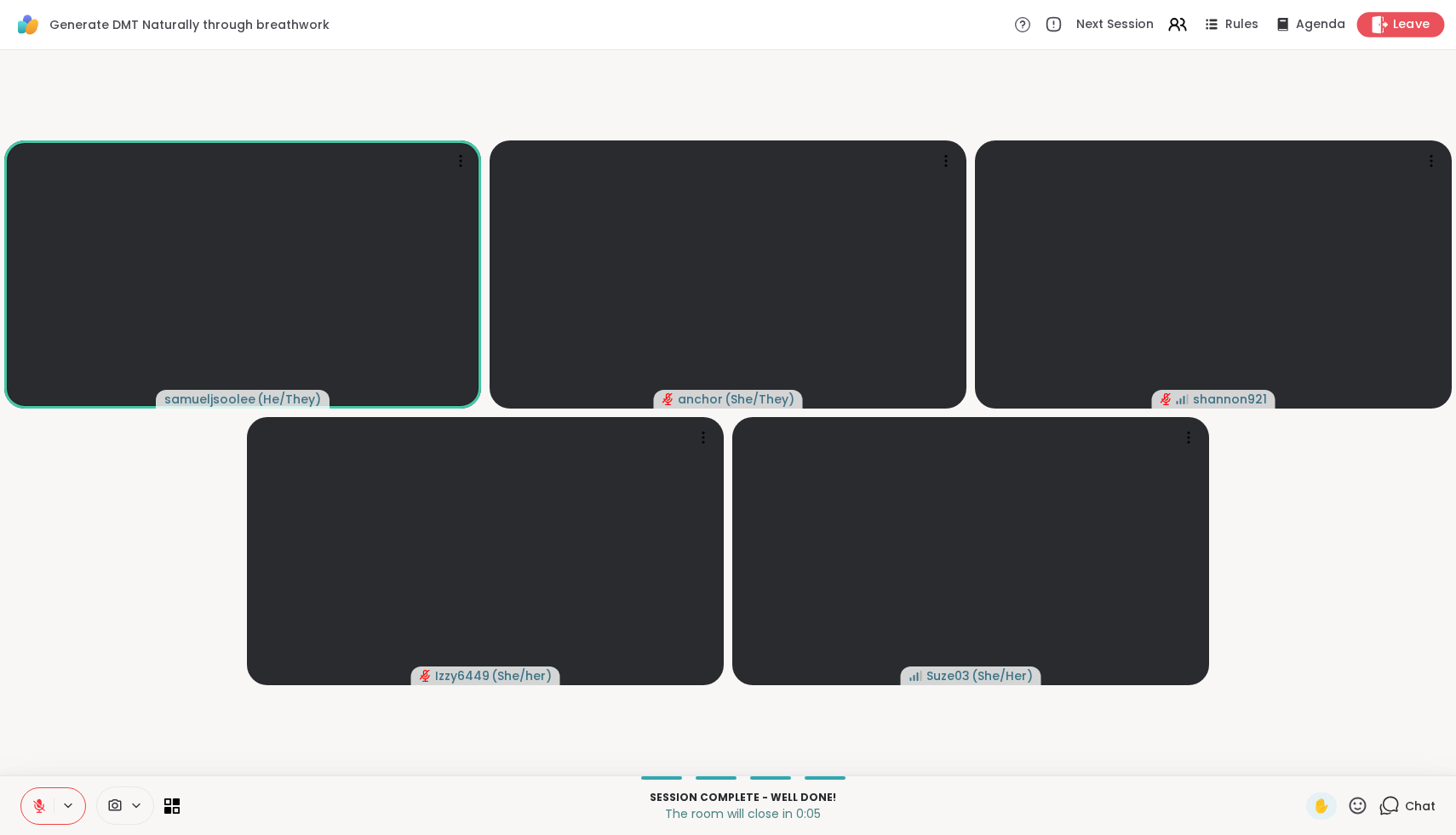
click at [1406, 21] on span "Leave" at bounding box center [1412, 25] width 38 height 18
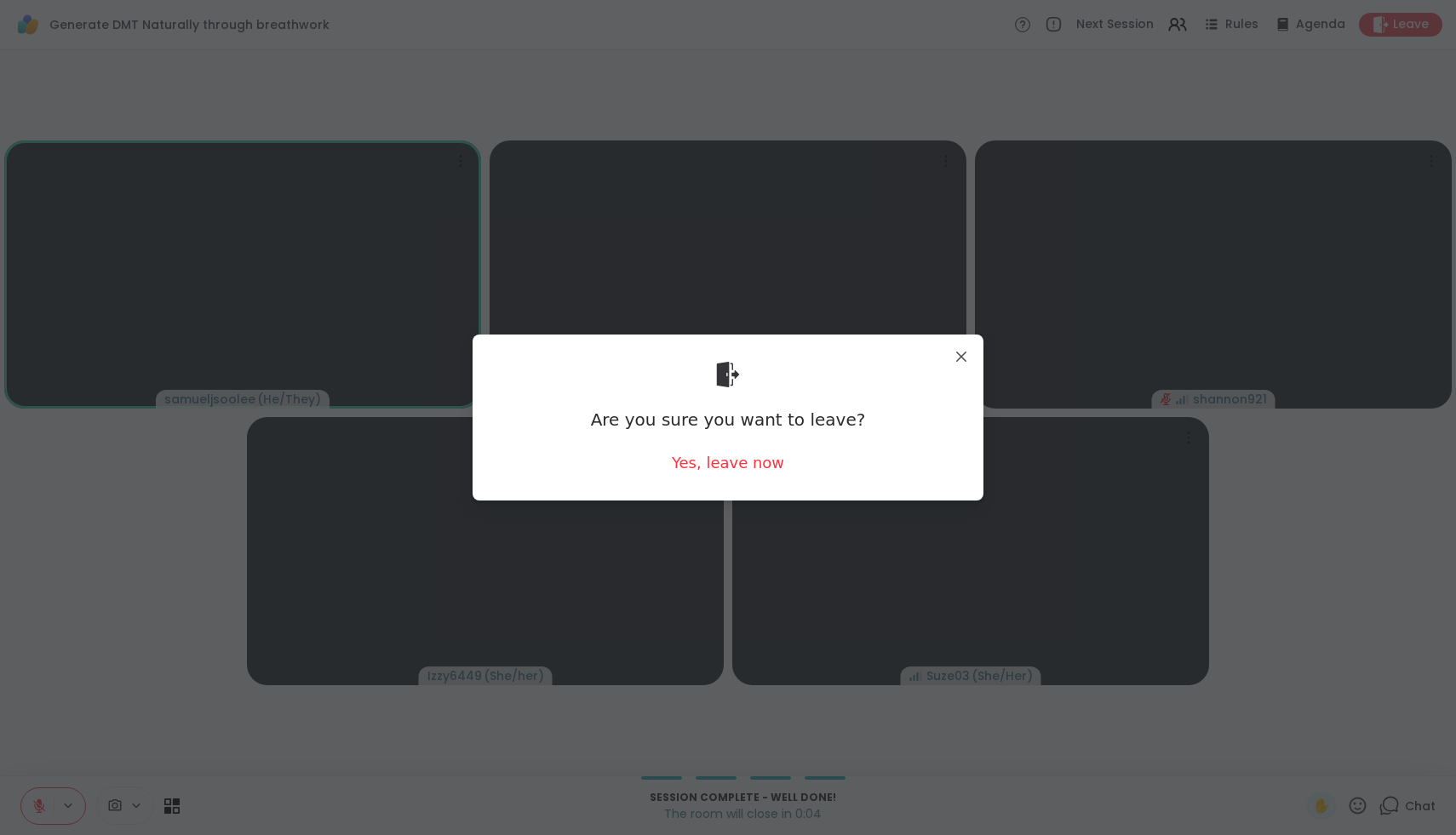
click at [714, 475] on div "Are you sure you want to leave? Yes, leave now" at bounding box center [728, 417] width 483 height 138
click at [714, 468] on div "Yes, leave now" at bounding box center [728, 463] width 113 height 21
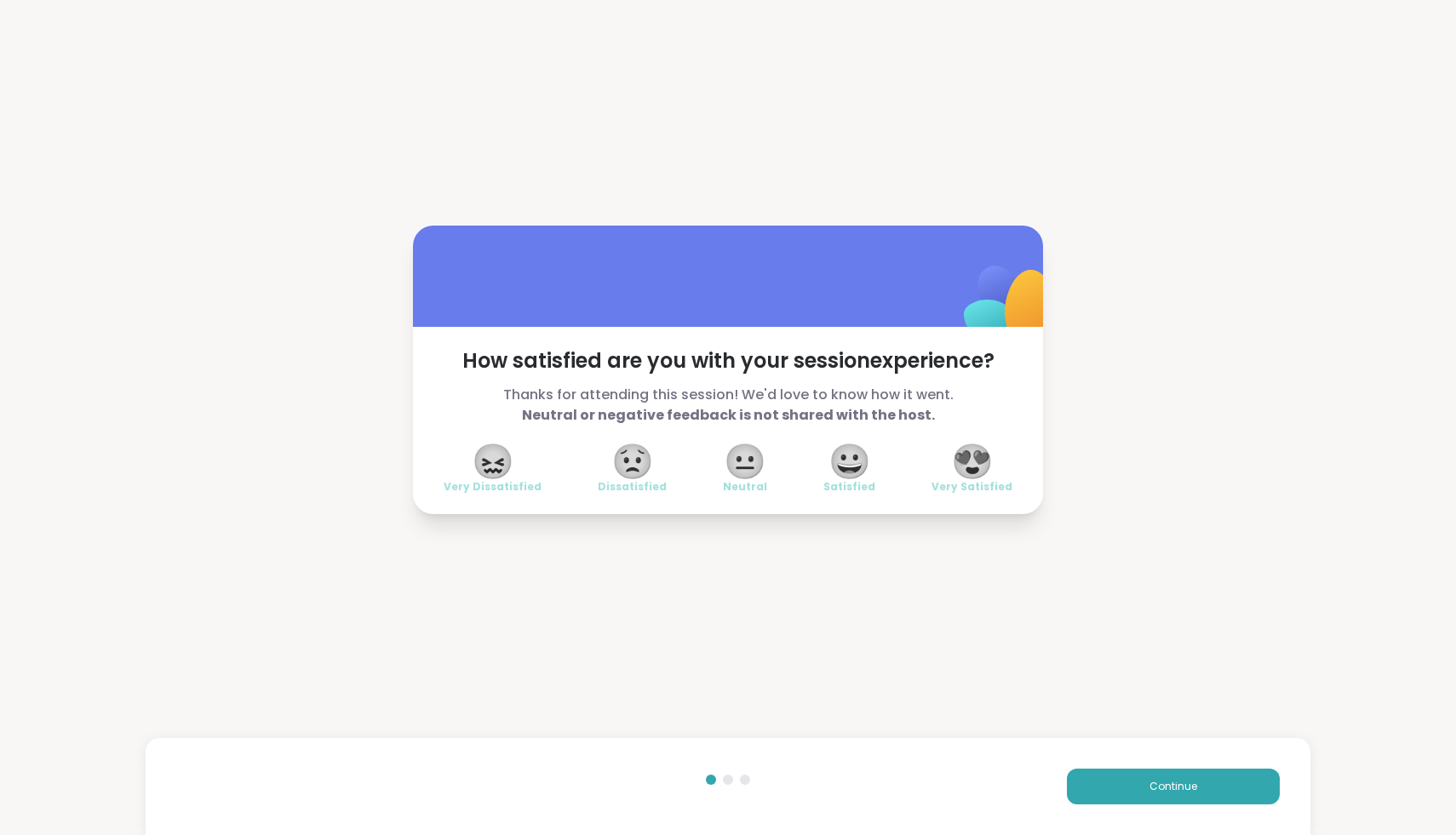
click at [992, 476] on span "😍" at bounding box center [973, 462] width 43 height 30
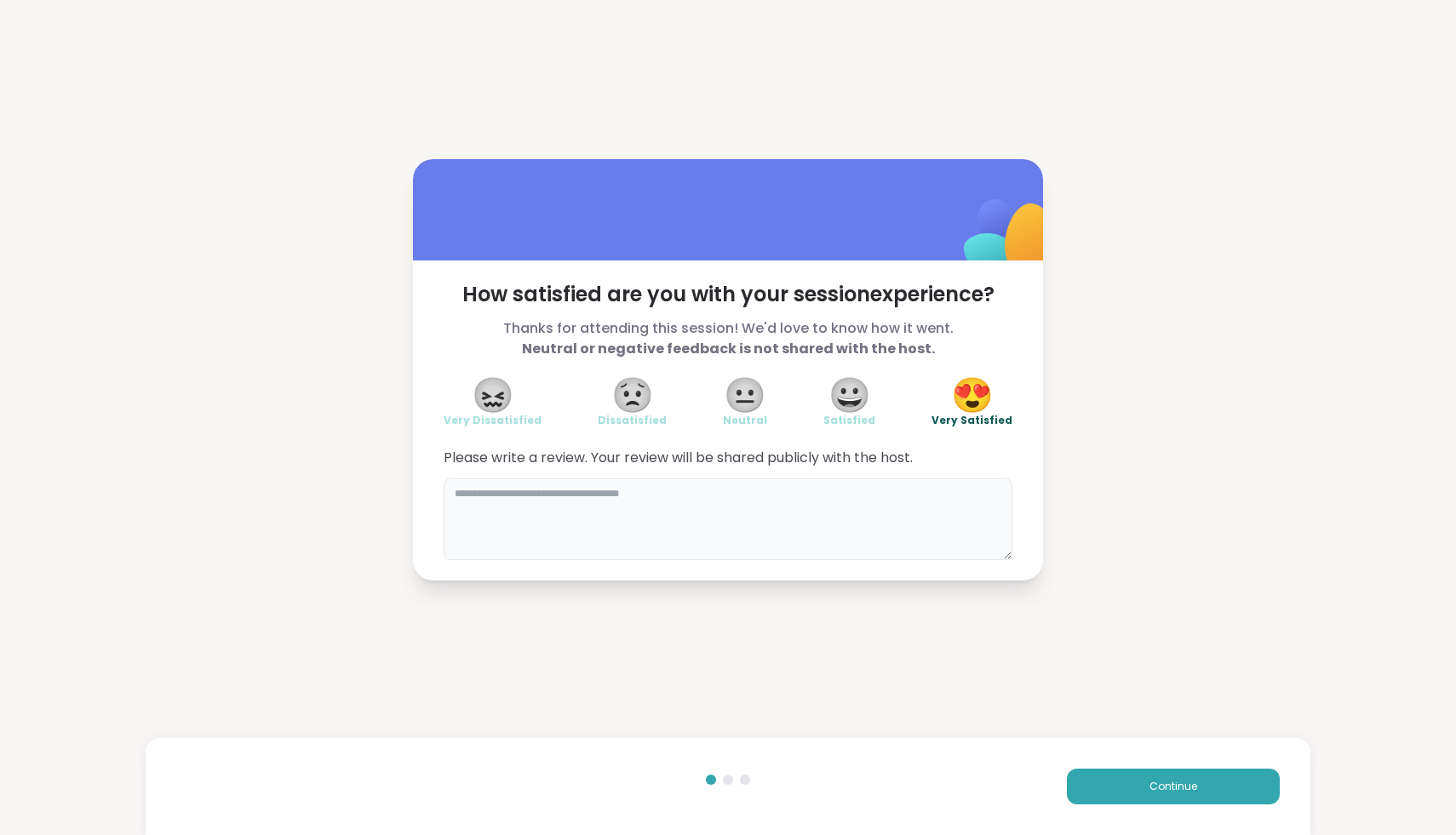
click at [884, 511] on textarea at bounding box center [728, 519] width 569 height 82
type textarea "**********"
click at [1148, 785] on button "Continue" at bounding box center [1174, 787] width 213 height 36
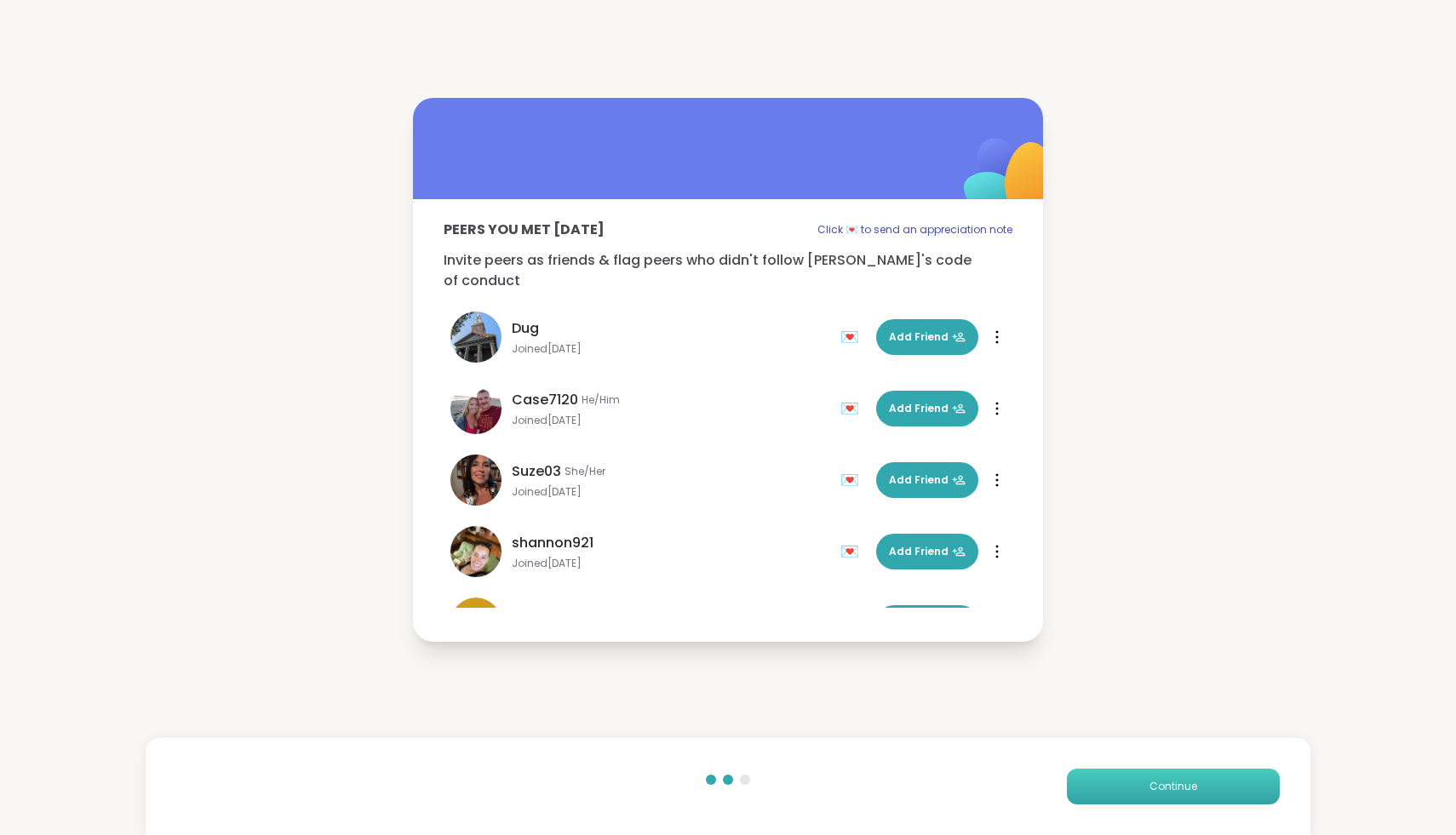
click at [1168, 774] on button "Continue" at bounding box center [1174, 787] width 213 height 36
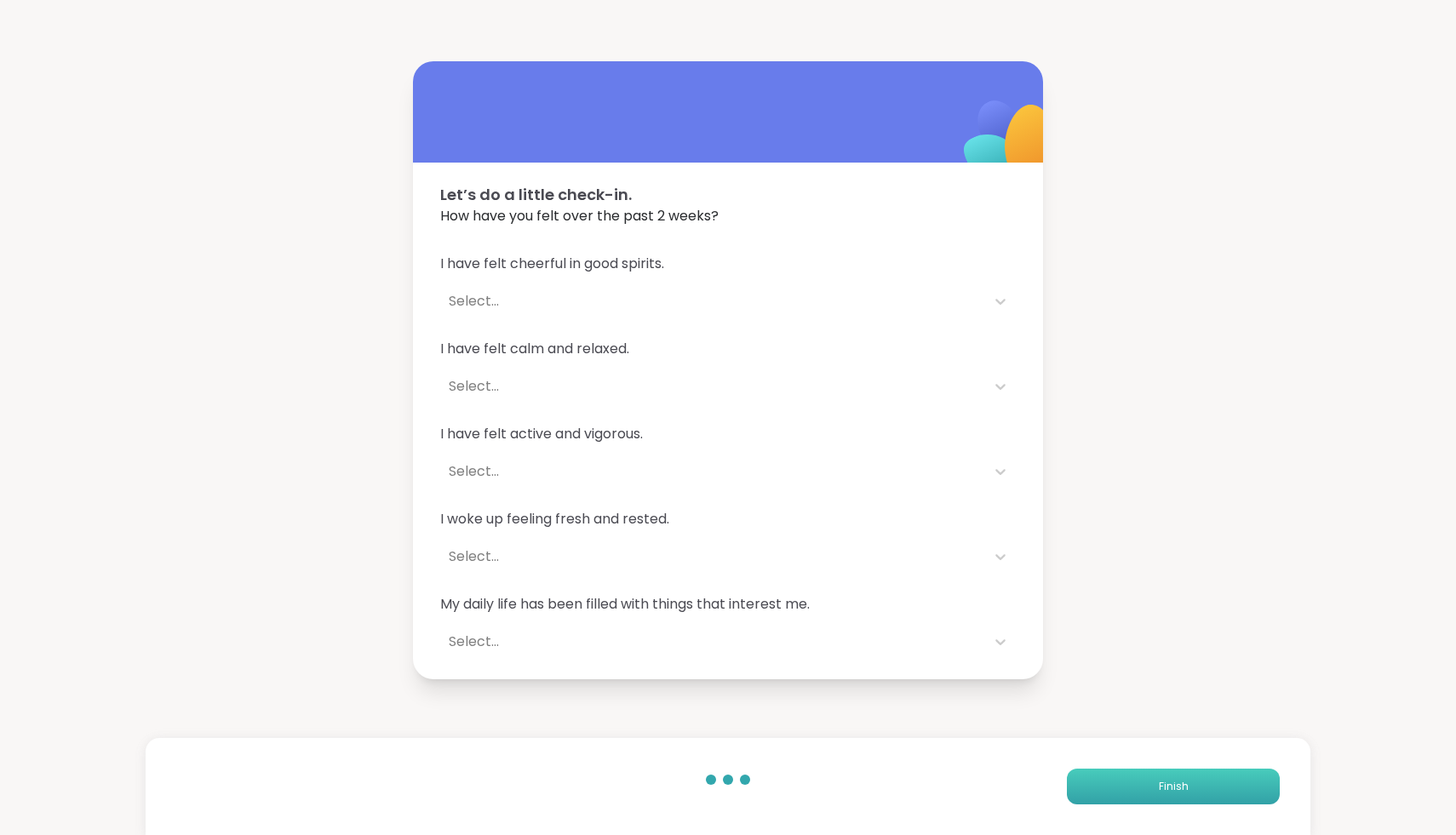
click at [1168, 774] on button "Finish" at bounding box center [1174, 787] width 213 height 36
